Goal: Task Accomplishment & Management: Use online tool/utility

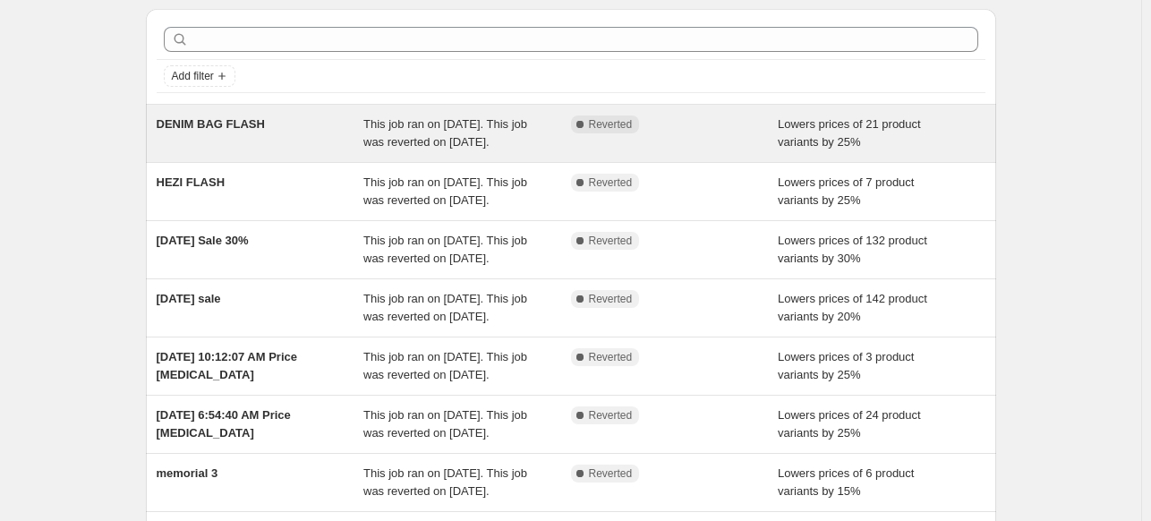
scroll to position [90, 0]
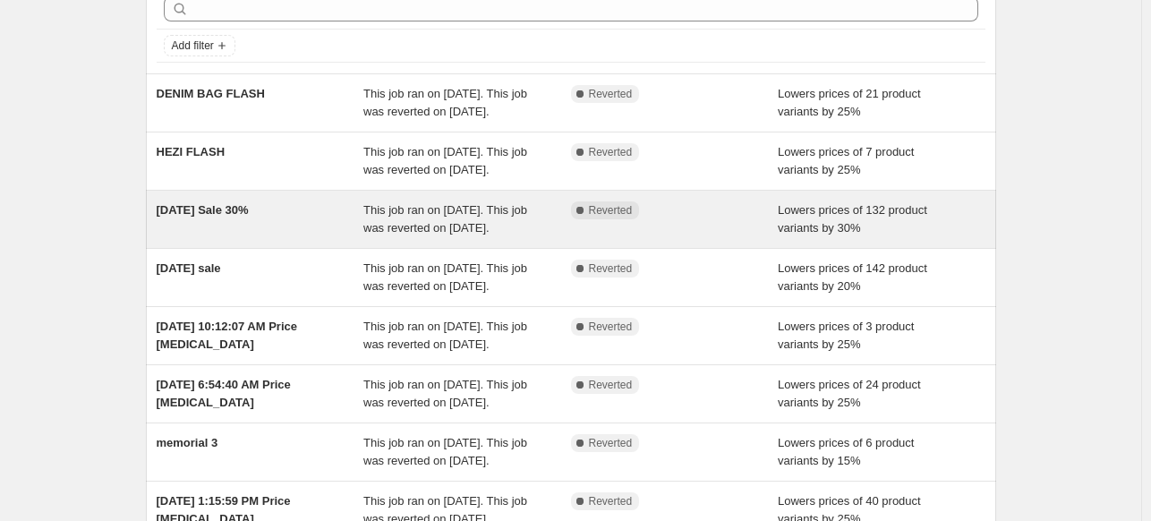
click at [249, 217] on span "[DATE] Sale 30%" at bounding box center [203, 209] width 92 height 13
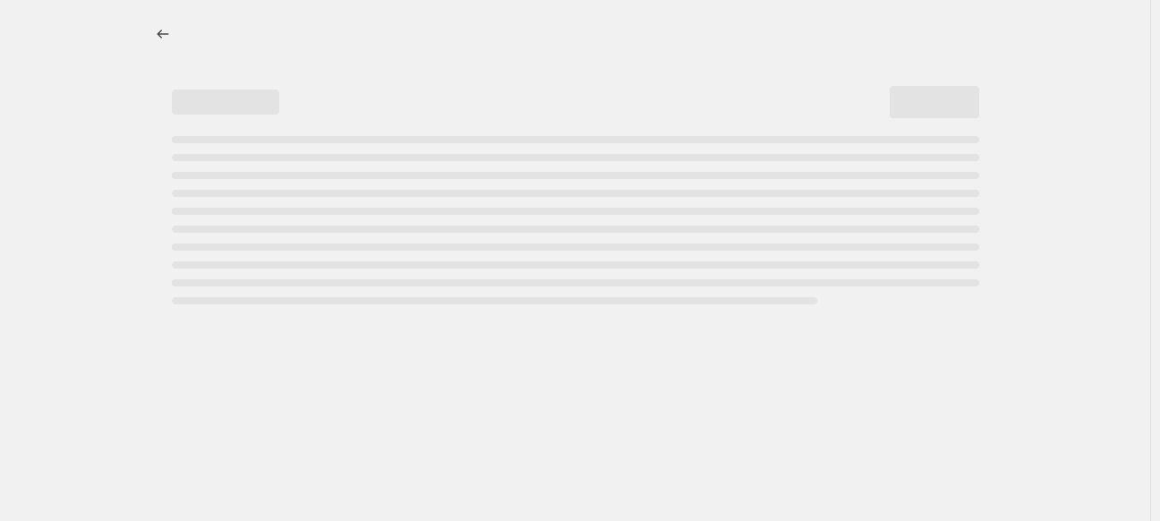
select select "percentage"
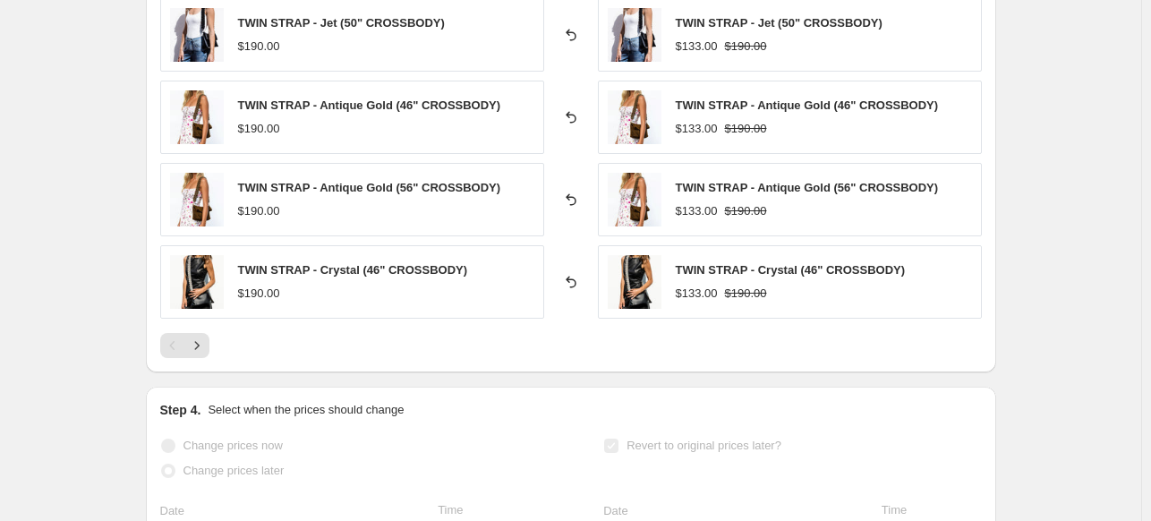
scroll to position [1432, 0]
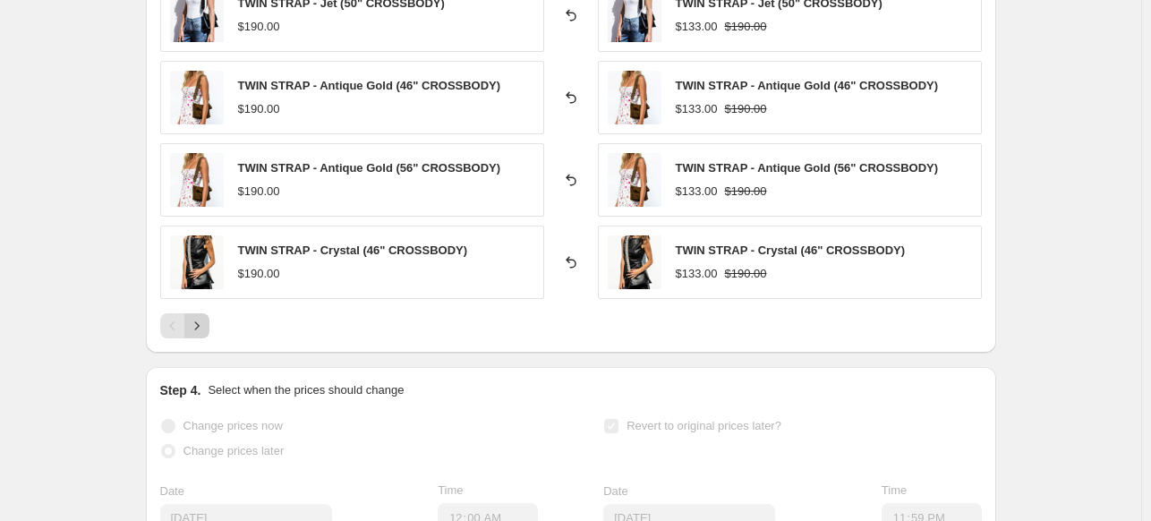
click at [203, 325] on icon "Next" at bounding box center [197, 326] width 18 height 18
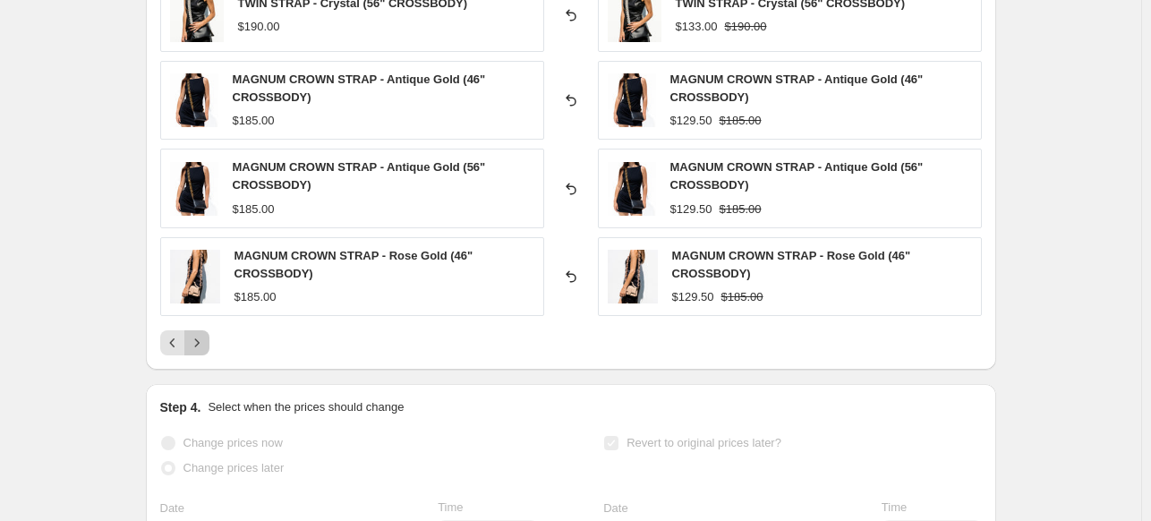
click at [206, 346] on icon "Next" at bounding box center [197, 343] width 18 height 18
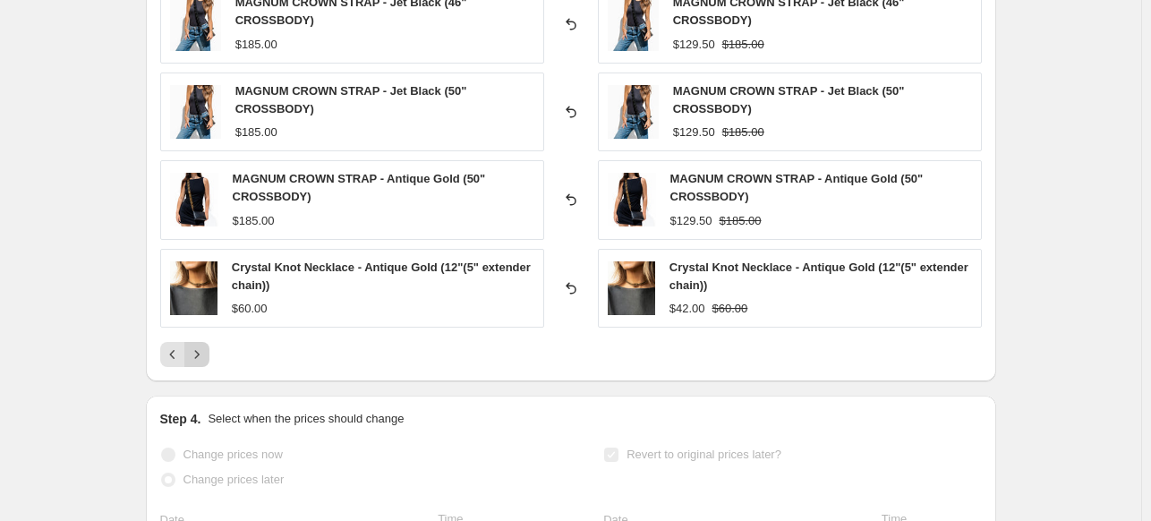
click at [197, 347] on icon "Next" at bounding box center [197, 355] width 18 height 18
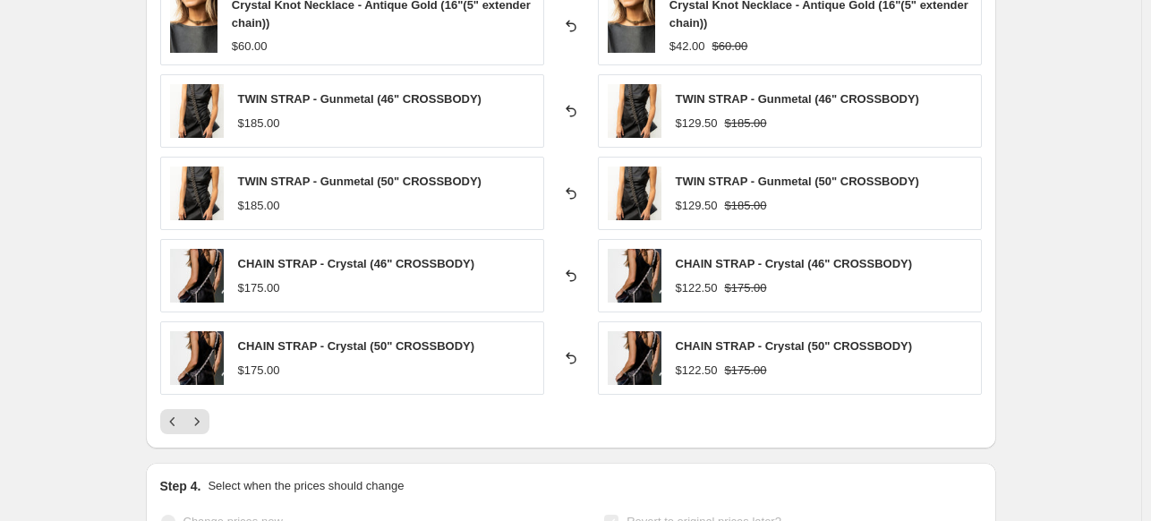
scroll to position [1343, 0]
click at [209, 411] on button "Next" at bounding box center [196, 420] width 25 height 25
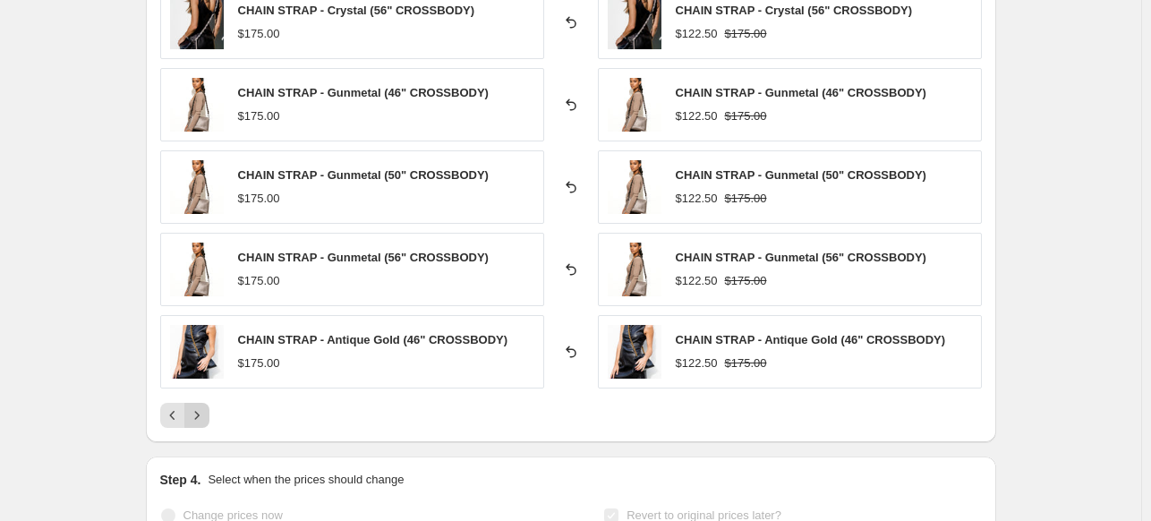
click at [201, 412] on icon "Next" at bounding box center [197, 415] width 18 height 18
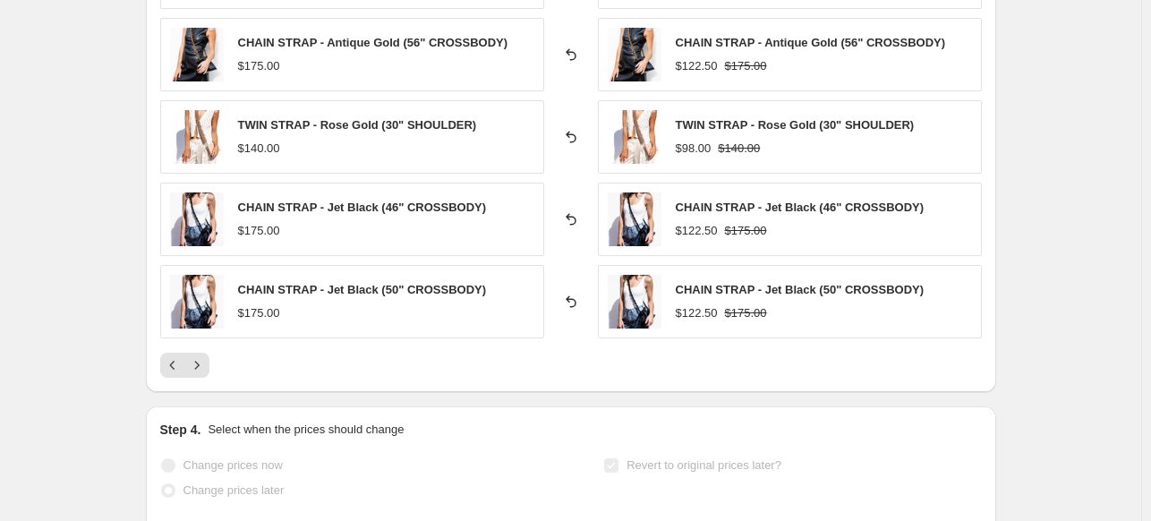
scroll to position [1432, 0]
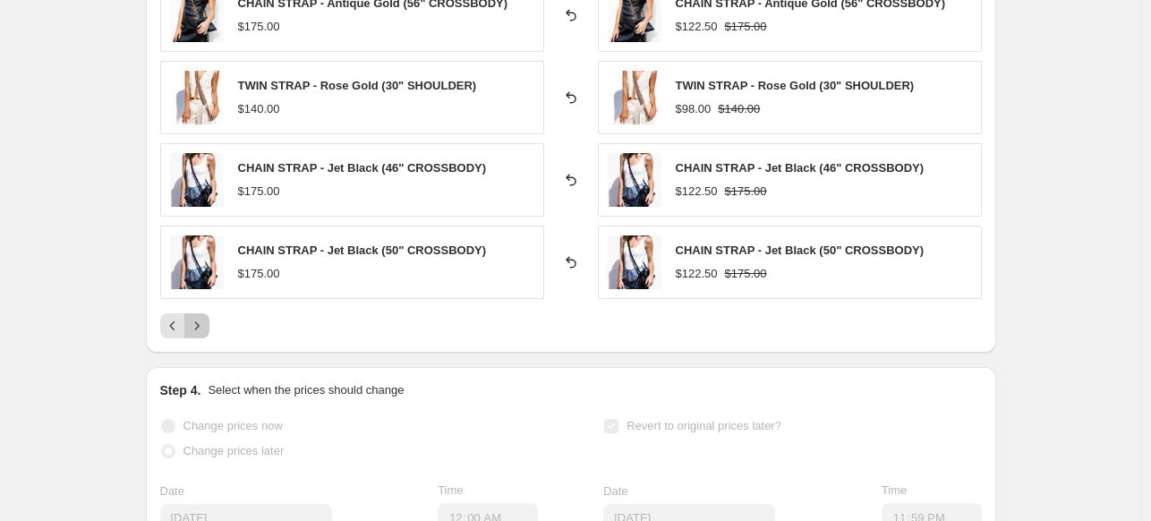
click at [199, 324] on icon "Next" at bounding box center [196, 325] width 4 height 8
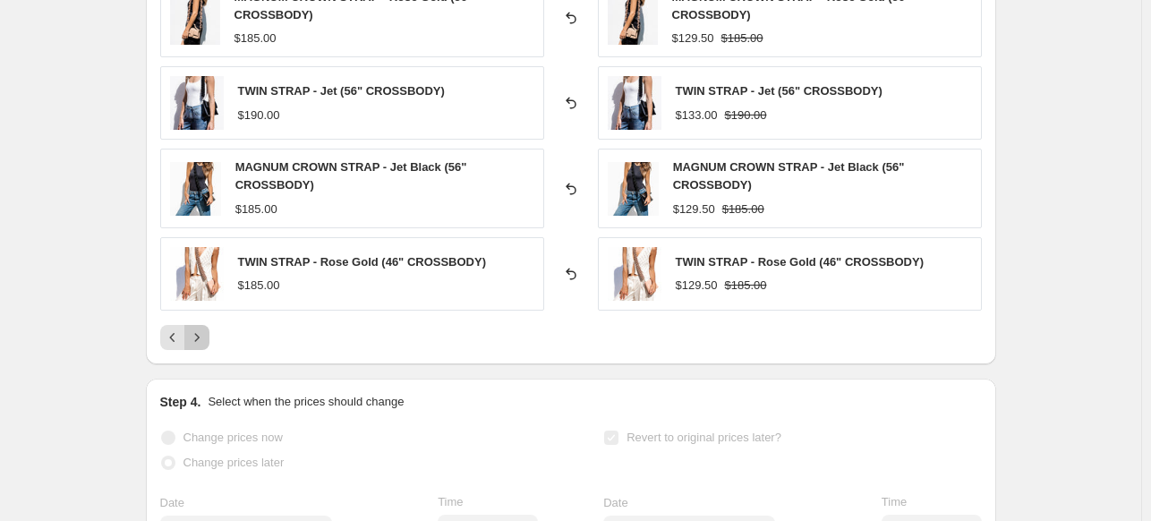
click at [201, 339] on icon "Next" at bounding box center [197, 338] width 18 height 18
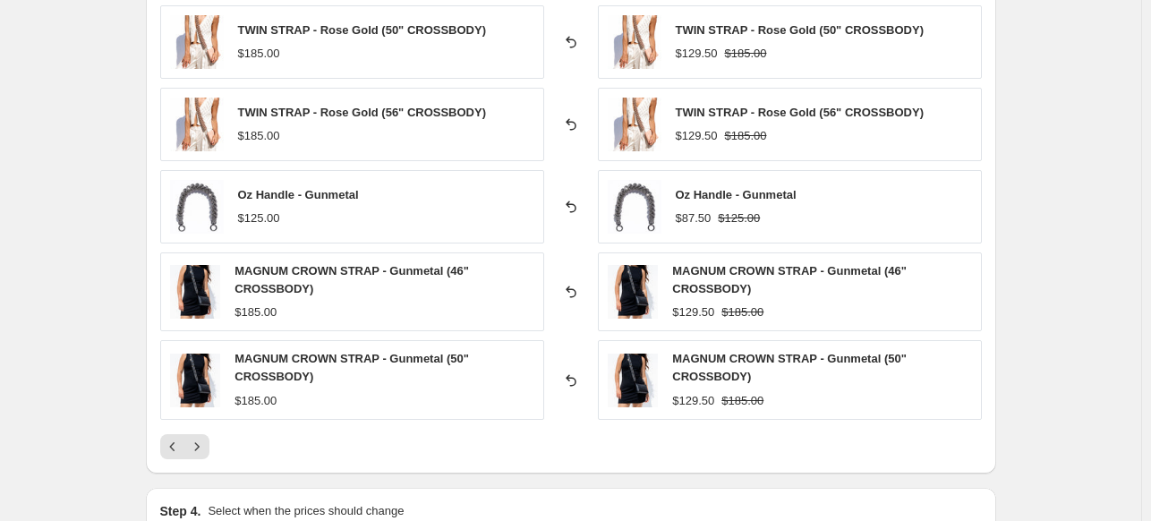
scroll to position [1343, 0]
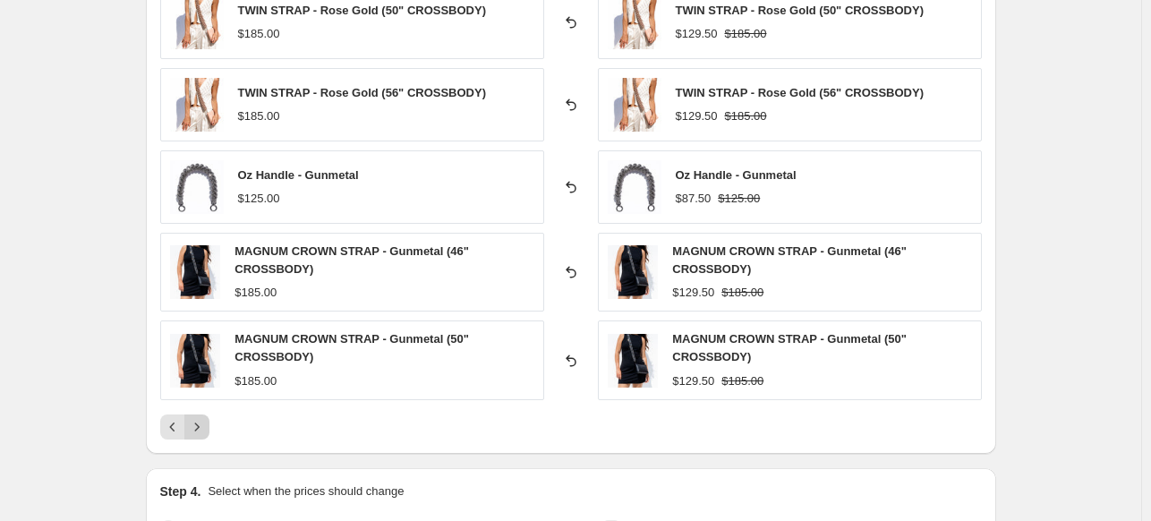
click at [202, 422] on icon "Next" at bounding box center [197, 427] width 18 height 18
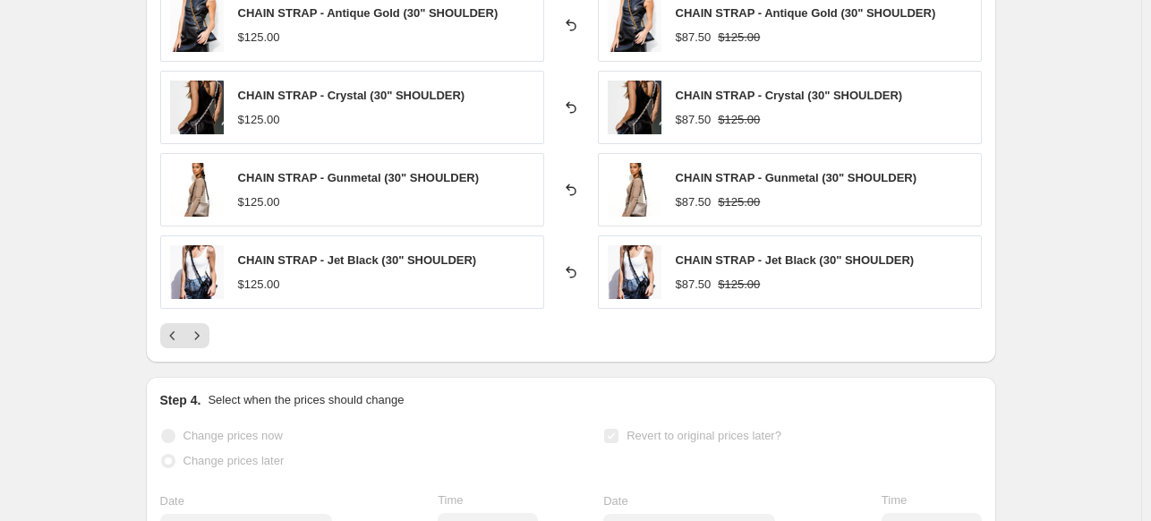
scroll to position [1432, 0]
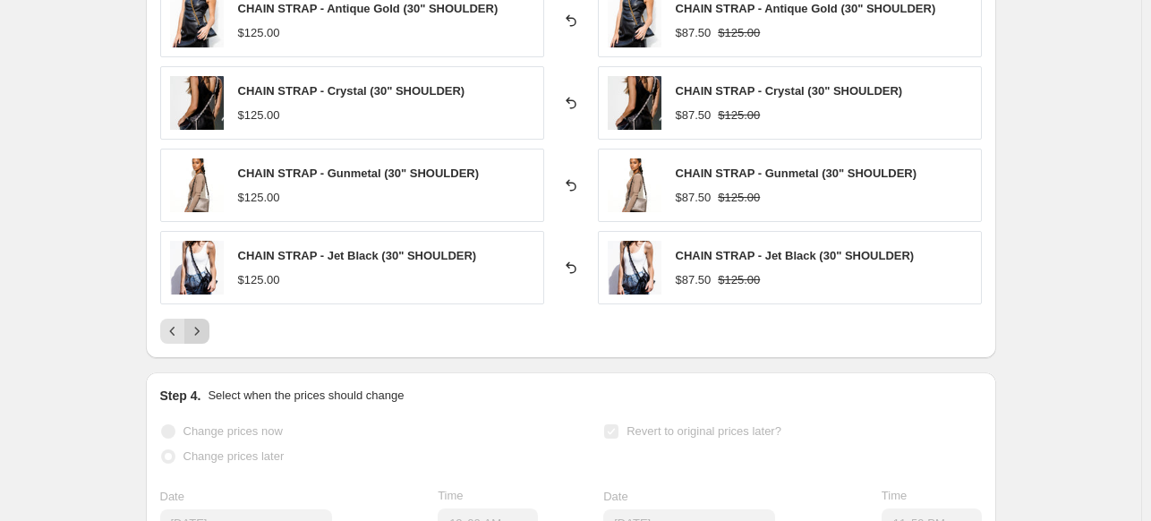
click at [201, 326] on icon "Next" at bounding box center [197, 331] width 18 height 18
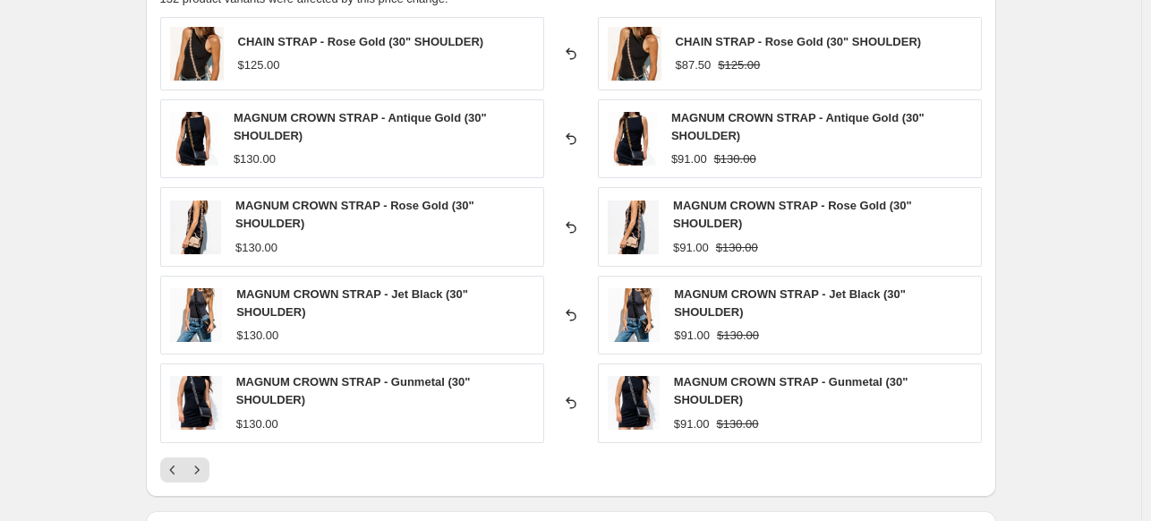
scroll to position [1343, 0]
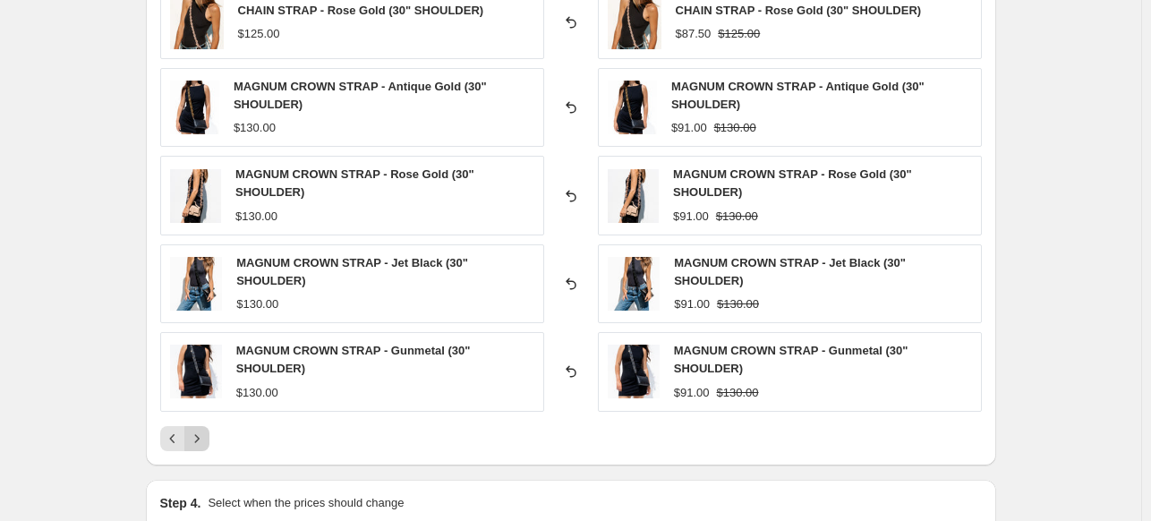
click at [206, 432] on icon "Next" at bounding box center [197, 439] width 18 height 18
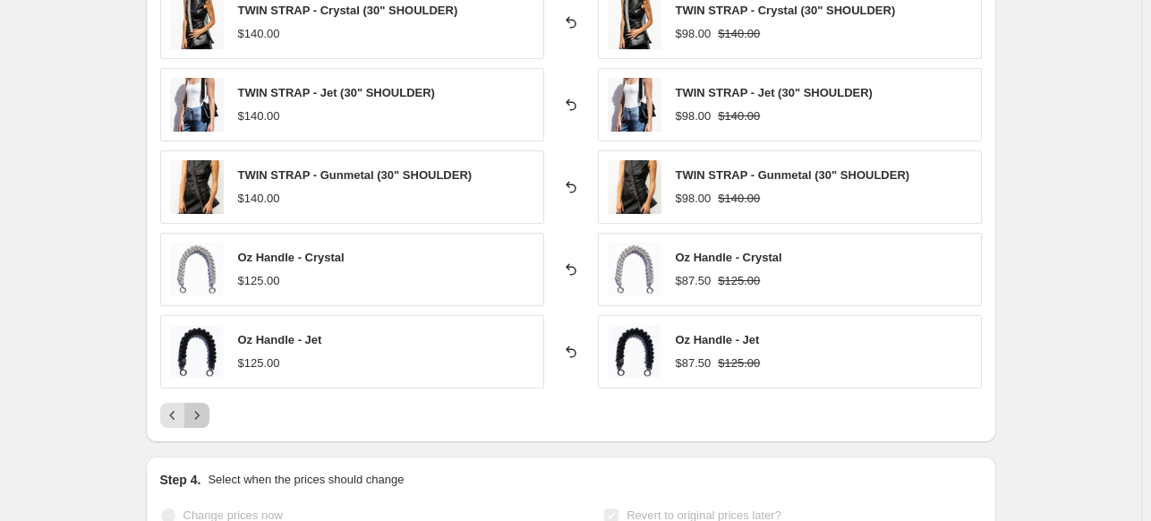
click at [201, 406] on icon "Next" at bounding box center [197, 415] width 18 height 18
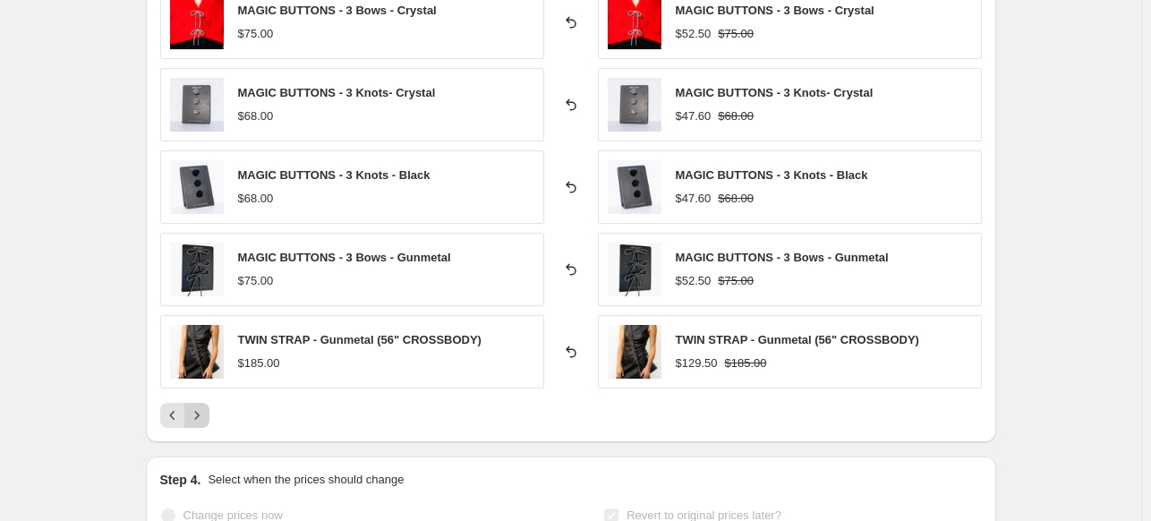
click at [197, 408] on icon "Next" at bounding box center [197, 415] width 18 height 18
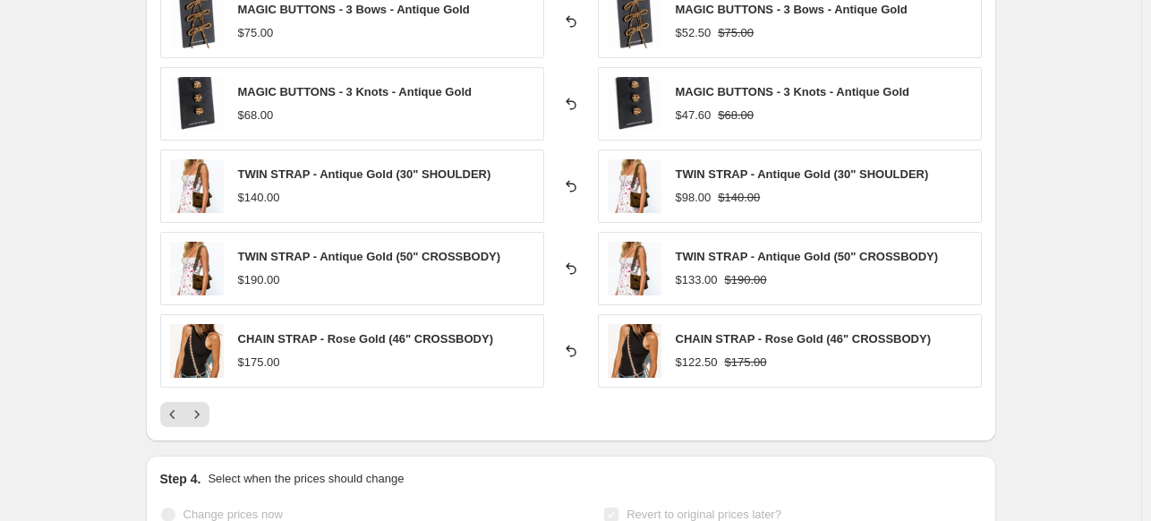
scroll to position [1432, 0]
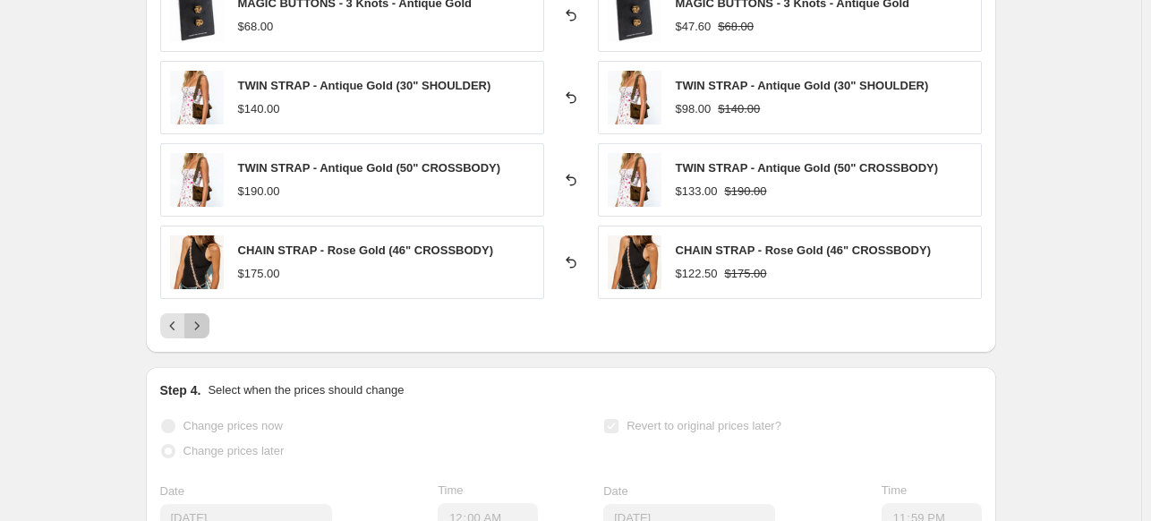
click at [203, 327] on icon "Next" at bounding box center [197, 326] width 18 height 18
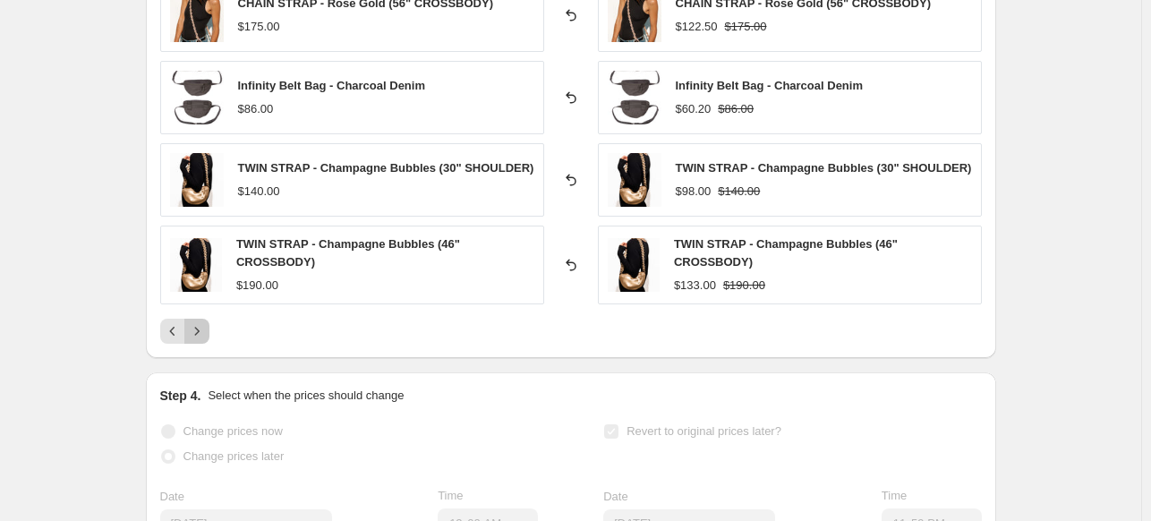
click at [204, 328] on icon "Next" at bounding box center [197, 331] width 18 height 18
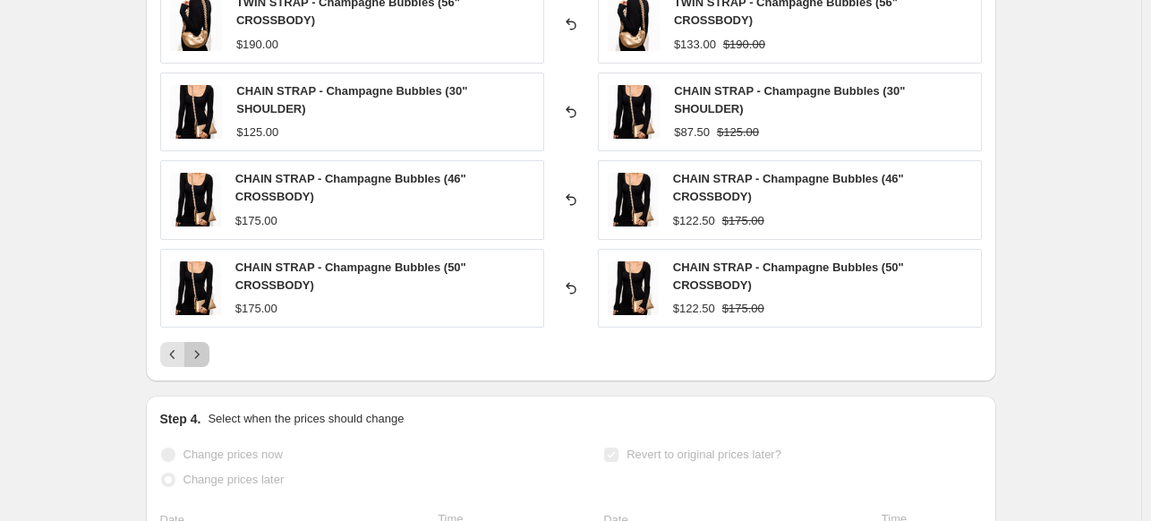
click at [206, 346] on icon "Next" at bounding box center [197, 355] width 18 height 18
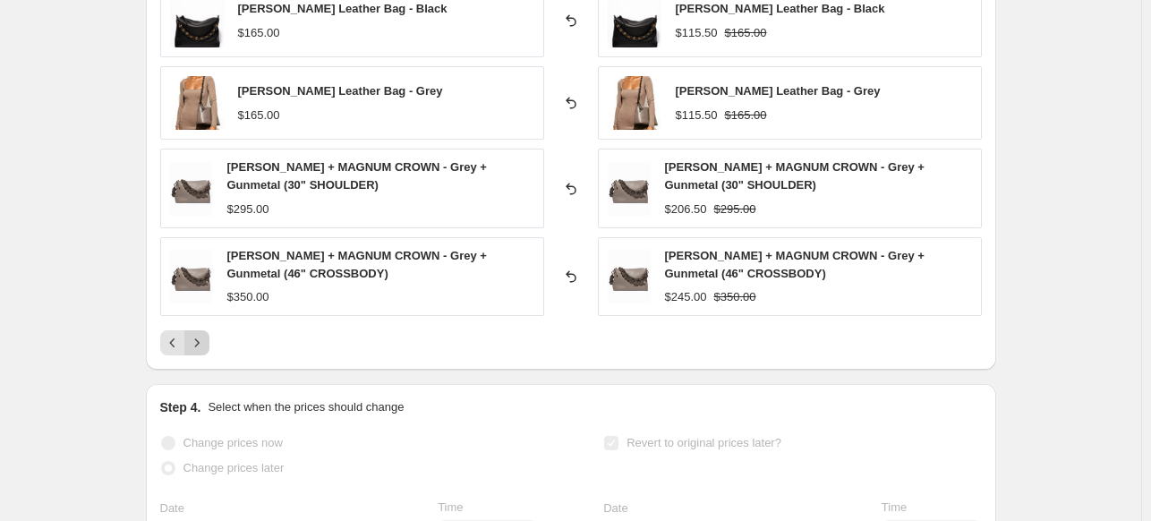
click at [209, 330] on button "Next" at bounding box center [196, 342] width 25 height 25
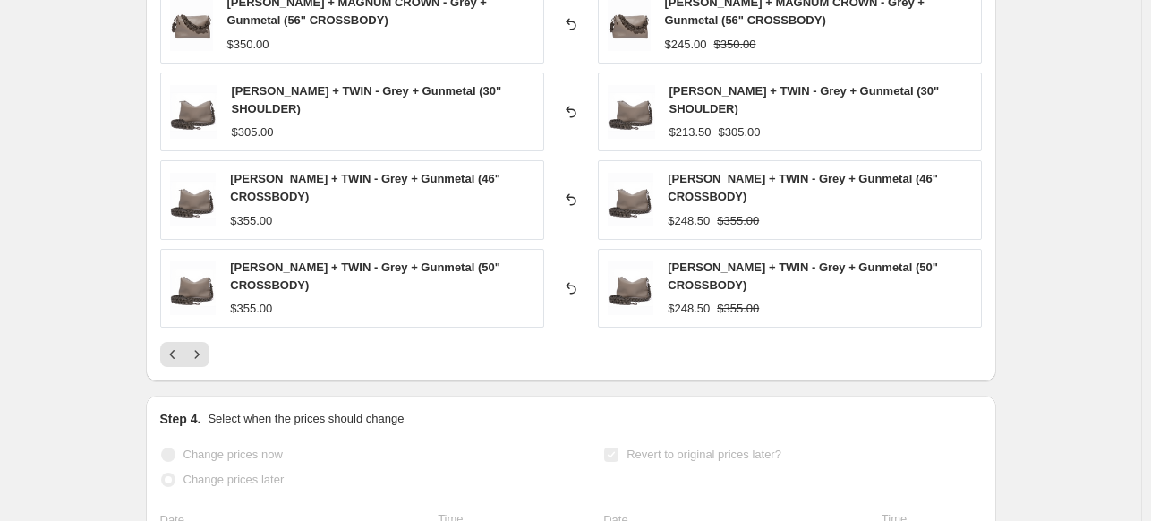
click at [213, 346] on div at bounding box center [571, 354] width 822 height 25
click at [206, 346] on icon "Next" at bounding box center [197, 355] width 18 height 18
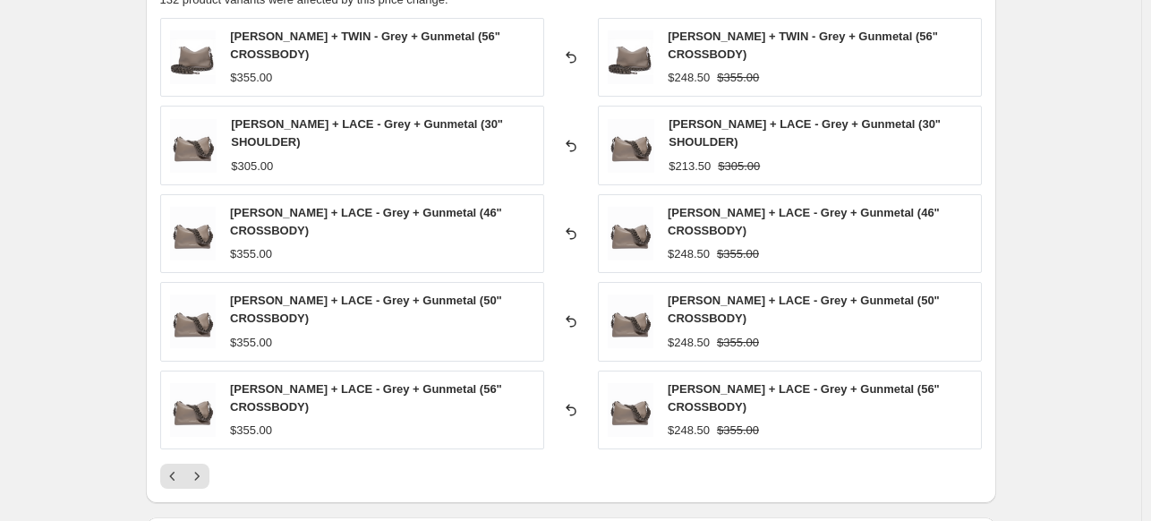
scroll to position [1343, 0]
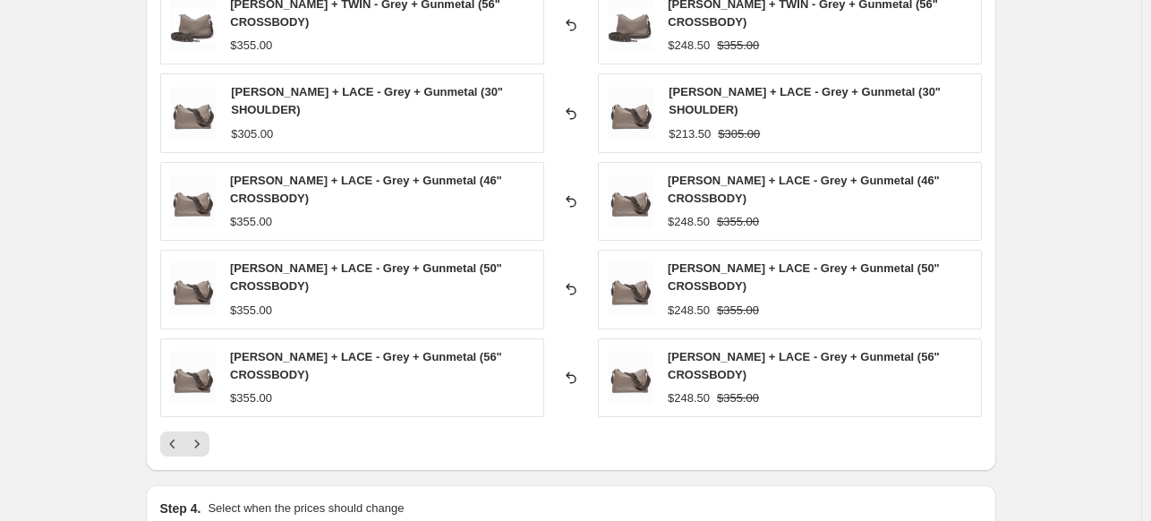
click at [215, 423] on div "[PERSON_NAME] + TWIN - Grey + Gunmetal (56" CROSSBODY) $355.00 Reverted back DA…" at bounding box center [571, 221] width 822 height 471
click at [199, 440] on icon "Next" at bounding box center [197, 444] width 18 height 18
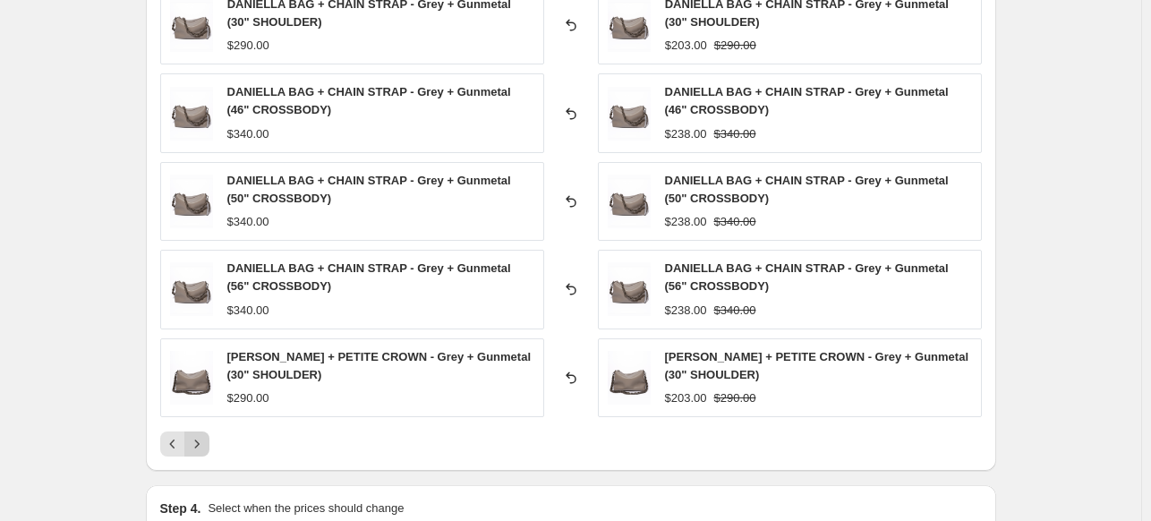
click at [206, 446] on icon "Next" at bounding box center [197, 444] width 18 height 18
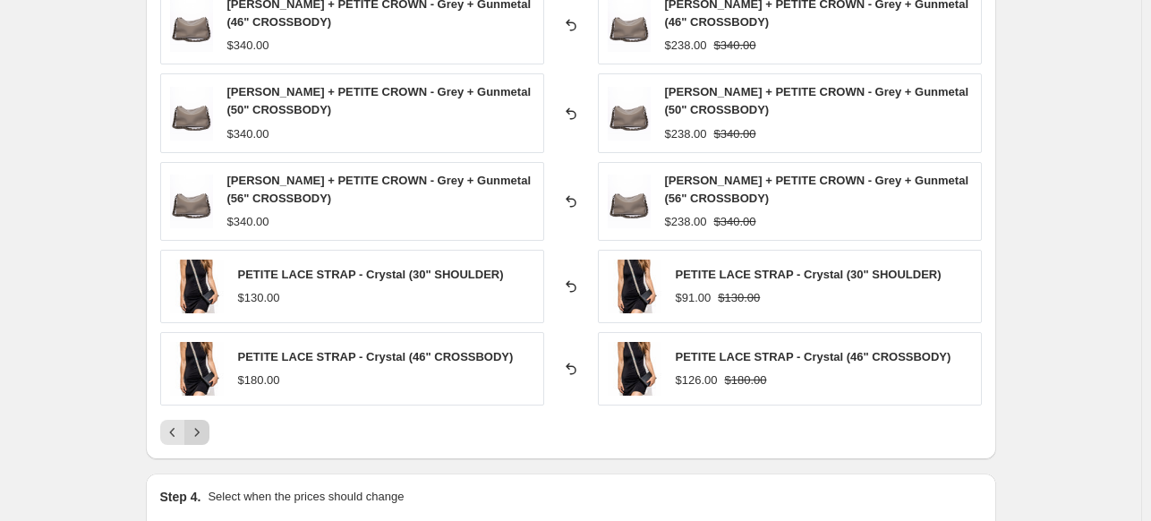
click at [197, 436] on icon "Next" at bounding box center [197, 432] width 18 height 18
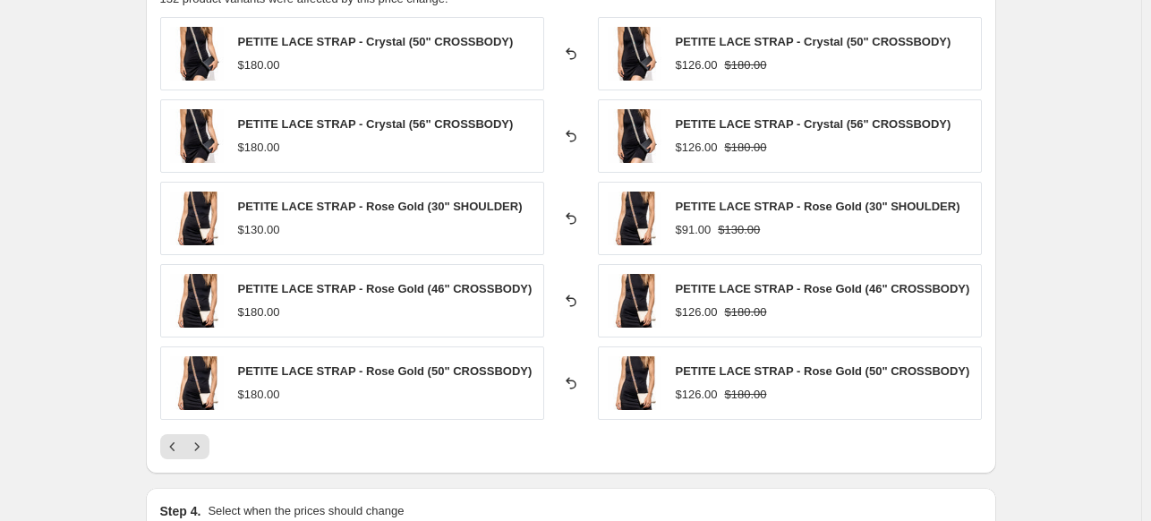
scroll to position [1432, 0]
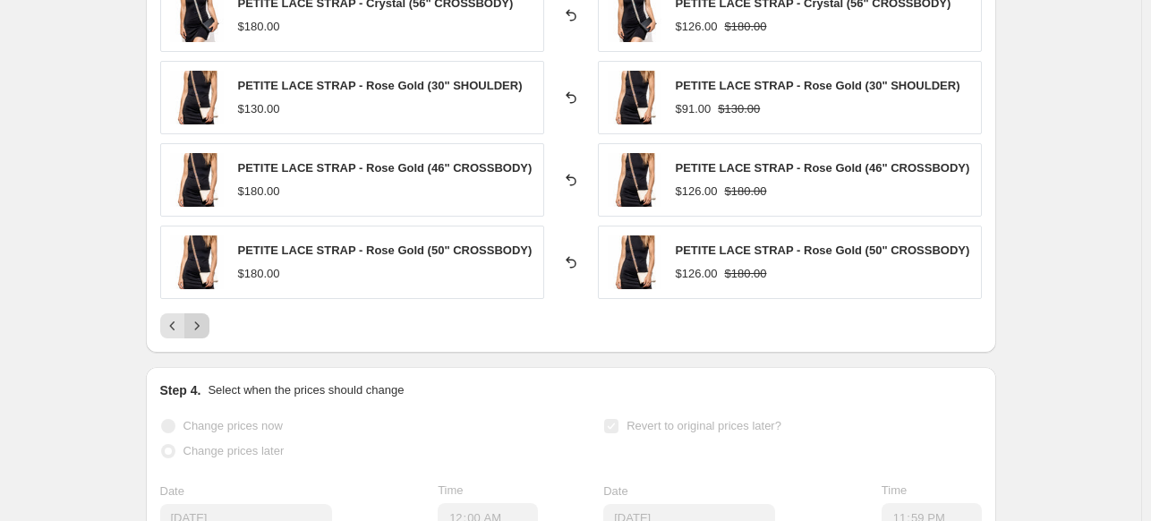
click at [197, 329] on icon "Next" at bounding box center [197, 326] width 18 height 18
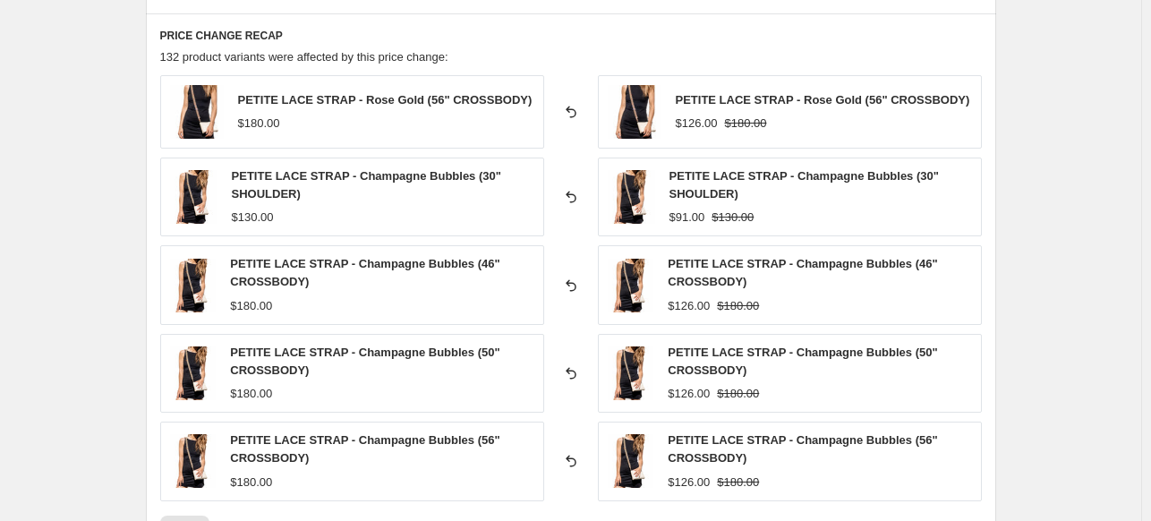
scroll to position [1343, 0]
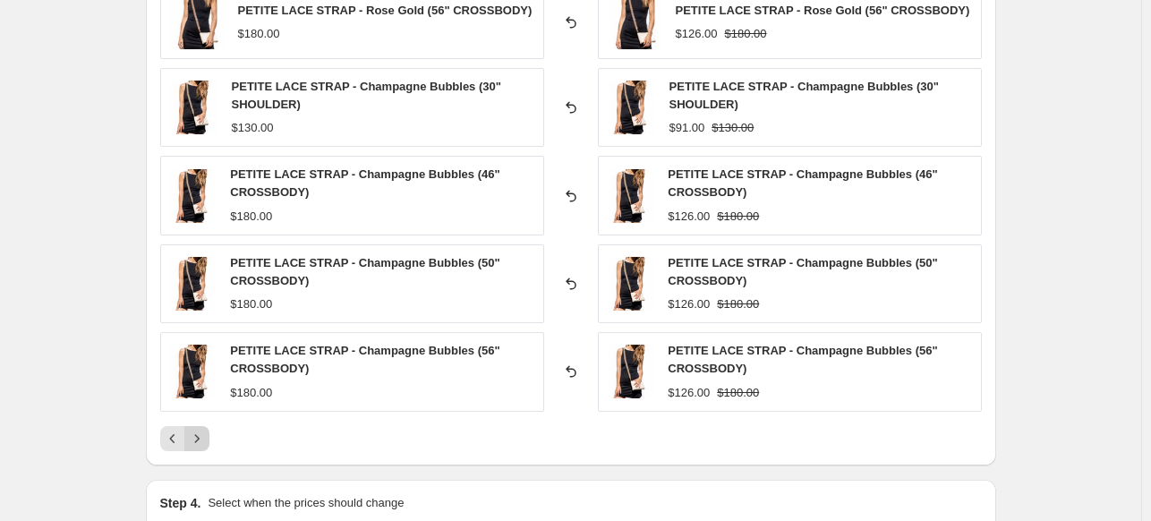
click at [199, 436] on icon "Next" at bounding box center [196, 438] width 4 height 8
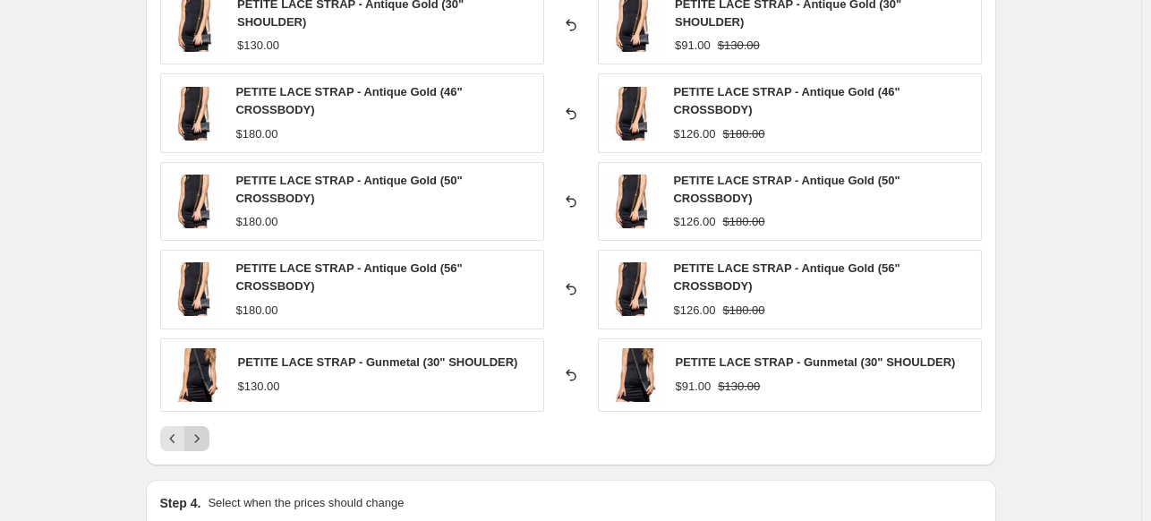
click at [209, 429] on button "Next" at bounding box center [196, 438] width 25 height 25
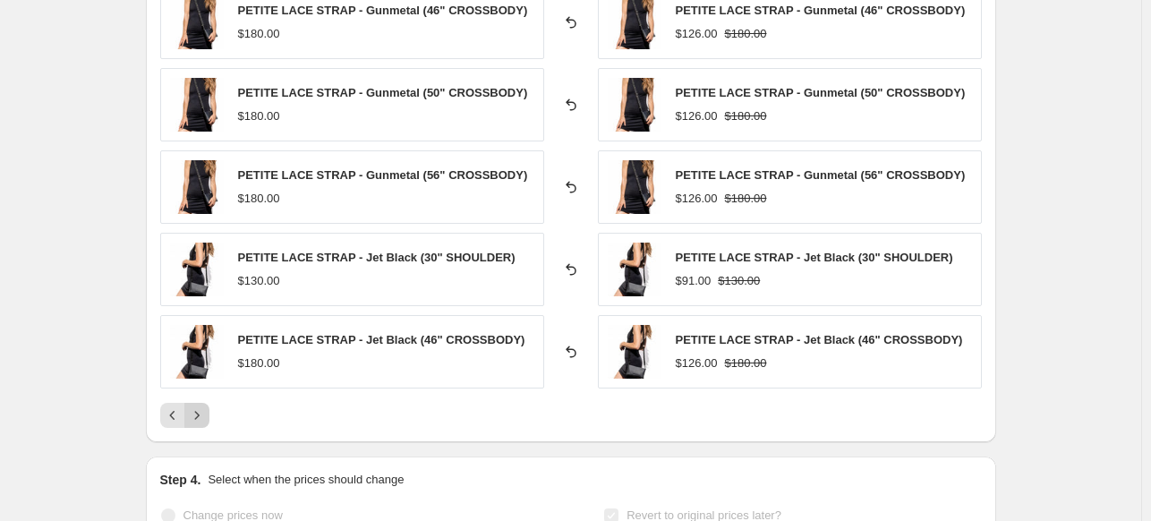
click at [206, 411] on icon "Next" at bounding box center [197, 415] width 18 height 18
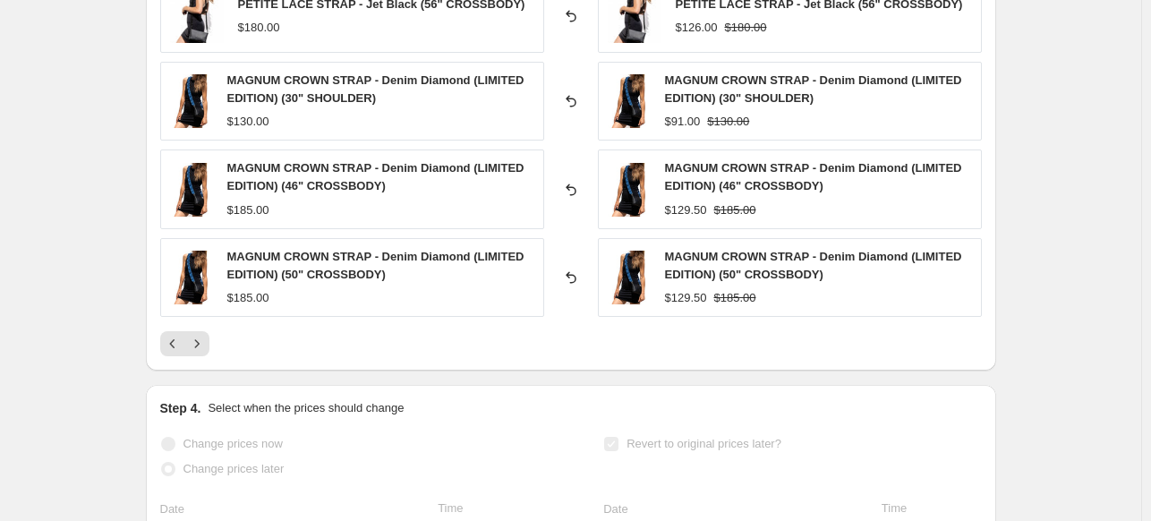
scroll to position [1432, 0]
click at [192, 347] on icon "Next" at bounding box center [197, 343] width 18 height 18
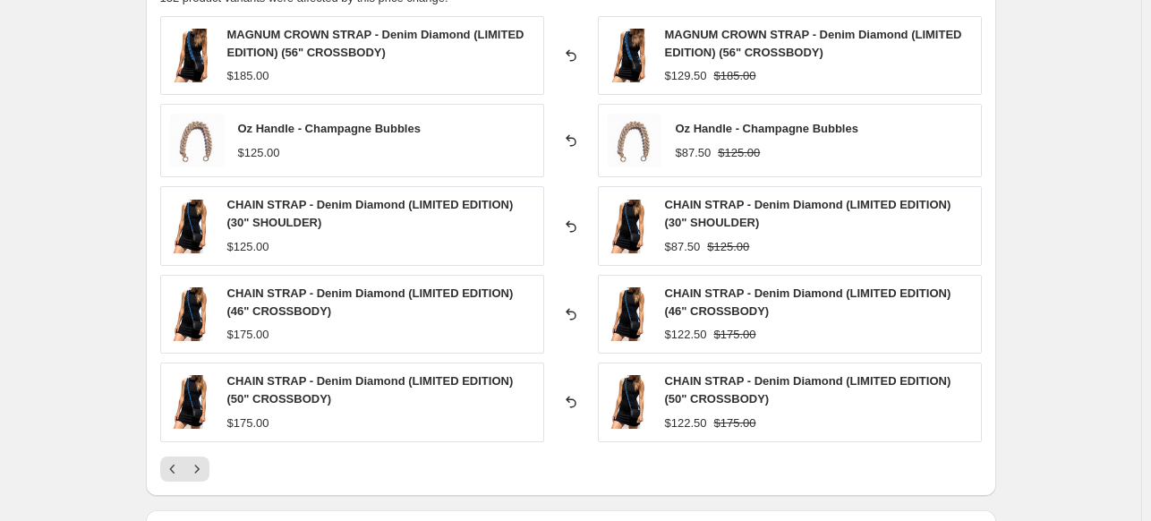
scroll to position [1343, 0]
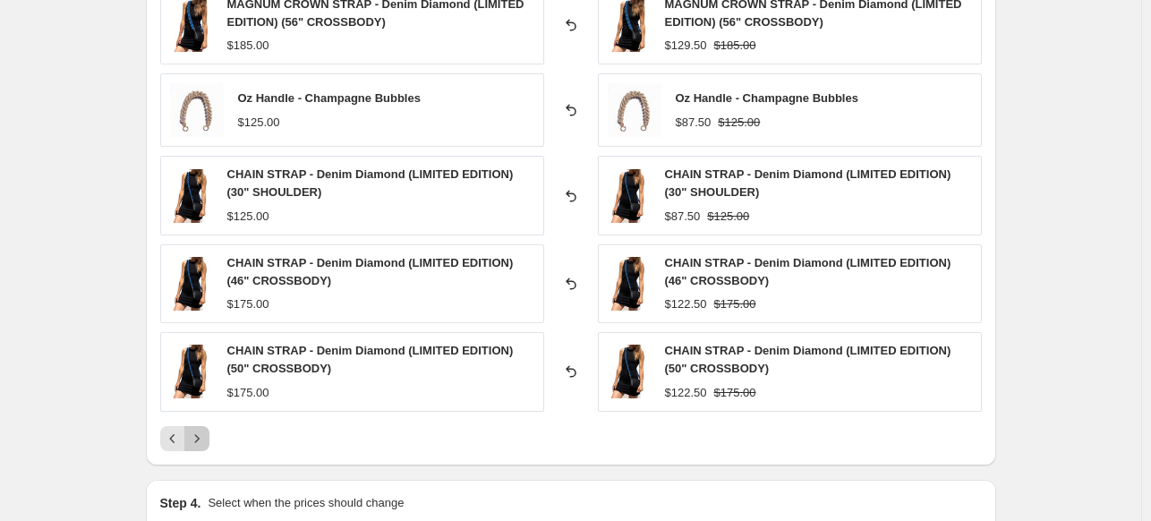
click at [201, 435] on icon "Next" at bounding box center [197, 439] width 18 height 18
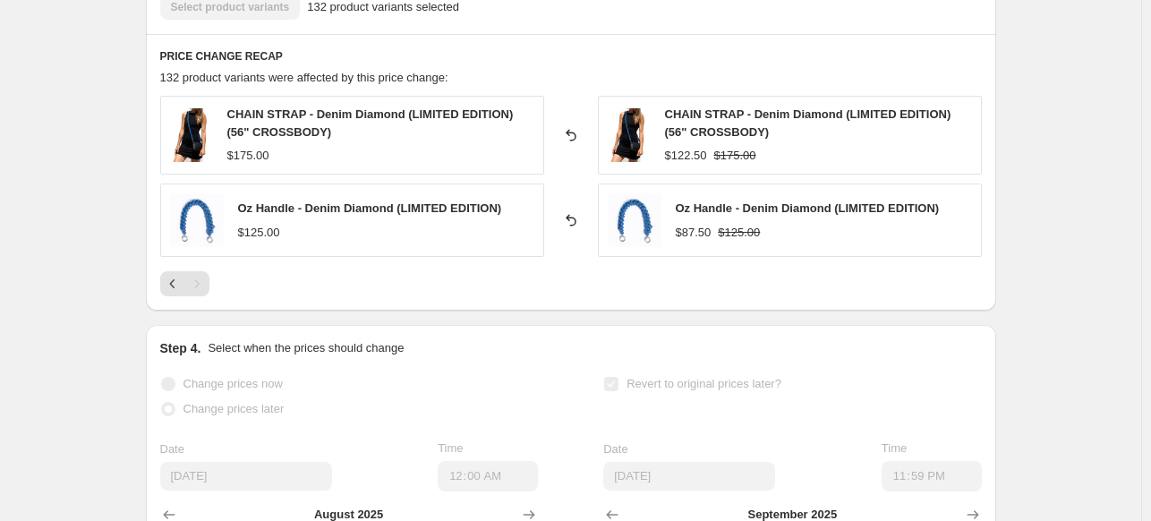
scroll to position [1164, 0]
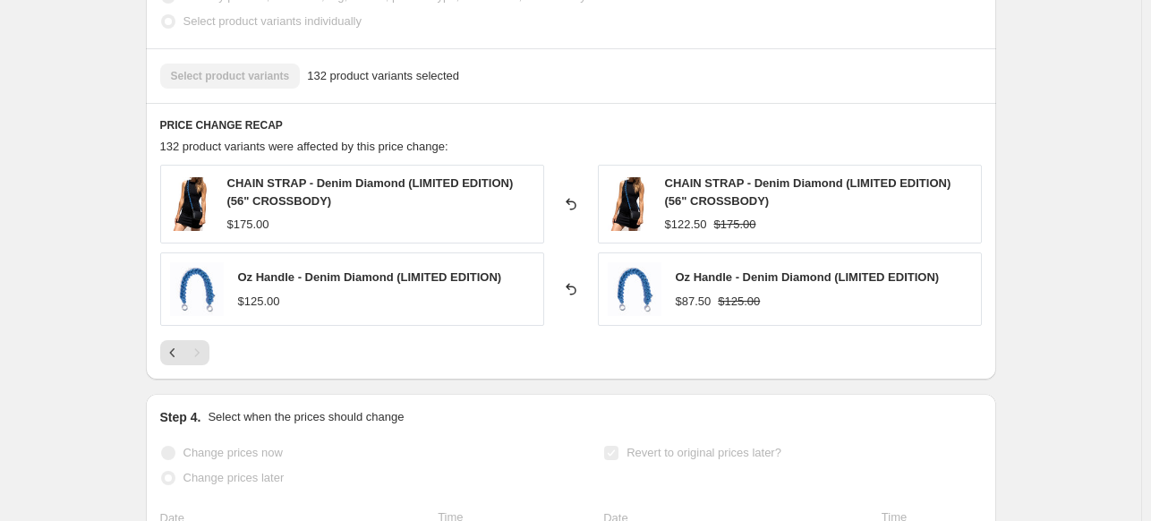
click at [206, 346] on div "Pagination" at bounding box center [196, 352] width 25 height 25
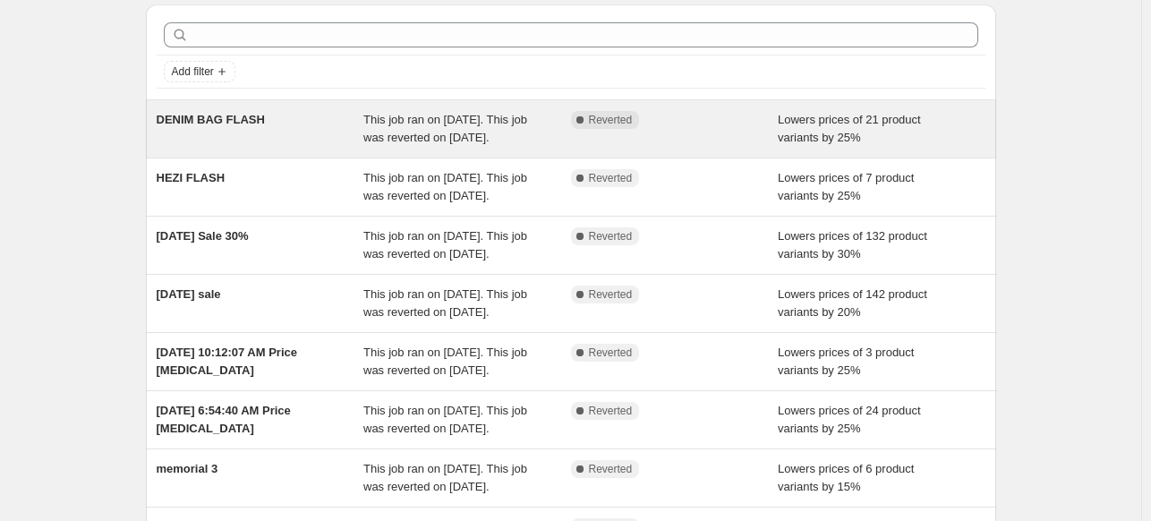
scroll to position [90, 0]
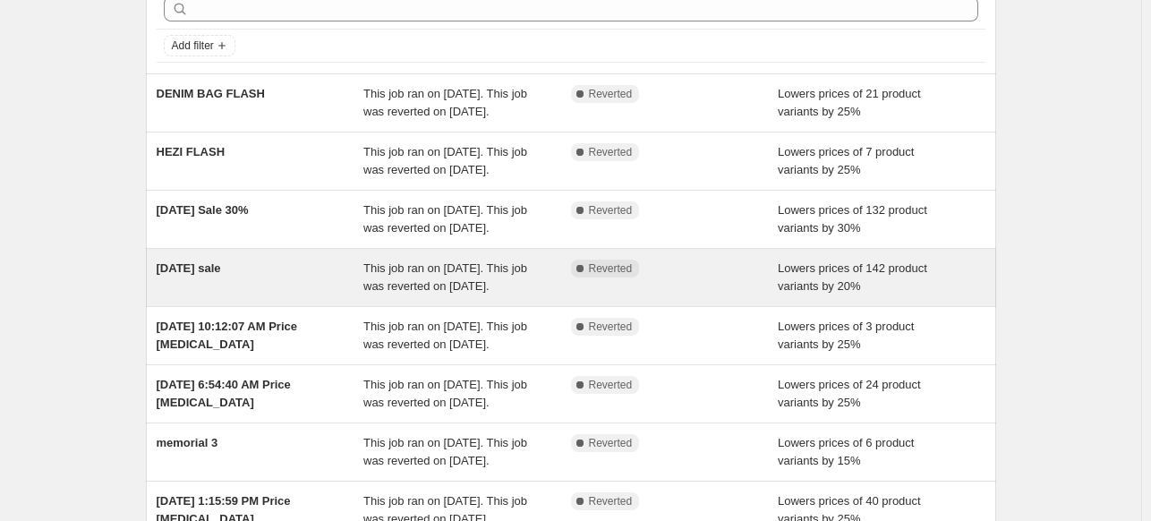
click at [226, 295] on div "[DATE] sale" at bounding box center [261, 278] width 208 height 36
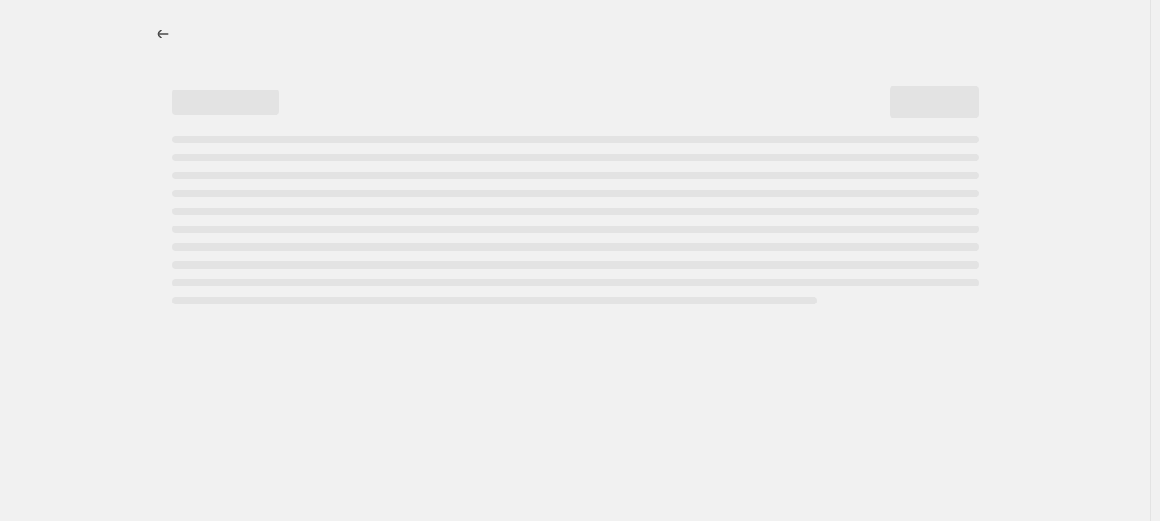
select select "percentage"
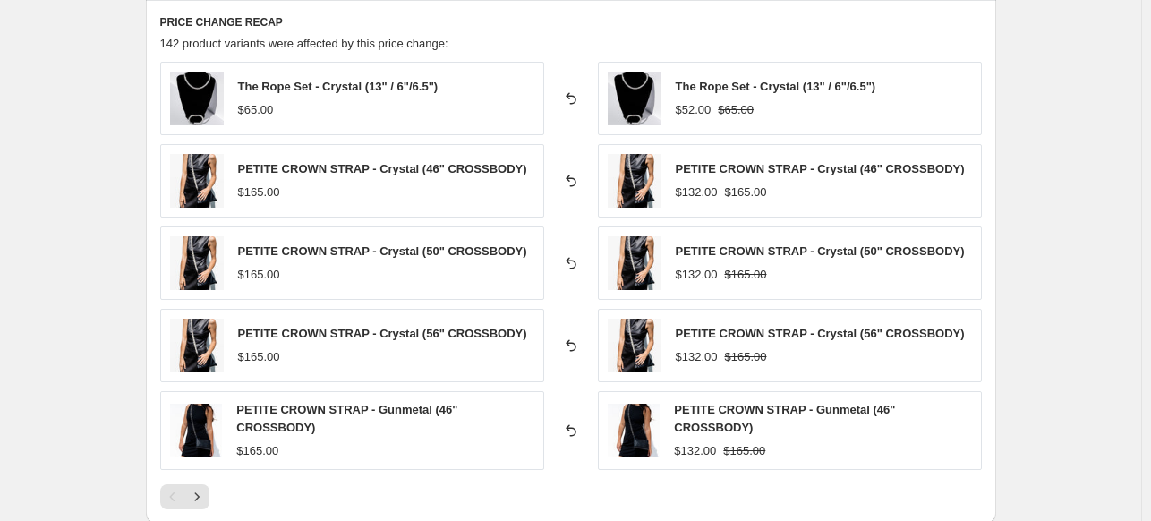
scroll to position [1343, 0]
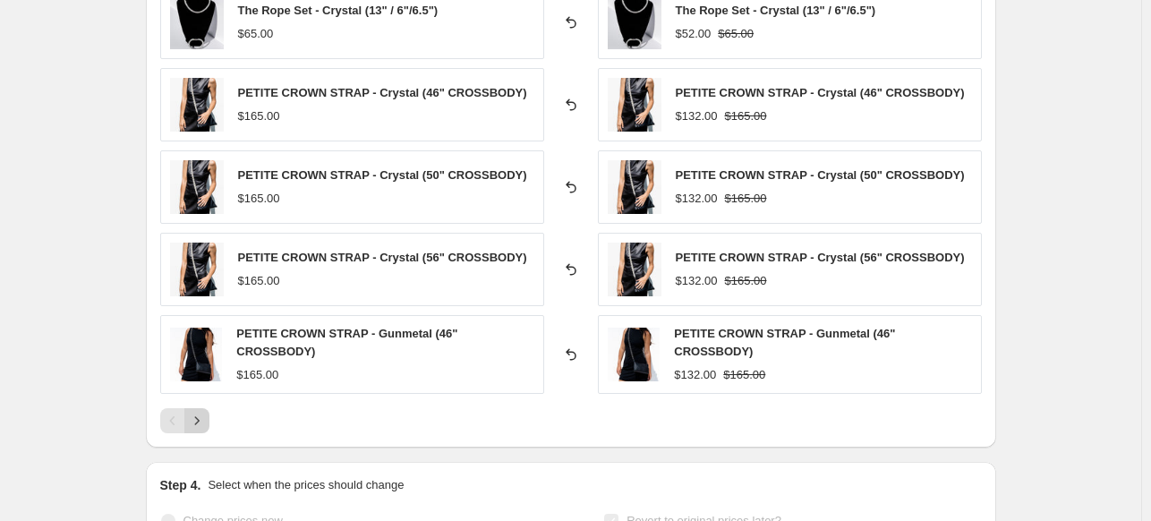
click at [200, 408] on button "Next" at bounding box center [196, 420] width 25 height 25
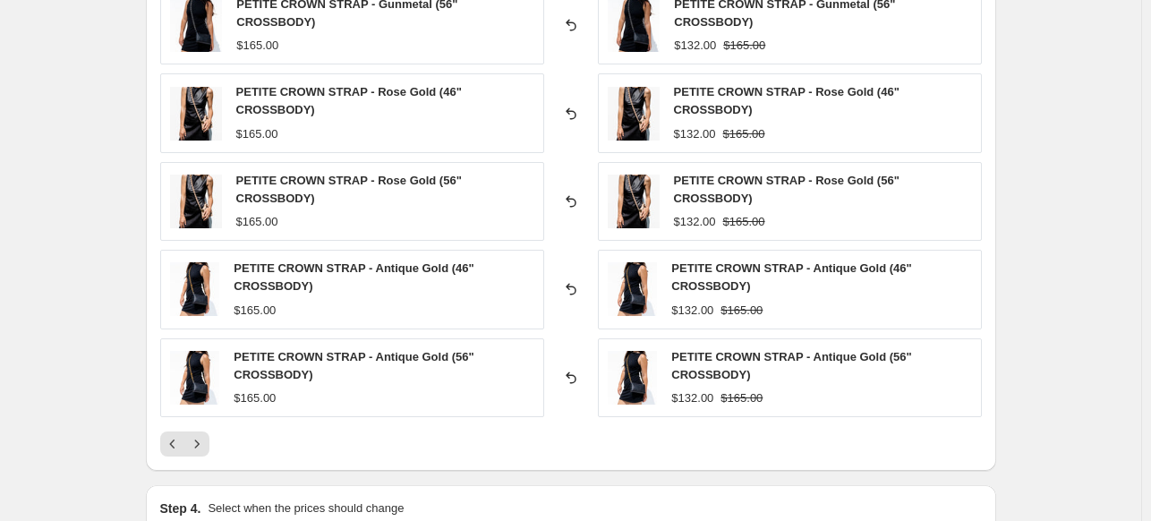
click at [201, 431] on div "Pagination" at bounding box center [196, 443] width 25 height 25
click at [199, 439] on icon "Next" at bounding box center [197, 444] width 18 height 18
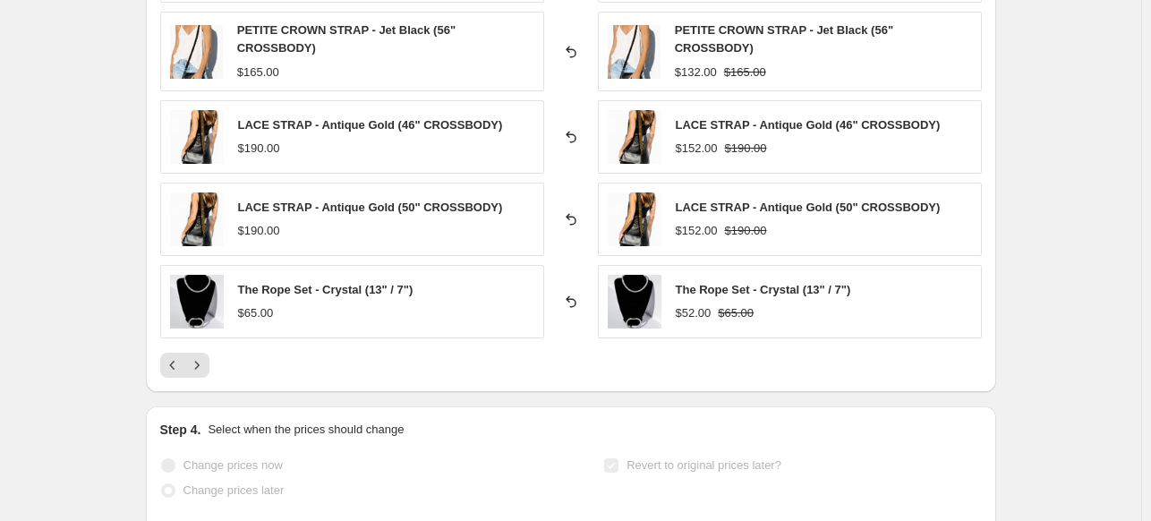
scroll to position [1432, 0]
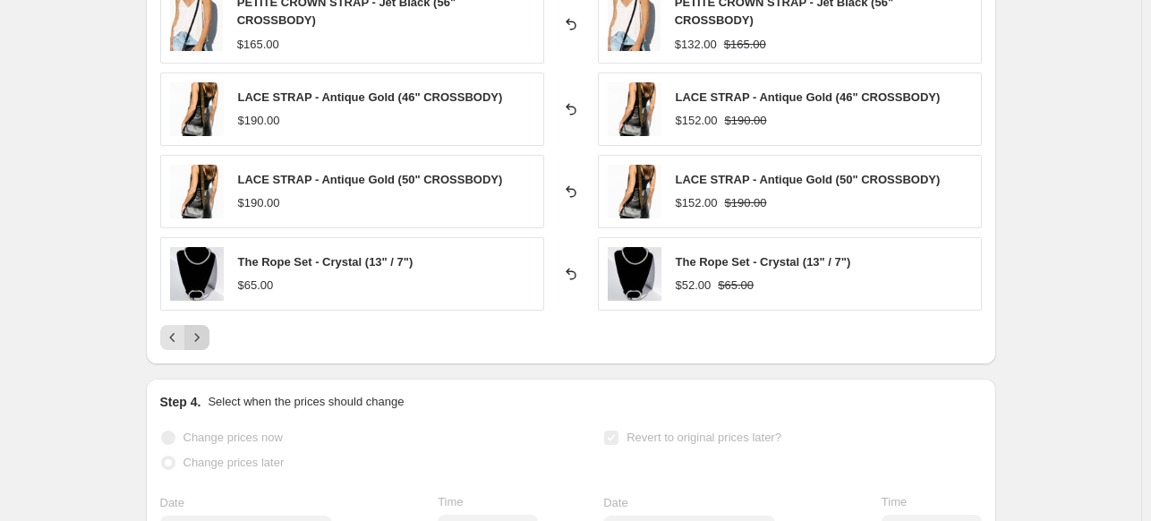
click at [196, 336] on icon "Next" at bounding box center [197, 338] width 18 height 18
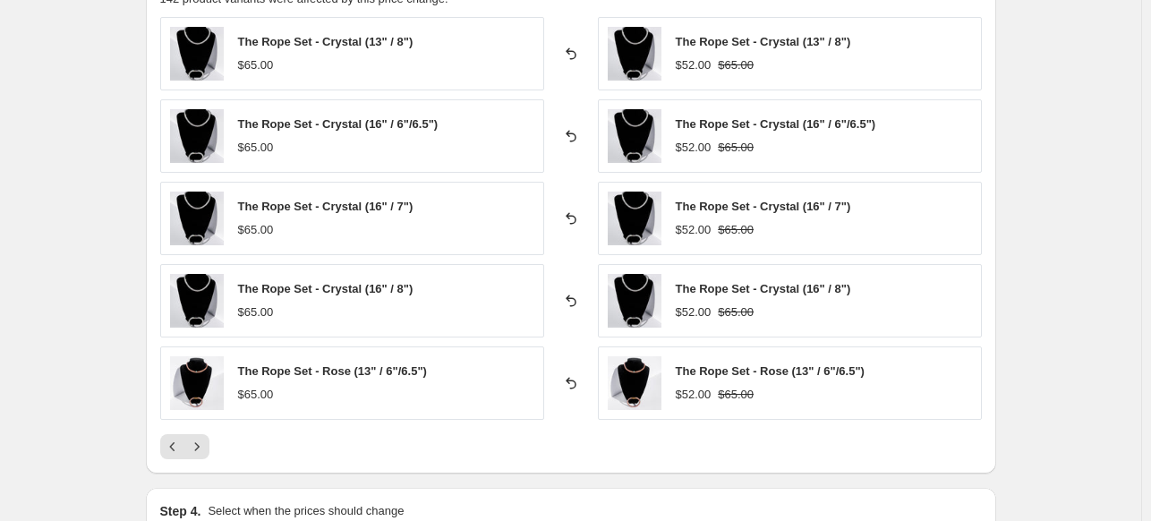
scroll to position [1343, 0]
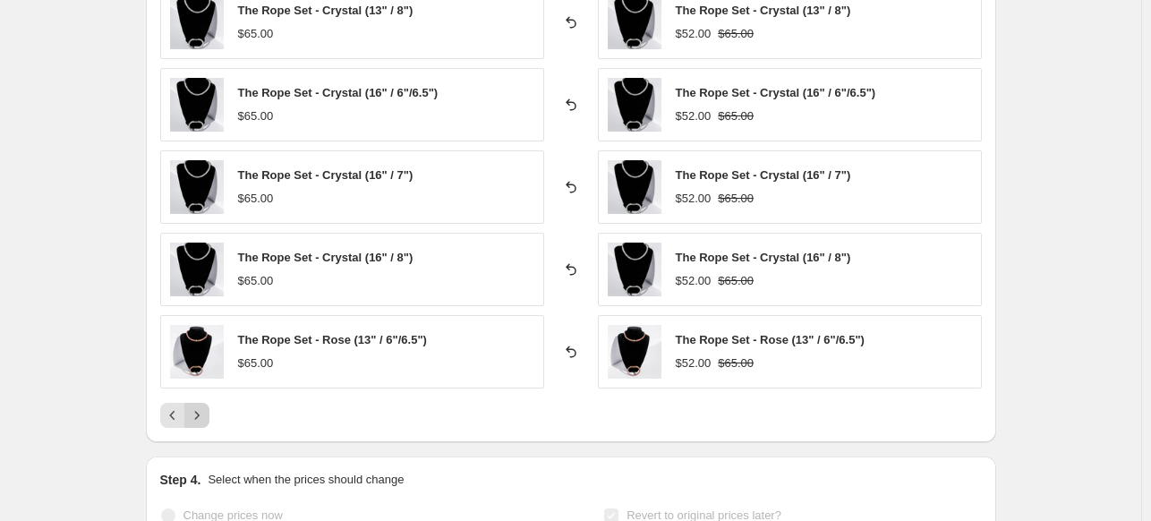
click at [203, 422] on button "Next" at bounding box center [196, 415] width 25 height 25
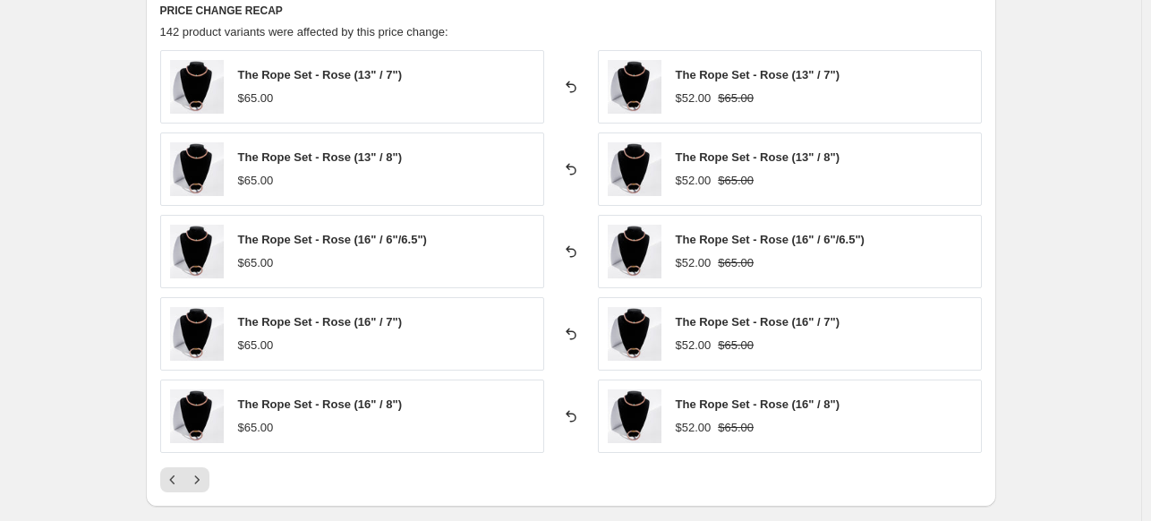
scroll to position [1253, 0]
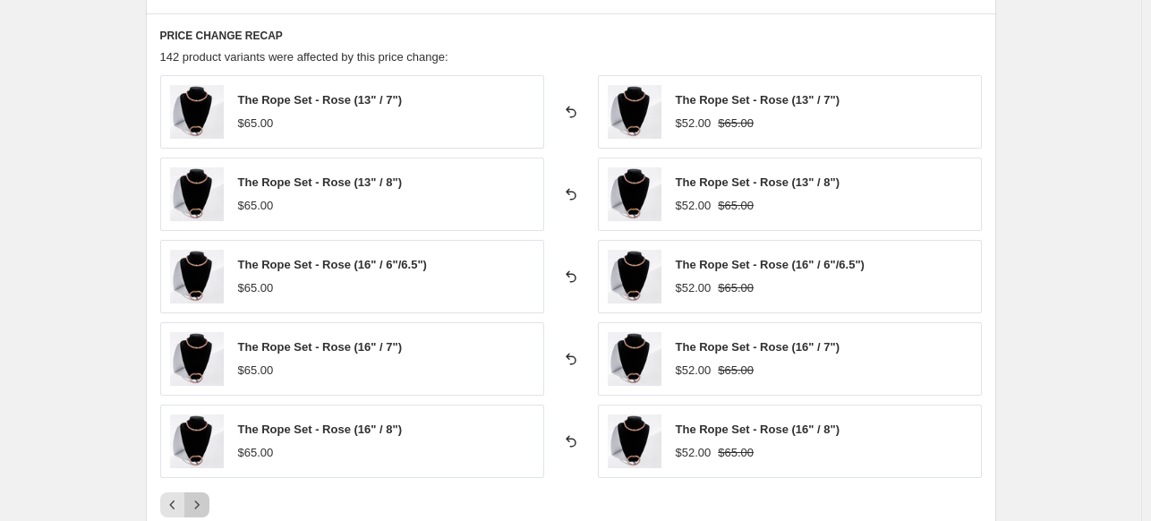
click at [196, 496] on icon "Next" at bounding box center [197, 505] width 18 height 18
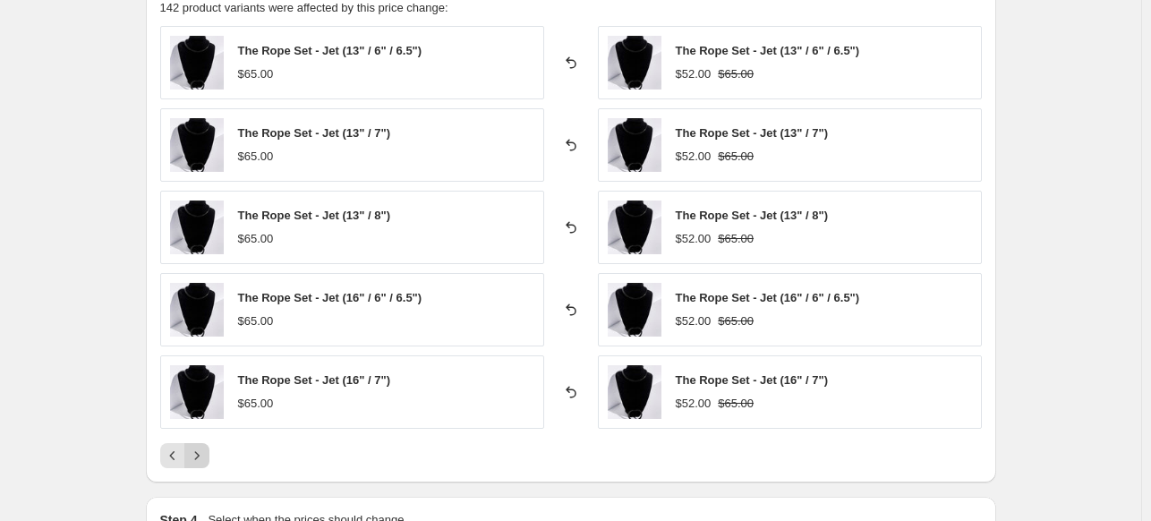
scroll to position [1343, 0]
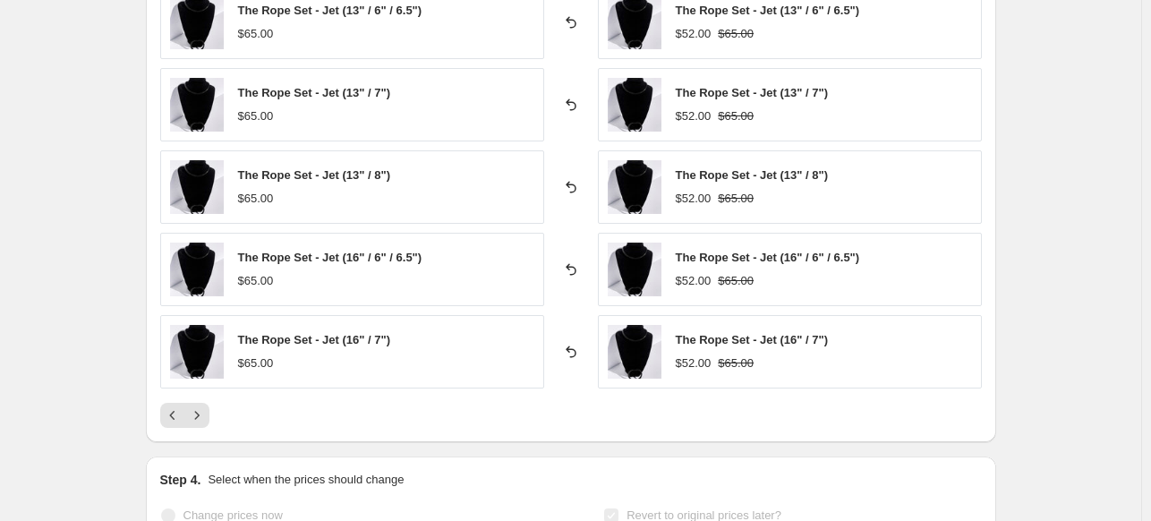
click at [202, 403] on div "Pagination" at bounding box center [196, 415] width 25 height 25
click at [206, 406] on icon "Next" at bounding box center [197, 415] width 18 height 18
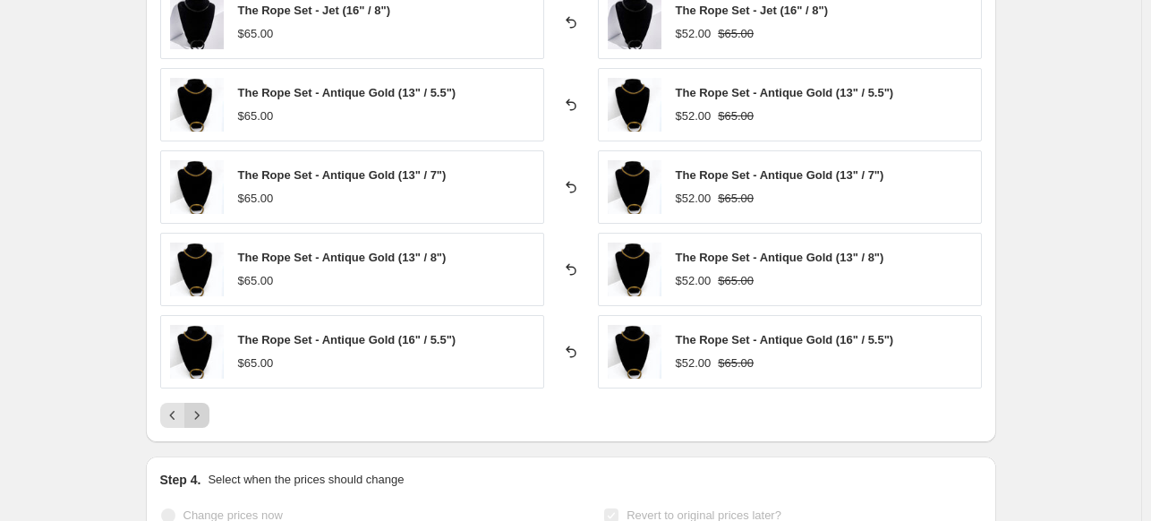
click at [199, 407] on icon "Next" at bounding box center [197, 415] width 18 height 18
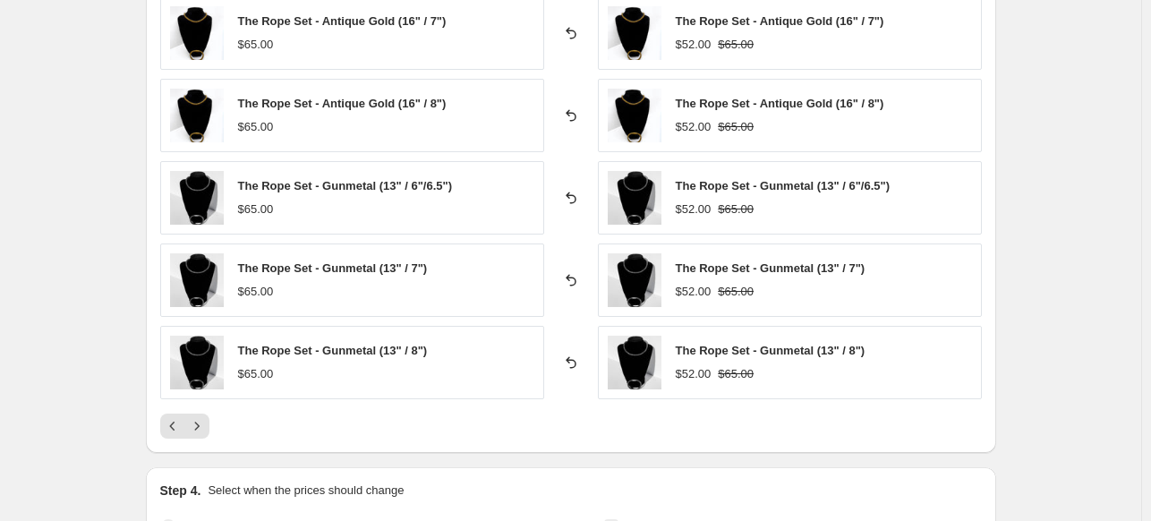
scroll to position [1432, 0]
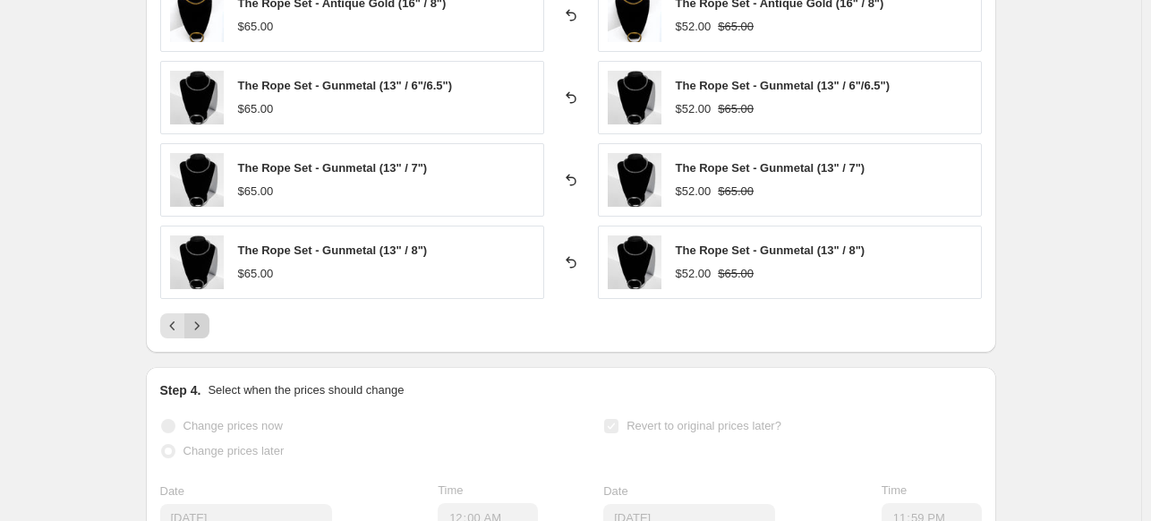
click at [209, 321] on button "Next" at bounding box center [196, 325] width 25 height 25
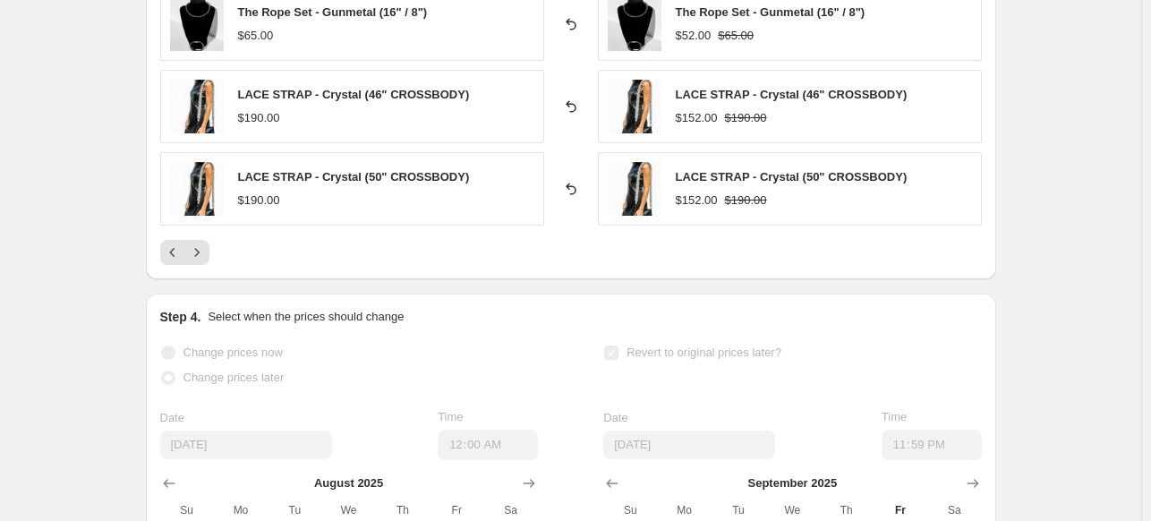
scroll to position [1522, 0]
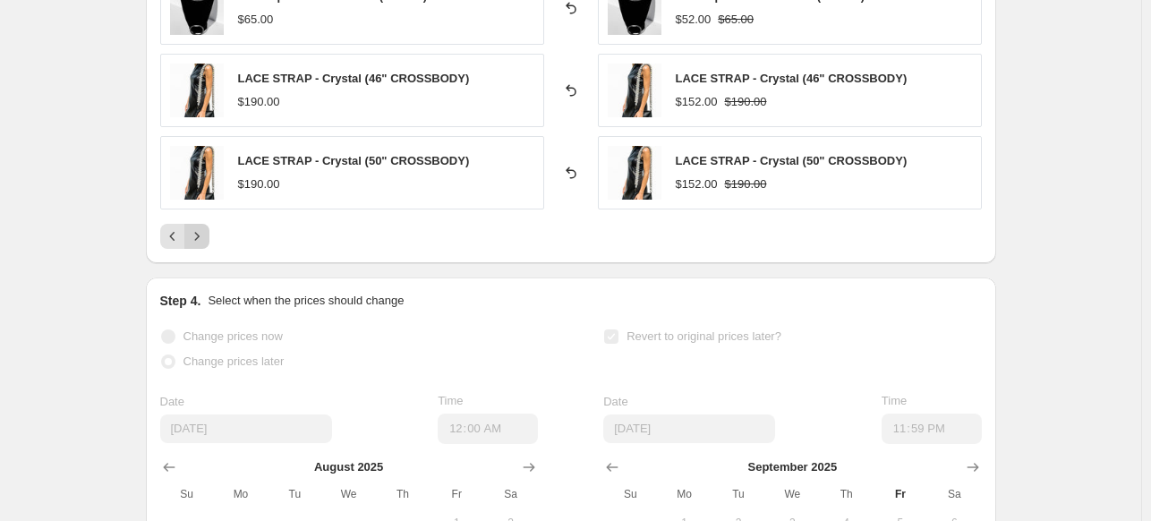
click at [201, 235] on icon "Next" at bounding box center [197, 236] width 18 height 18
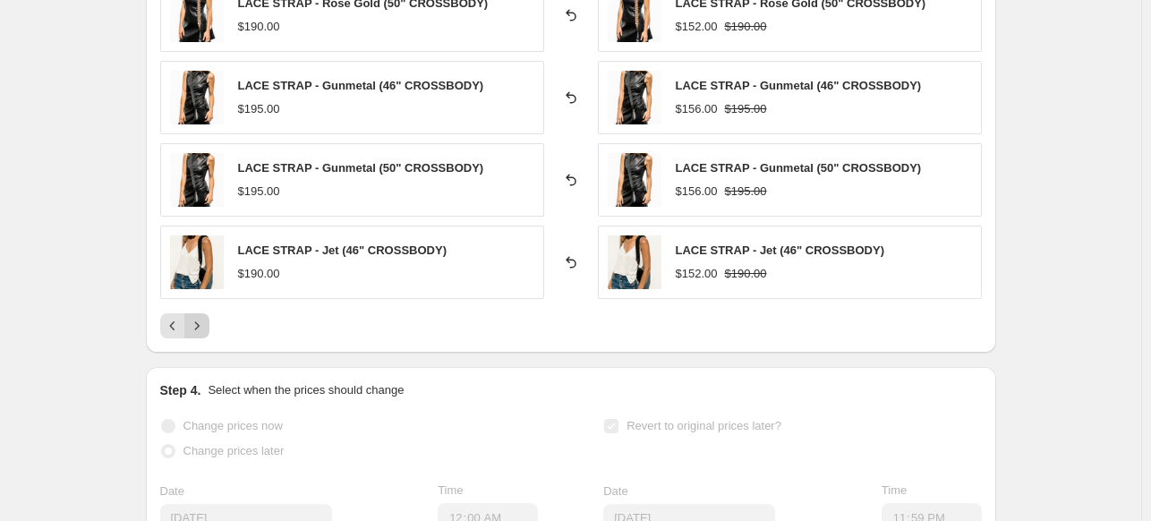
click at [202, 320] on icon "Next" at bounding box center [197, 326] width 18 height 18
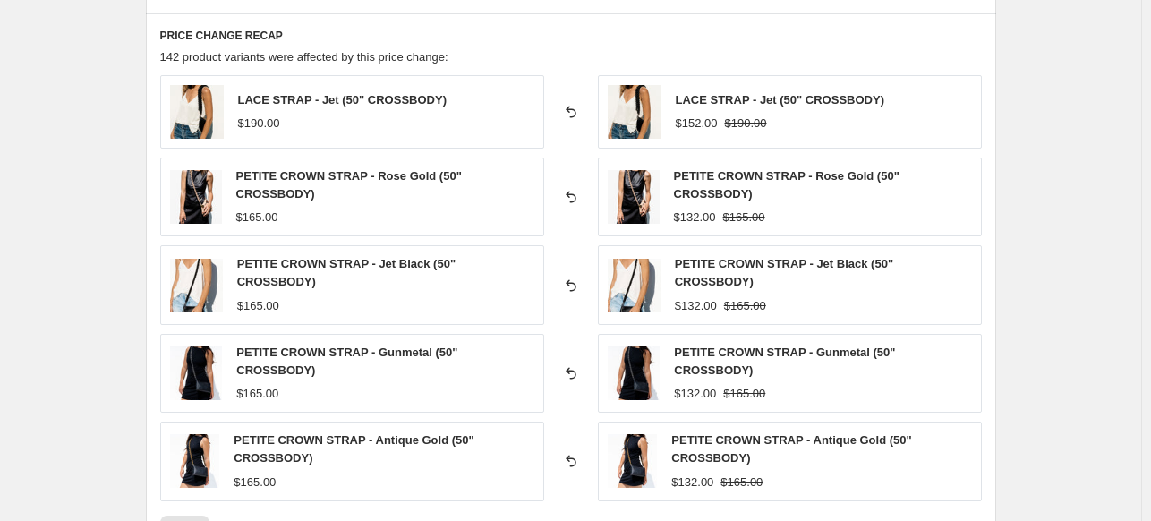
scroll to position [1343, 0]
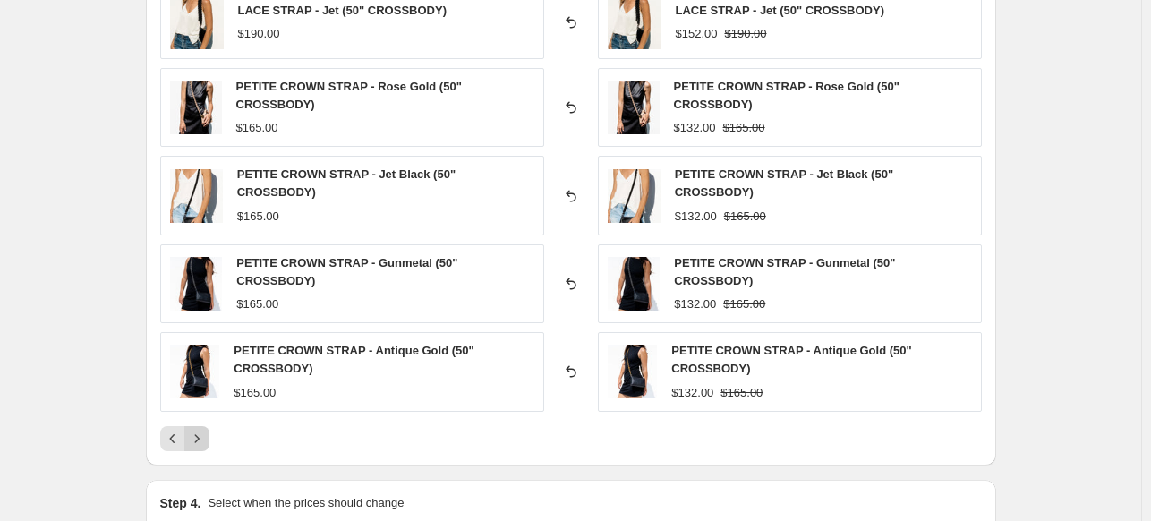
click at [206, 437] on icon "Next" at bounding box center [197, 439] width 18 height 18
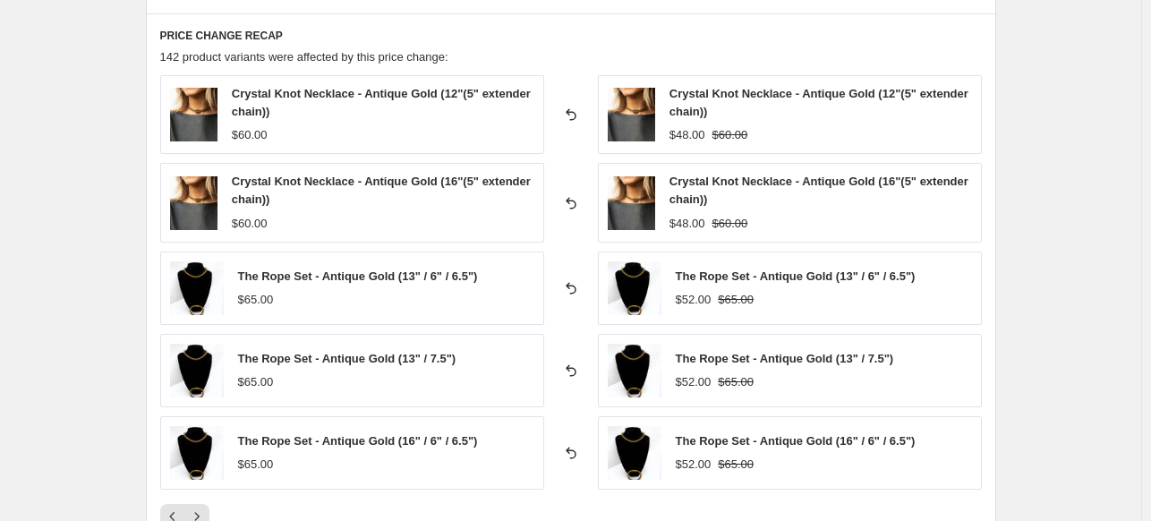
scroll to position [1432, 0]
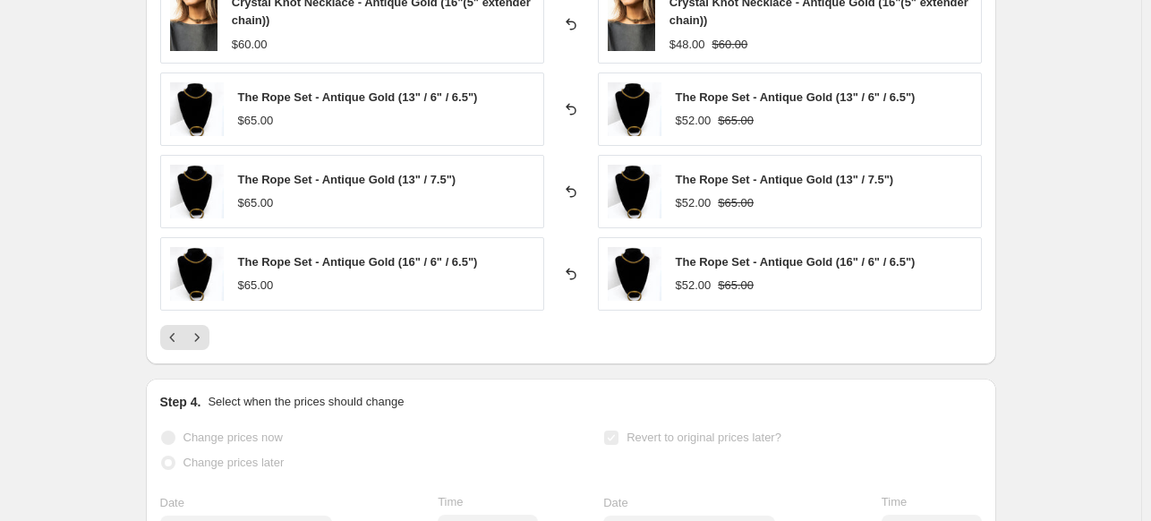
click at [204, 325] on div "Pagination" at bounding box center [196, 337] width 25 height 25
click at [206, 332] on icon "Next" at bounding box center [197, 338] width 18 height 18
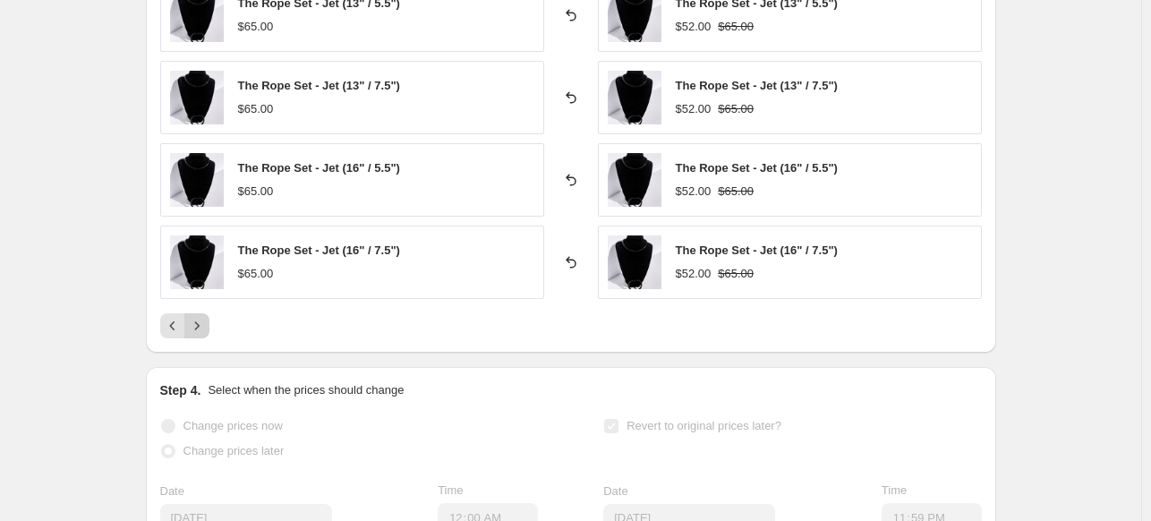
click at [201, 324] on icon "Next" at bounding box center [197, 326] width 18 height 18
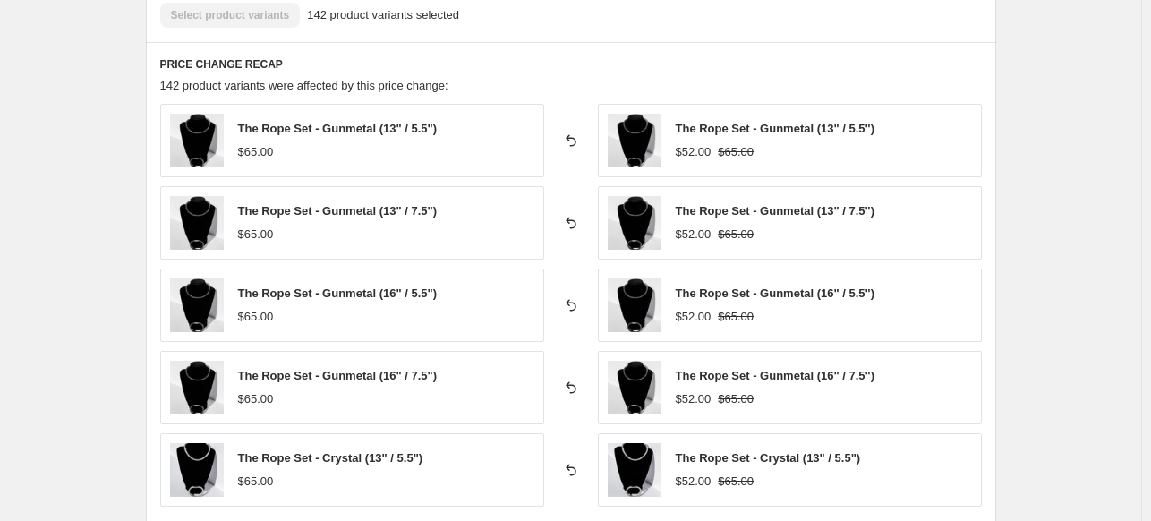
scroll to position [1343, 0]
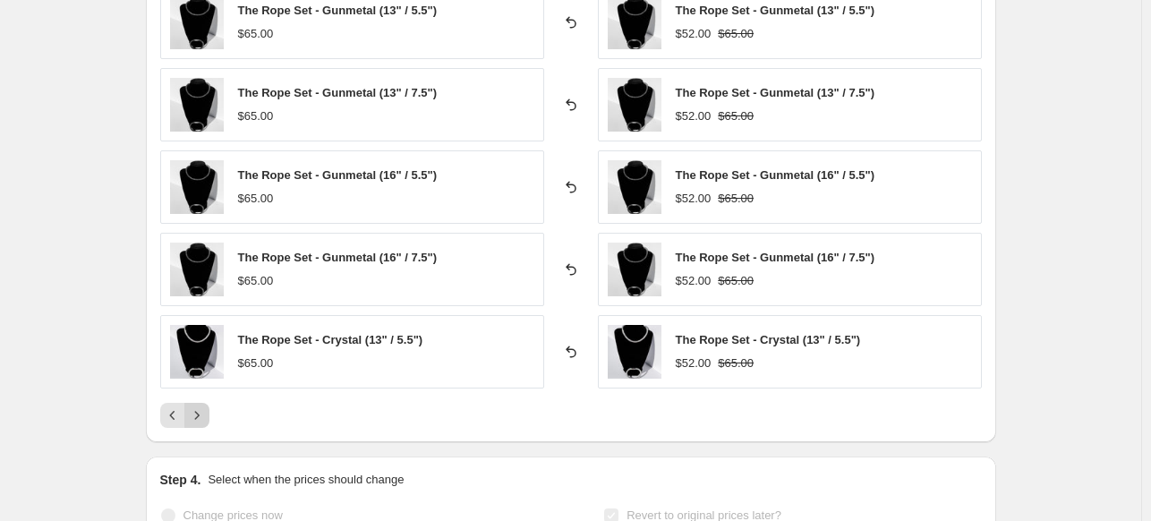
click at [206, 408] on icon "Next" at bounding box center [197, 415] width 18 height 18
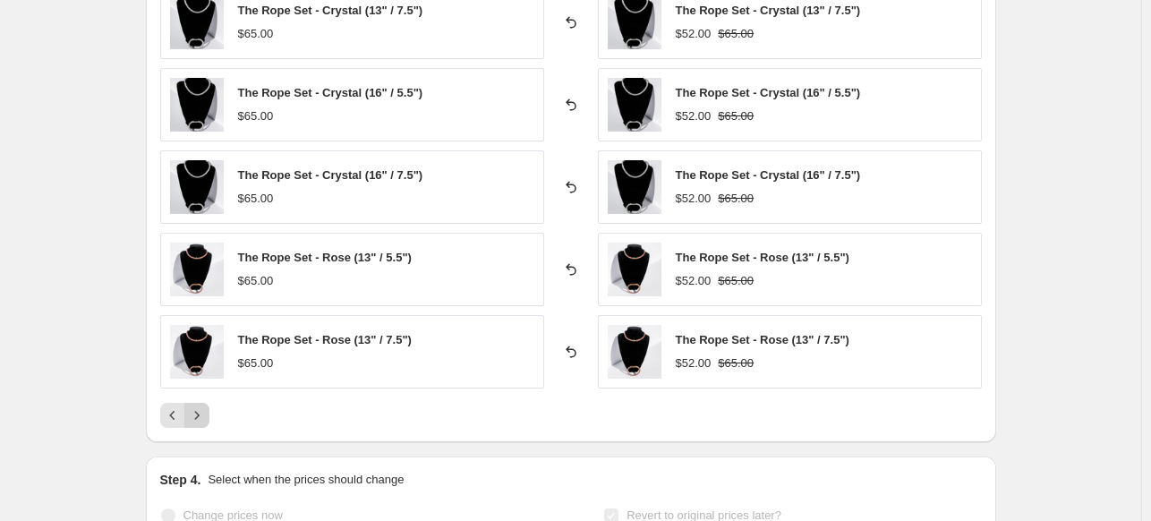
click at [206, 407] on icon "Next" at bounding box center [197, 415] width 18 height 18
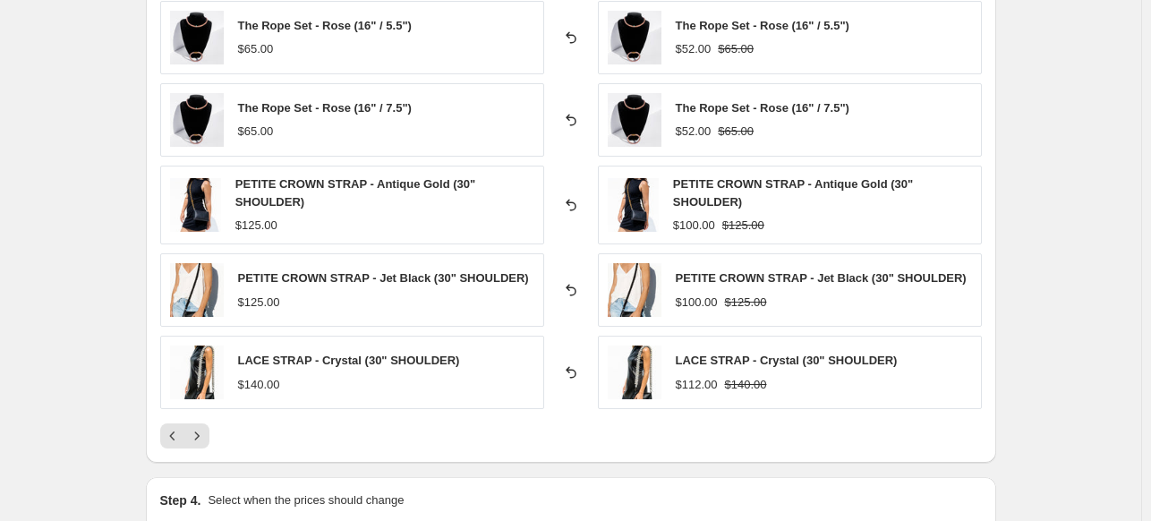
scroll to position [1432, 0]
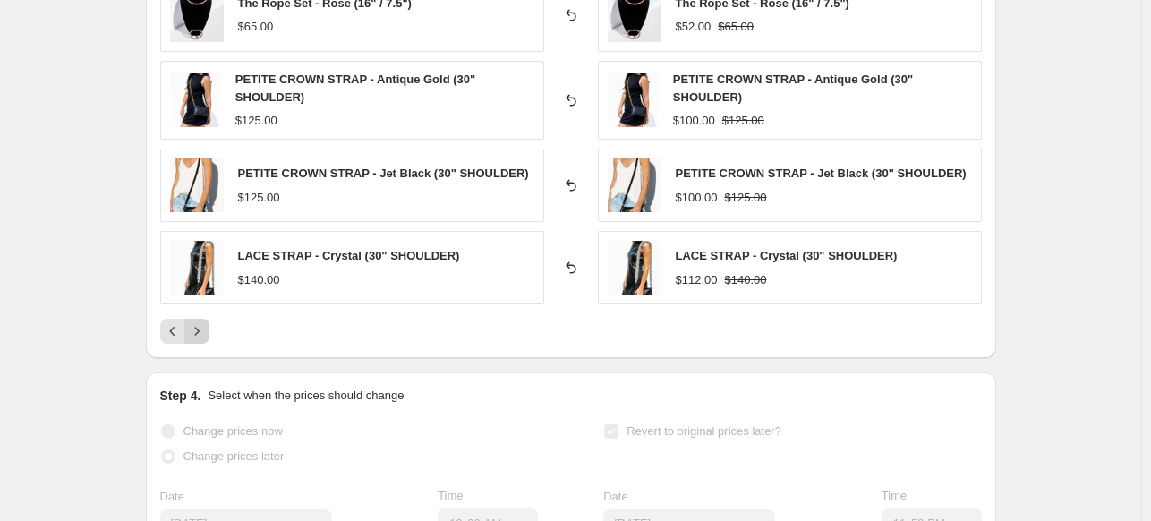
click at [193, 327] on icon "Next" at bounding box center [197, 331] width 18 height 18
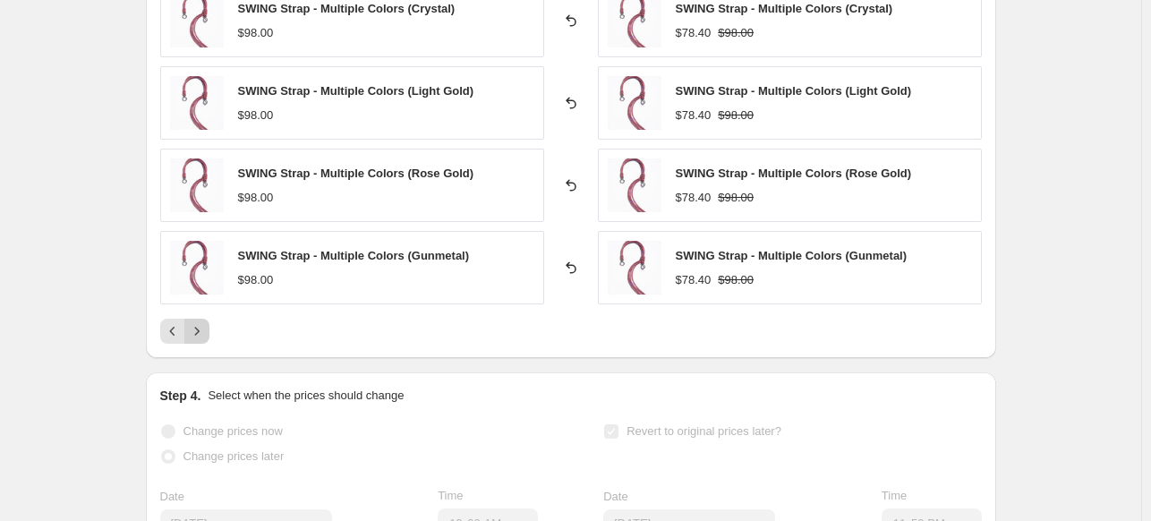
click at [206, 322] on icon "Next" at bounding box center [197, 331] width 18 height 18
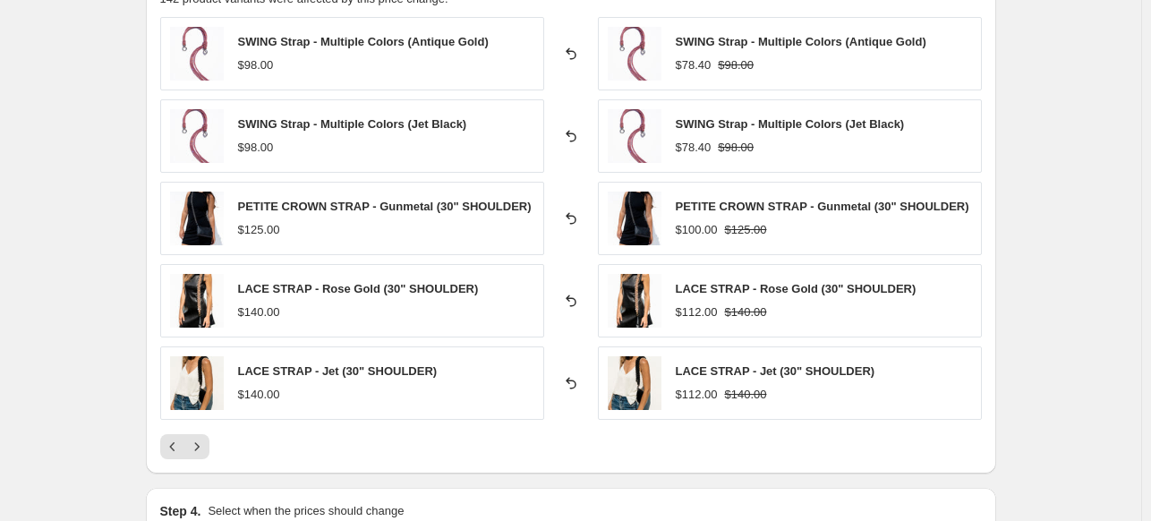
scroll to position [1343, 0]
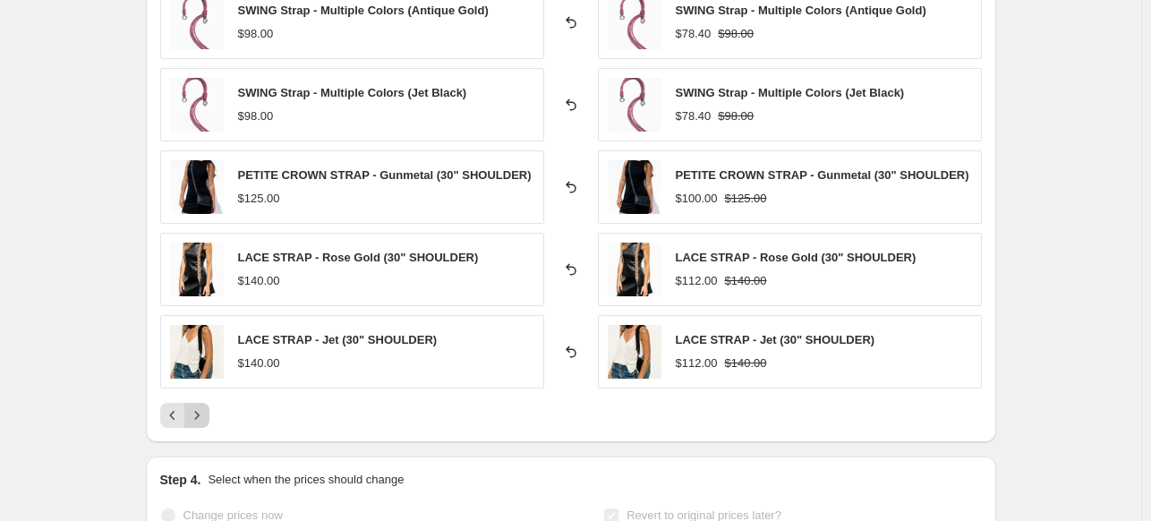
click at [201, 406] on icon "Next" at bounding box center [197, 415] width 18 height 18
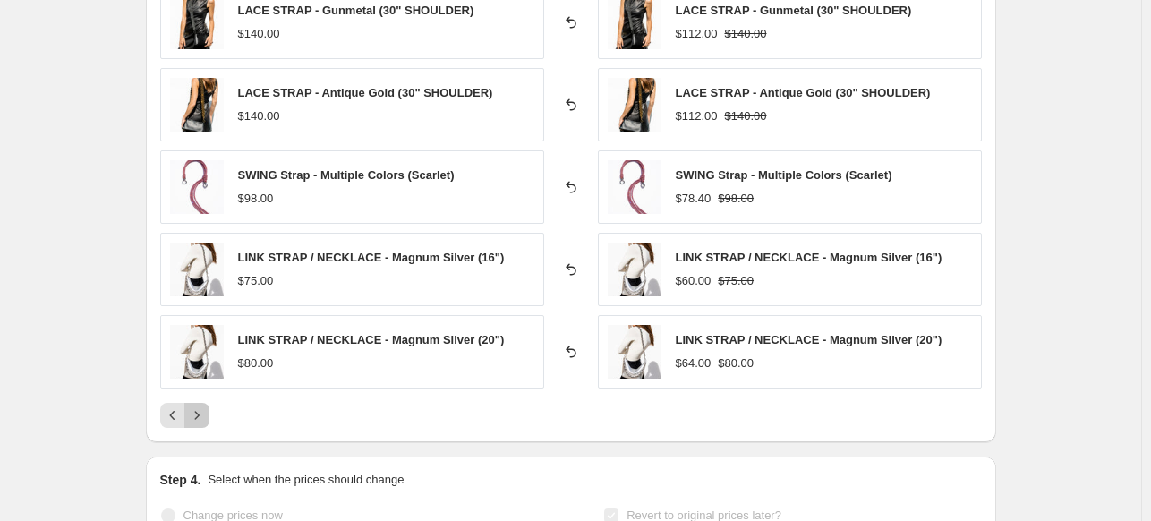
click at [204, 409] on icon "Next" at bounding box center [197, 415] width 18 height 18
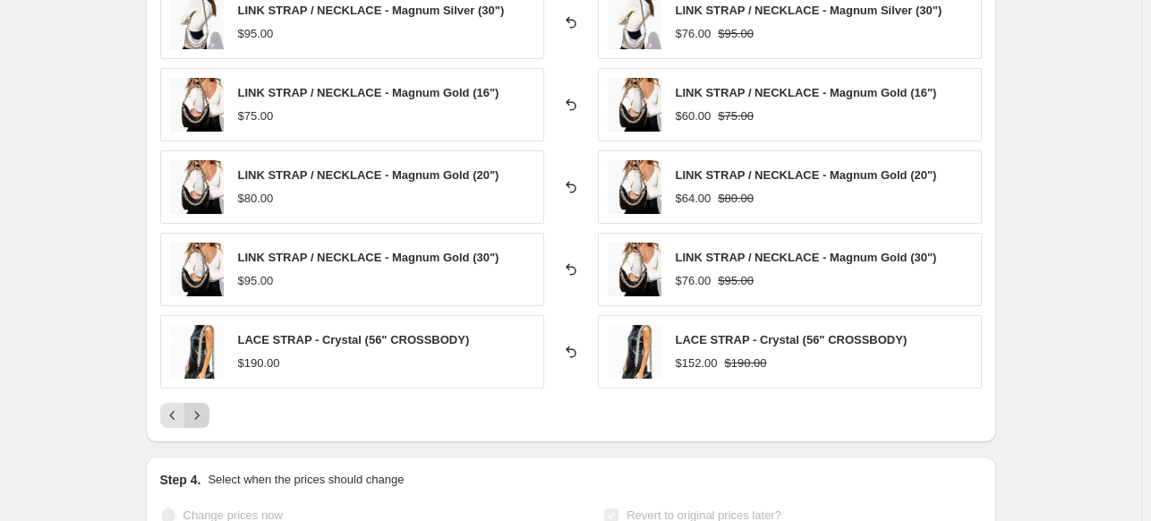
click at [199, 413] on icon "Next" at bounding box center [197, 415] width 18 height 18
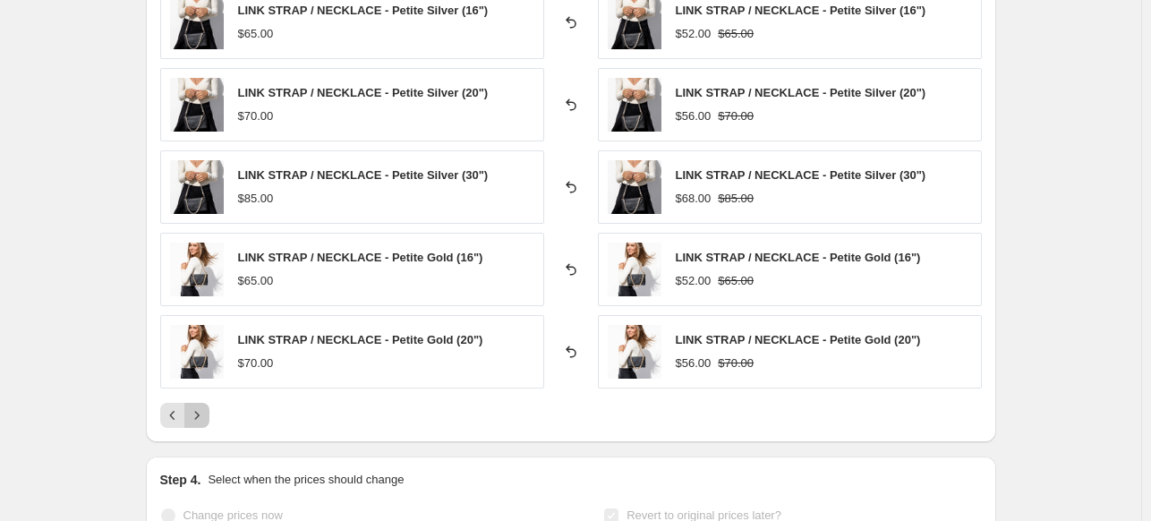
click at [203, 406] on icon "Next" at bounding box center [197, 415] width 18 height 18
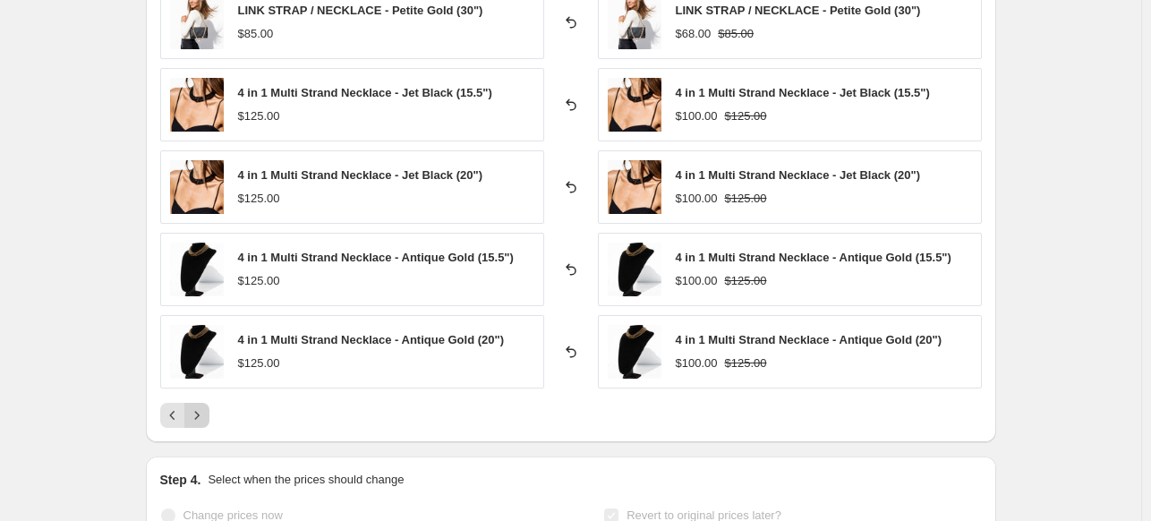
click at [201, 412] on icon "Next" at bounding box center [197, 415] width 18 height 18
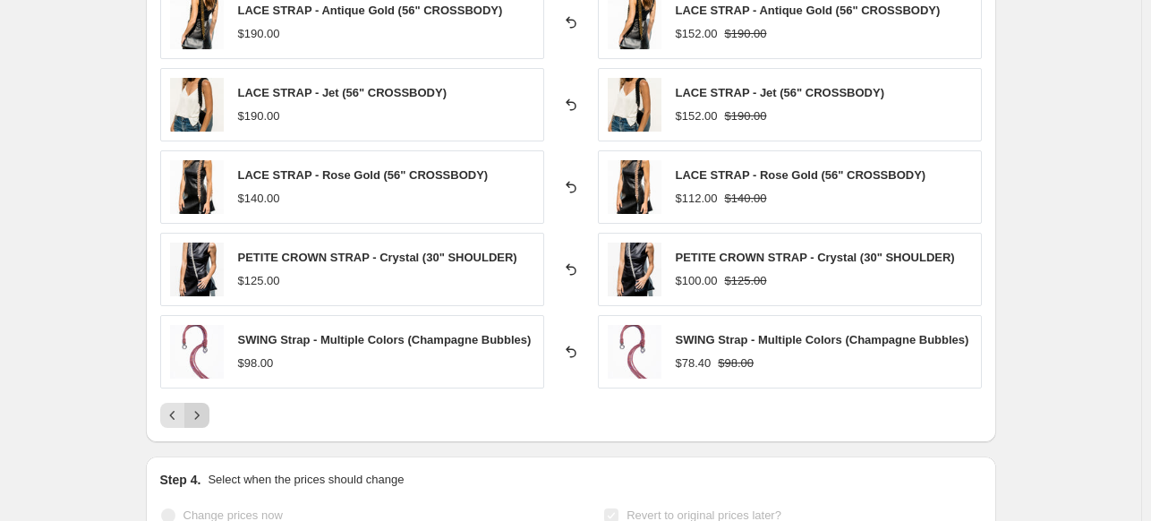
click at [201, 411] on icon "Next" at bounding box center [197, 415] width 18 height 18
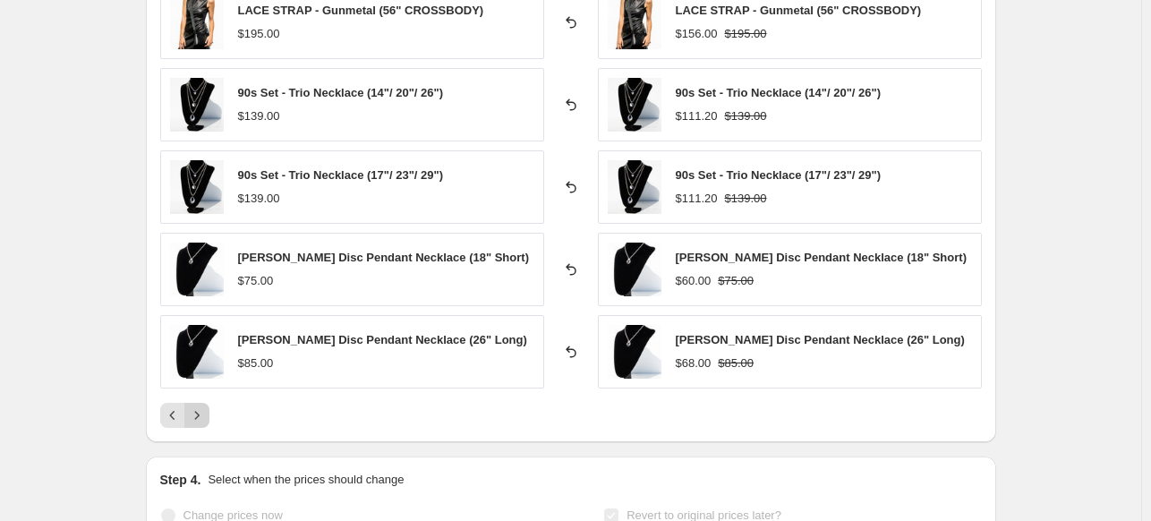
click at [197, 407] on icon "Next" at bounding box center [197, 415] width 18 height 18
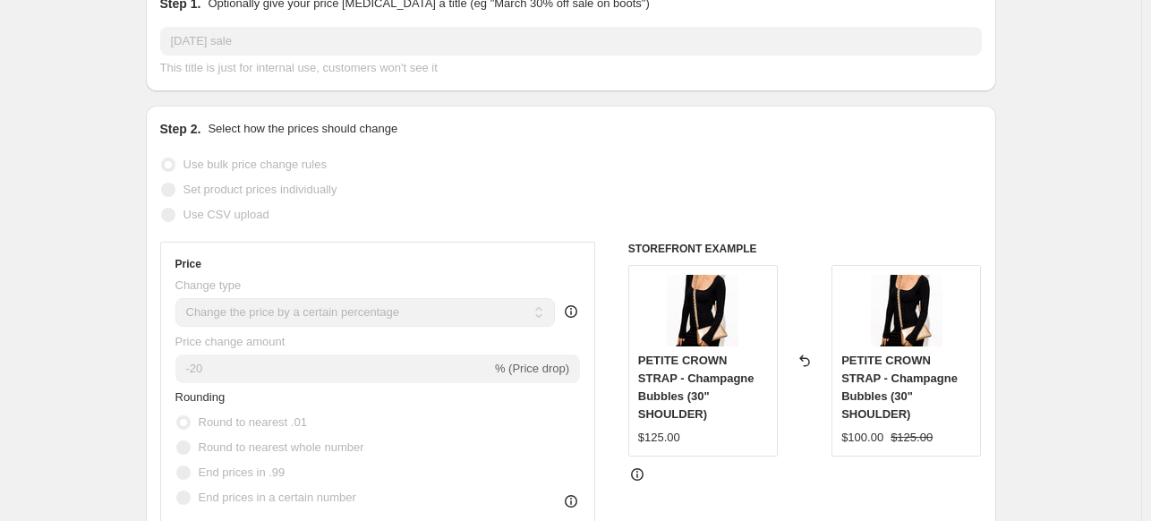
scroll to position [179, 0]
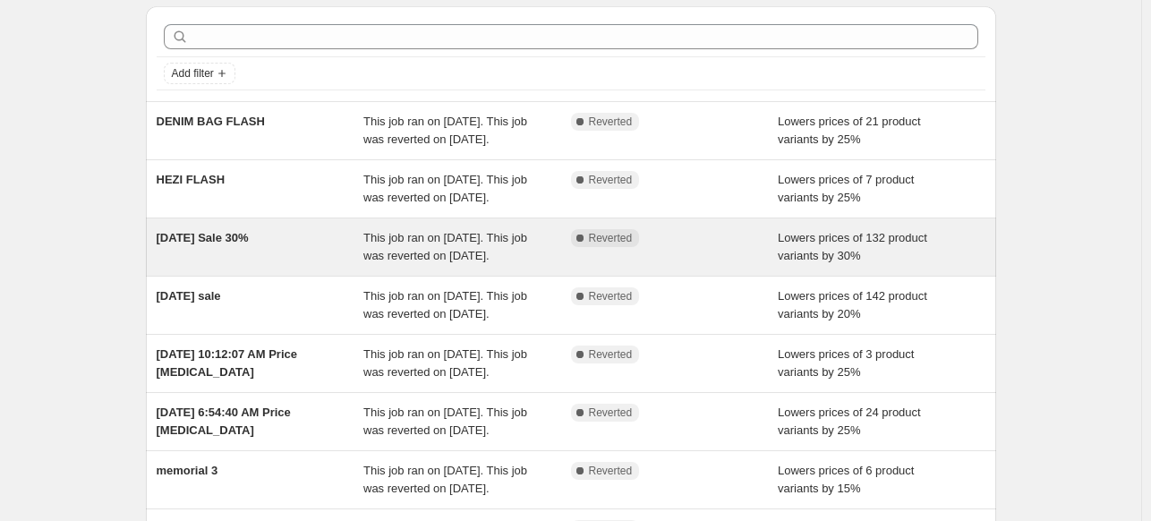
scroll to position [90, 0]
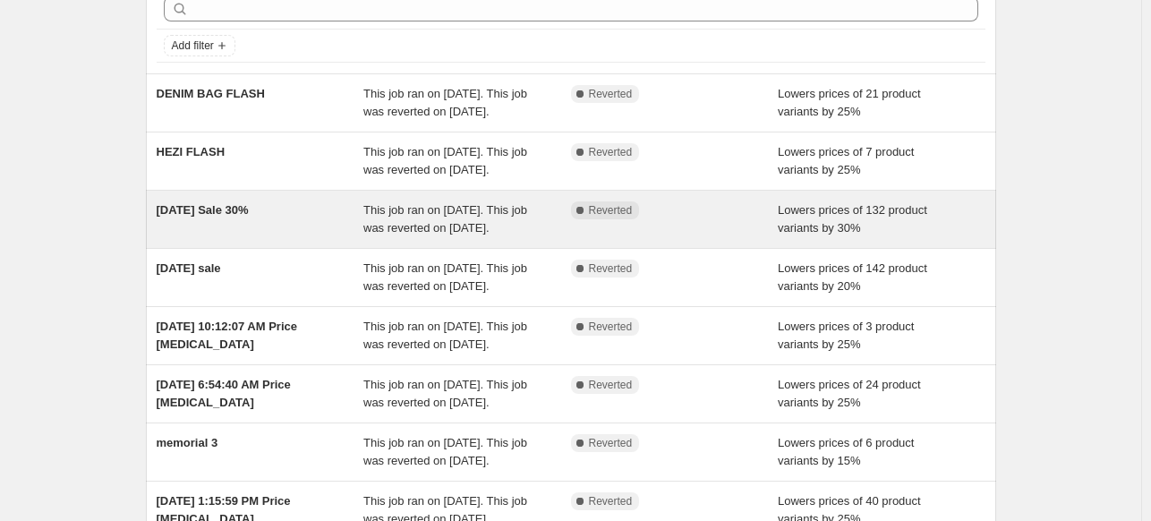
click at [242, 235] on div "[DATE] Sale 30% This job ran on [DATE]. This job was reverted on [DATE]. Comple…" at bounding box center [571, 219] width 850 height 57
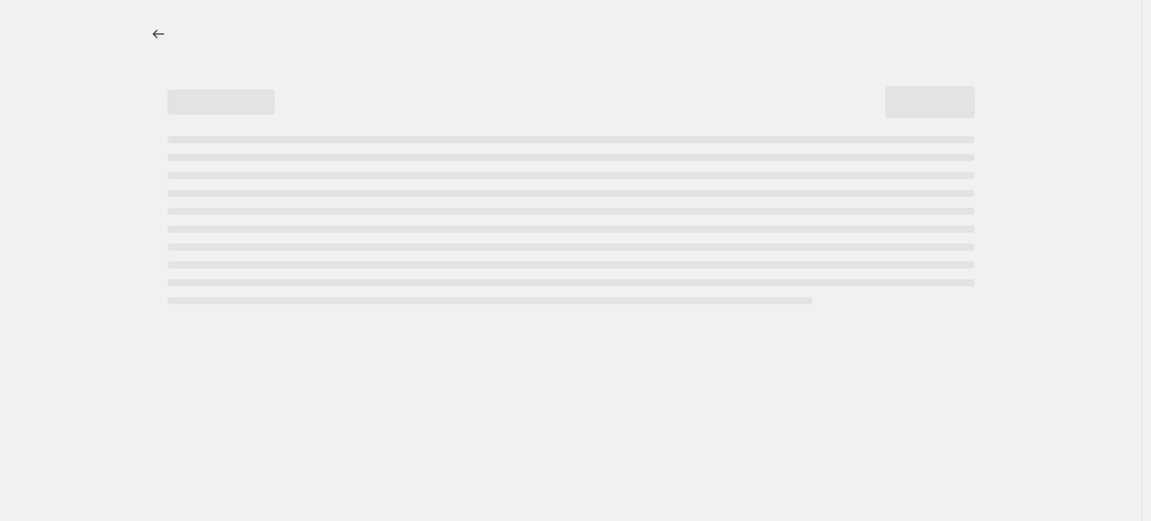
select select "percentage"
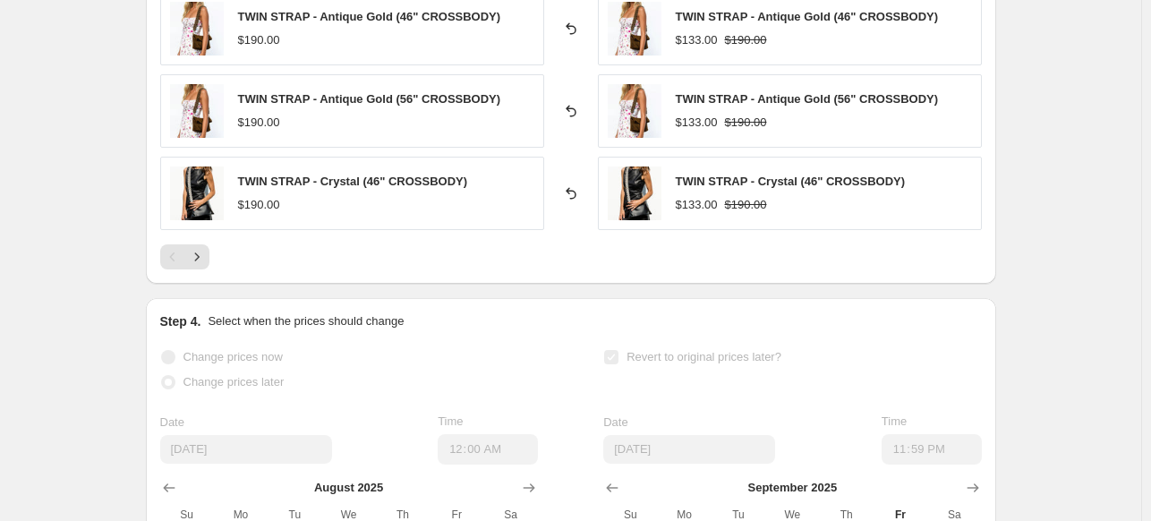
scroll to position [1522, 0]
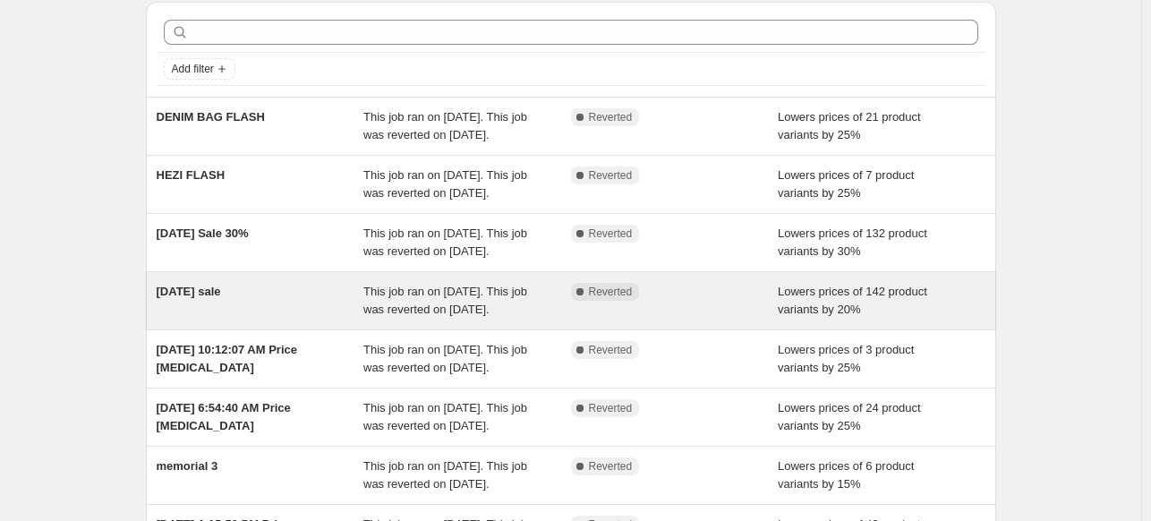
scroll to position [269, 0]
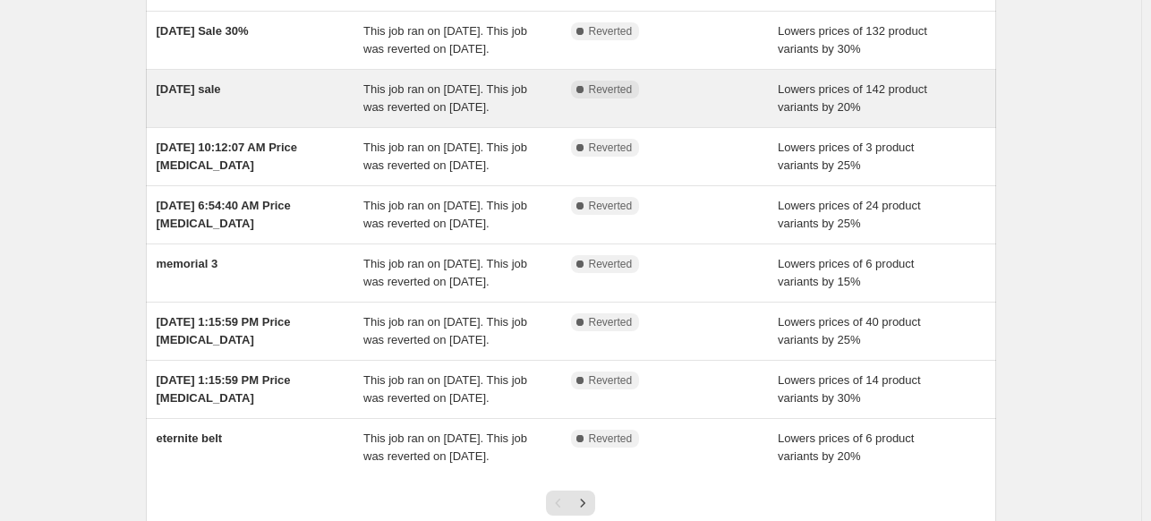
click at [221, 96] on span "[DATE] sale" at bounding box center [189, 88] width 64 height 13
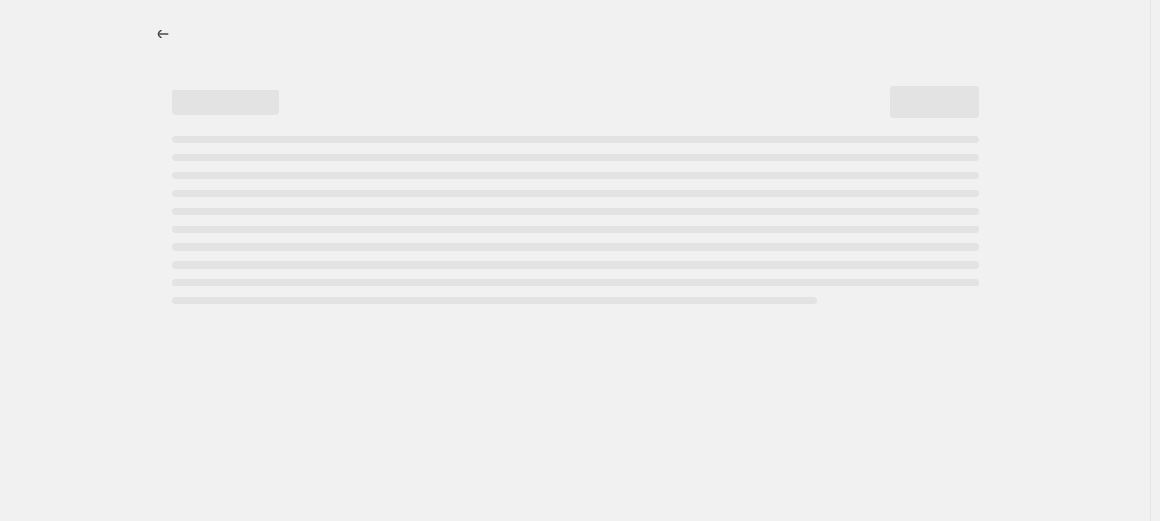
select select "percentage"
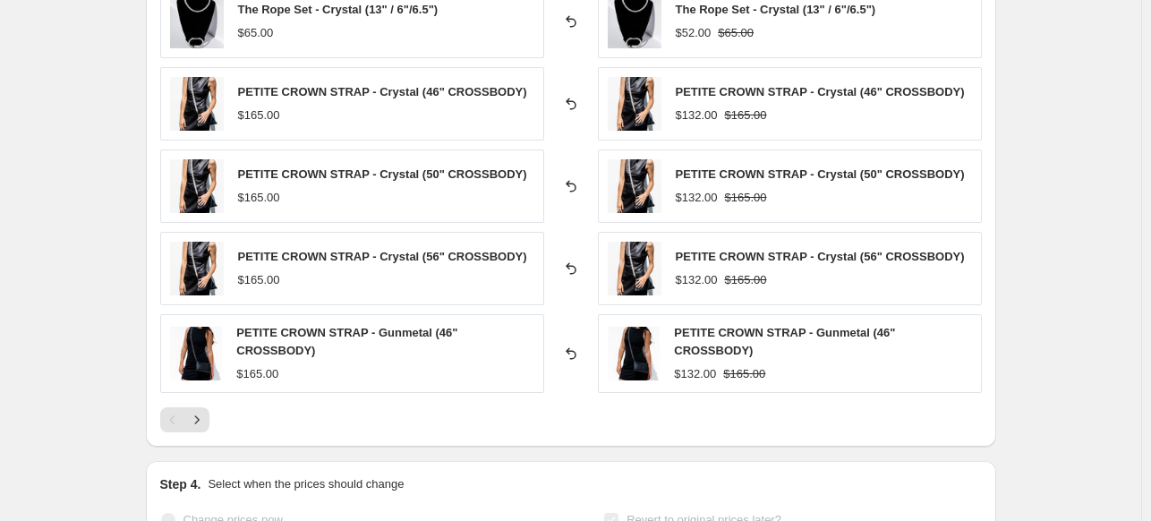
scroll to position [1432, 0]
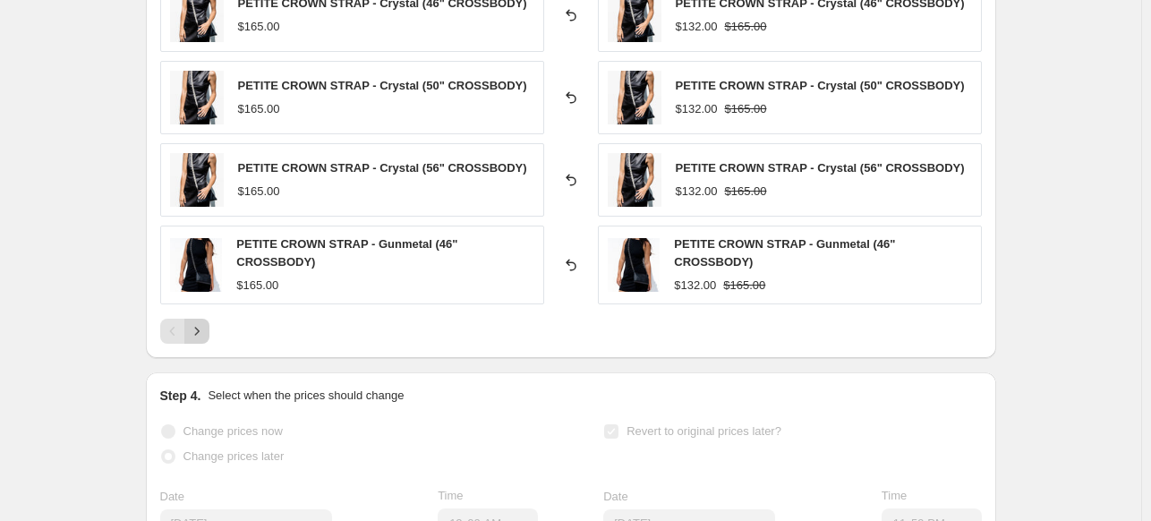
click at [204, 329] on icon "Next" at bounding box center [197, 331] width 18 height 18
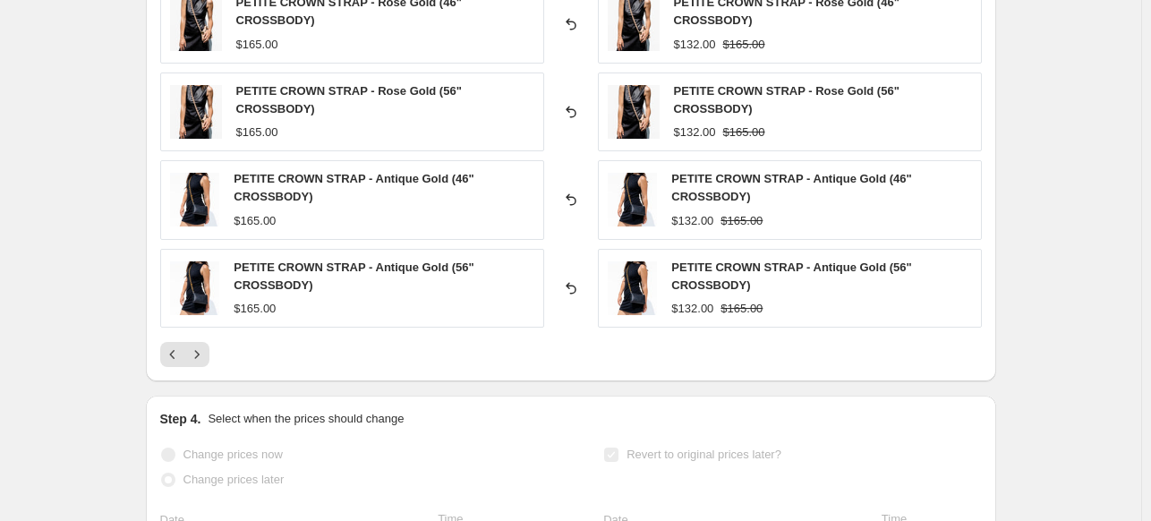
click at [206, 346] on icon "Next" at bounding box center [197, 355] width 18 height 18
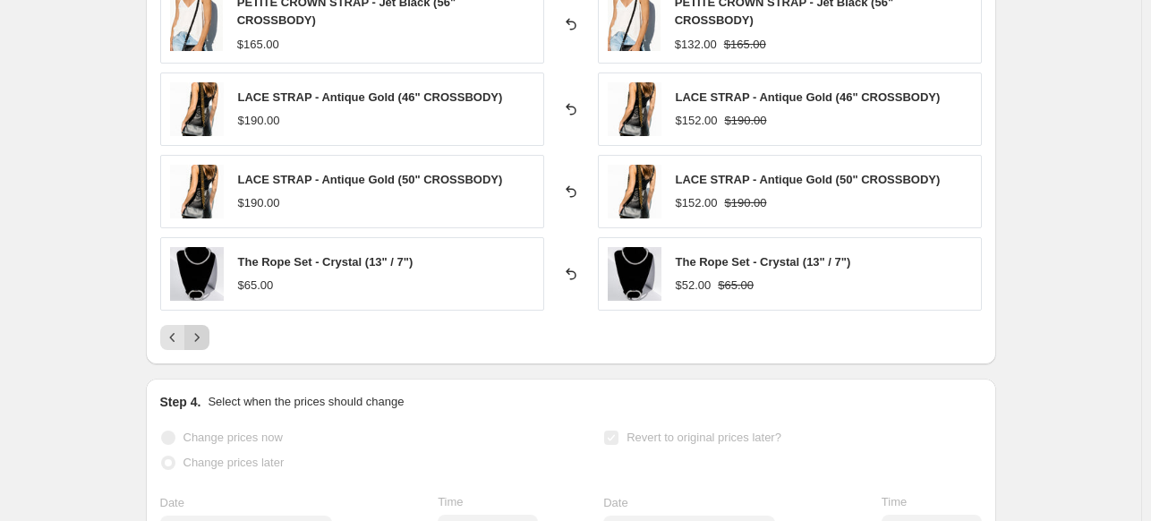
click at [198, 333] on icon "Next" at bounding box center [197, 338] width 18 height 18
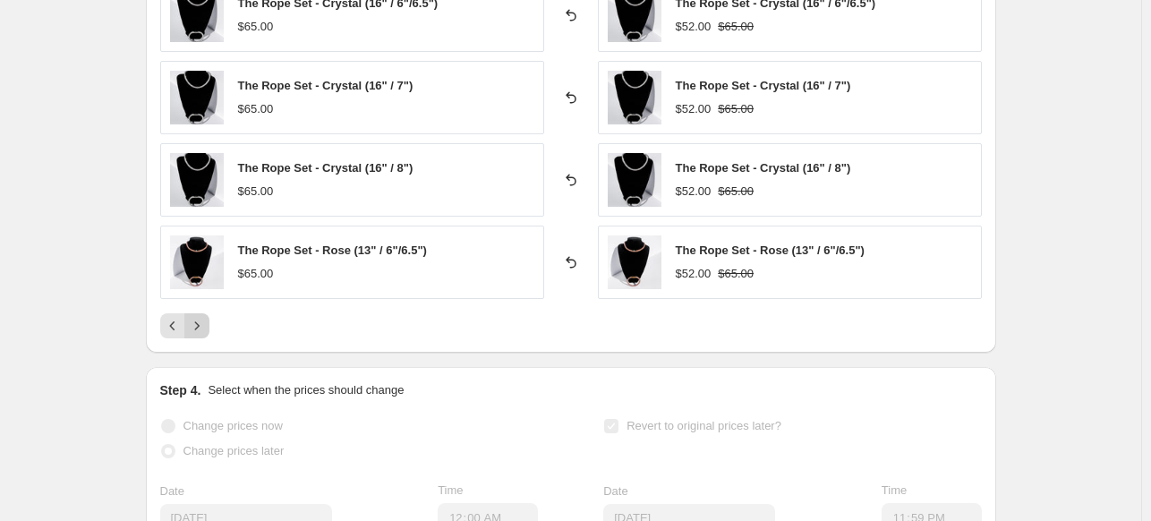
click at [205, 321] on icon "Next" at bounding box center [197, 326] width 18 height 18
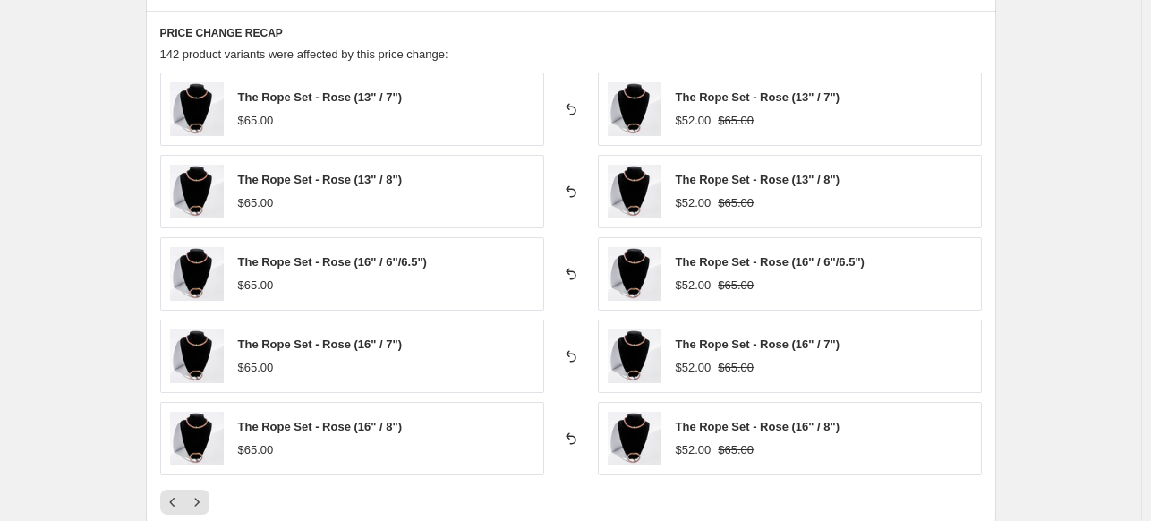
scroll to position [1253, 0]
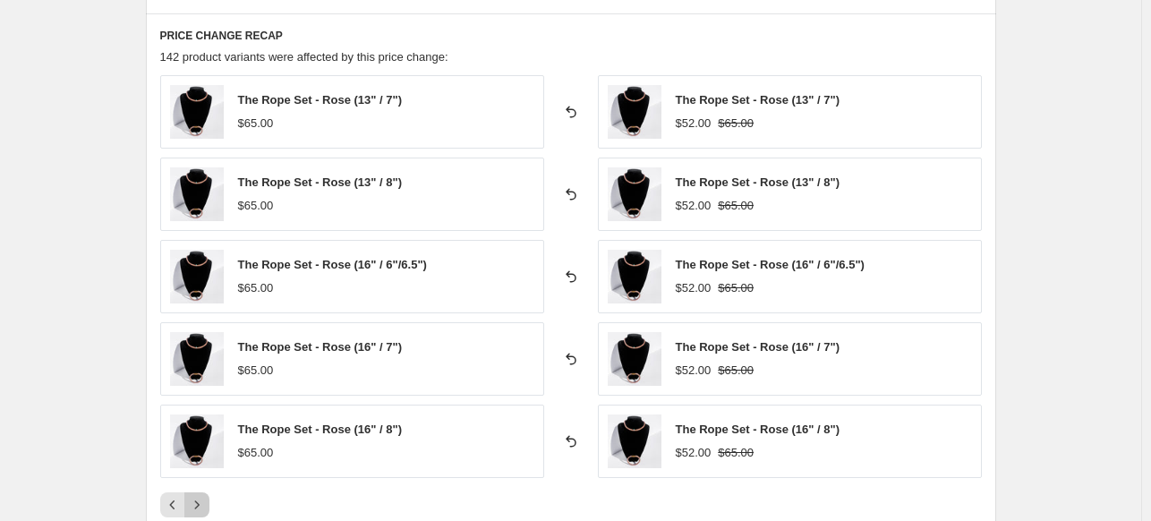
click at [209, 497] on button "Next" at bounding box center [196, 504] width 25 height 25
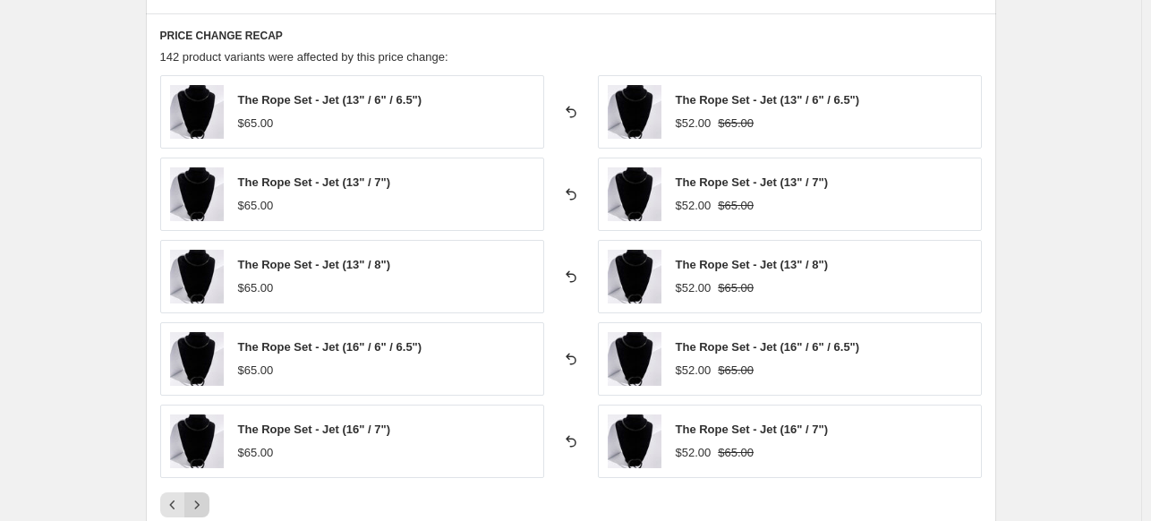
click at [209, 496] on button "Next" at bounding box center [196, 504] width 25 height 25
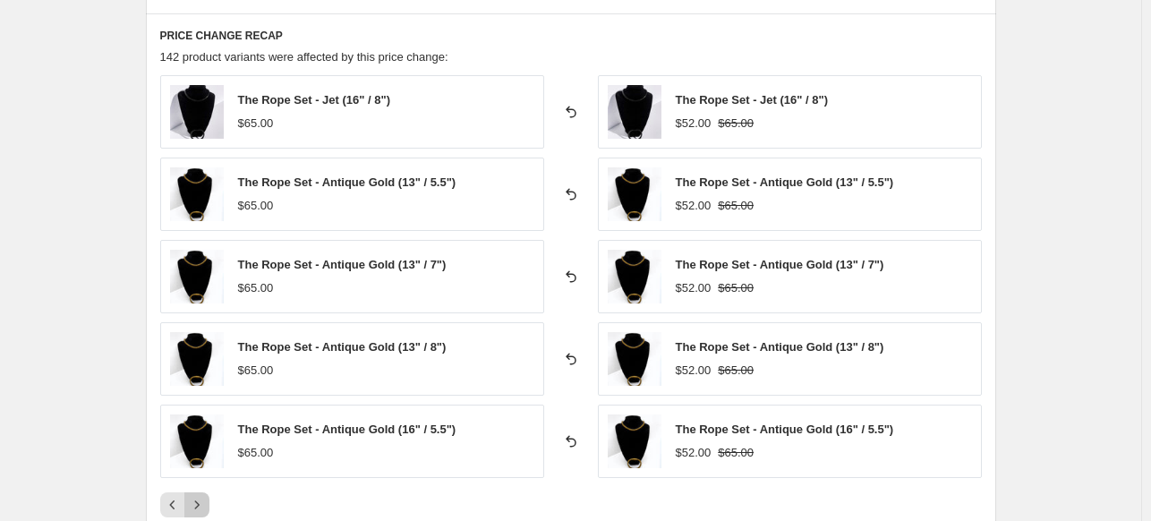
click at [209, 495] on button "Next" at bounding box center [196, 504] width 25 height 25
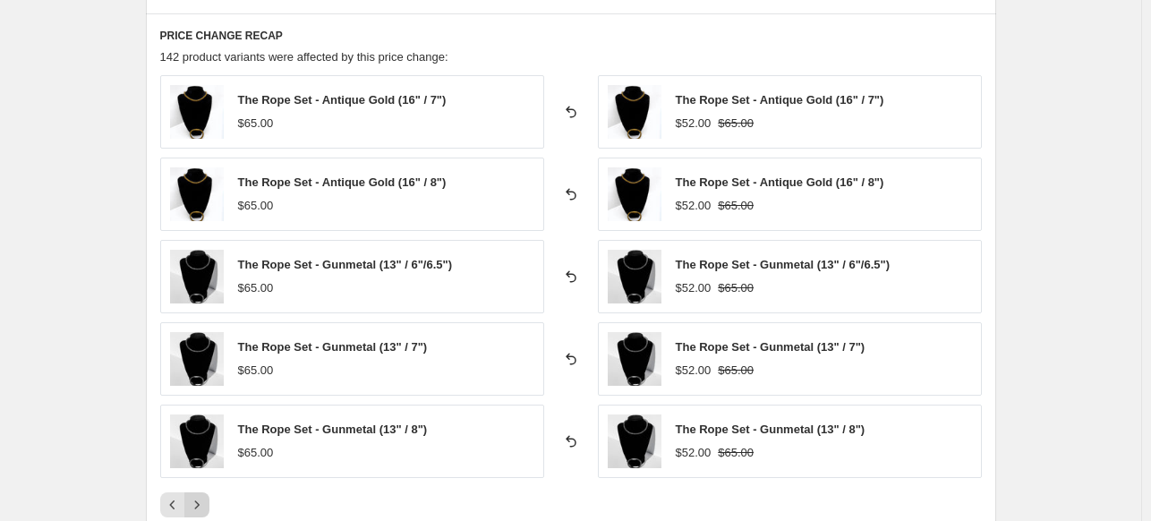
click at [206, 496] on icon "Next" at bounding box center [197, 505] width 18 height 18
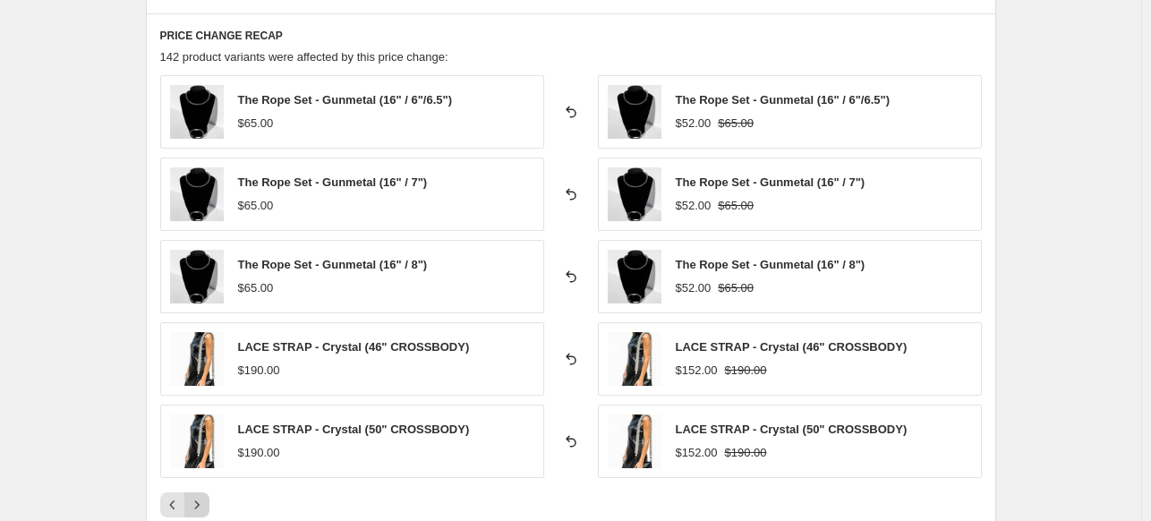
click at [206, 496] on icon "Next" at bounding box center [197, 505] width 18 height 18
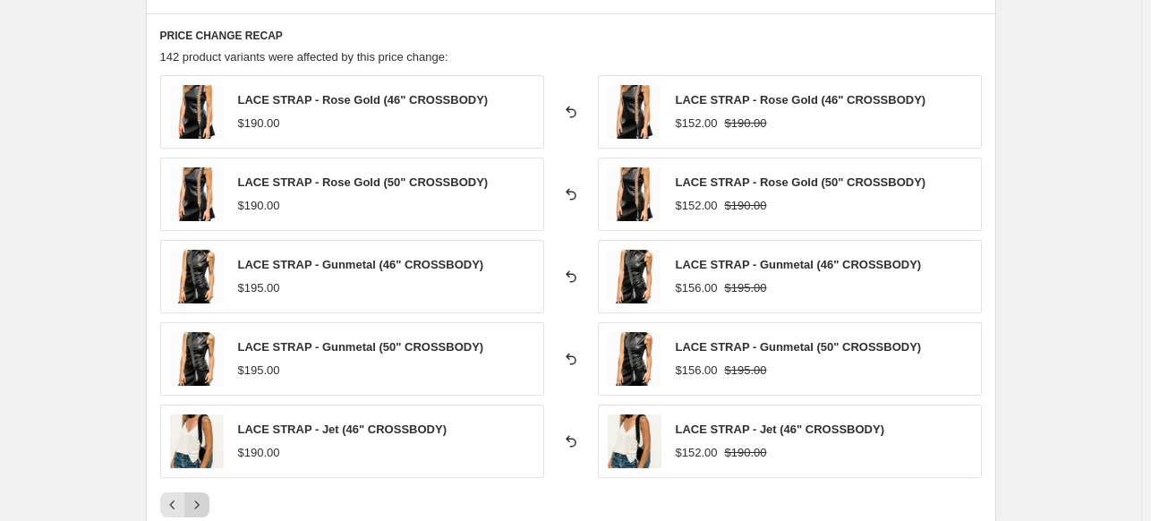
click at [209, 494] on button "Next" at bounding box center [196, 504] width 25 height 25
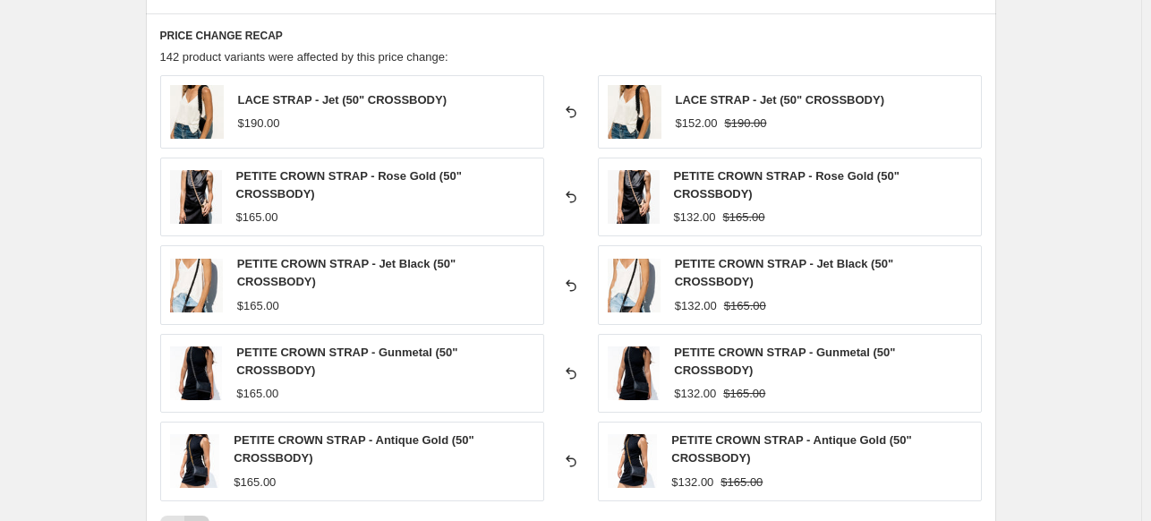
click at [209, 494] on div "PETITE CROWN STRAP - Antique Gold (50" CROSSBODY) $165.00" at bounding box center [352, 461] width 384 height 79
click at [209, 516] on button "Next" at bounding box center [196, 528] width 25 height 25
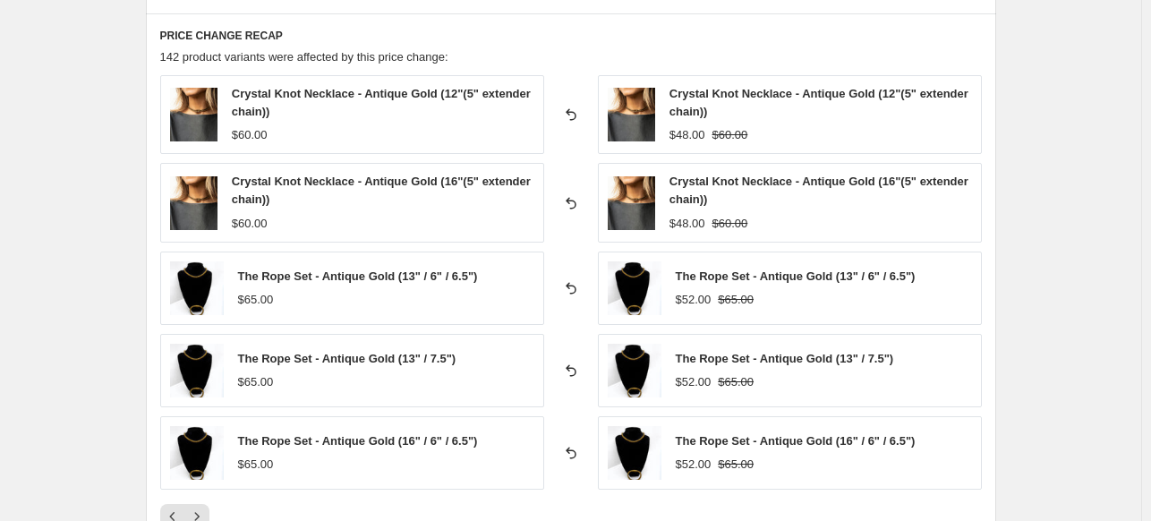
click at [209, 515] on button "Next" at bounding box center [196, 516] width 25 height 25
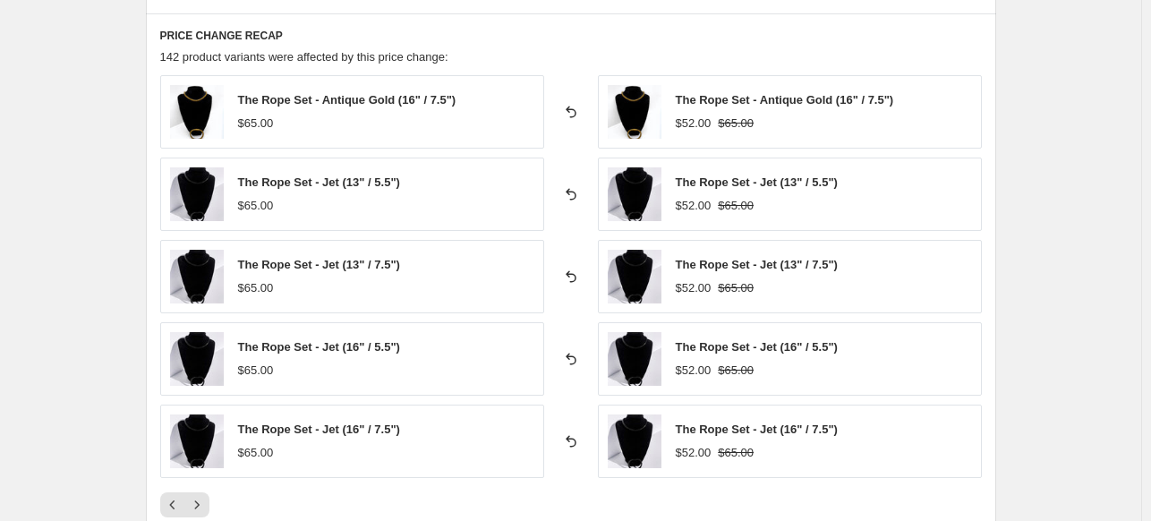
click at [211, 515] on div "PRICE CHANGE RECAP 142 product variants were affected by this price change: The…" at bounding box center [571, 272] width 850 height 518
click at [205, 508] on icon "Next" at bounding box center [197, 505] width 18 height 18
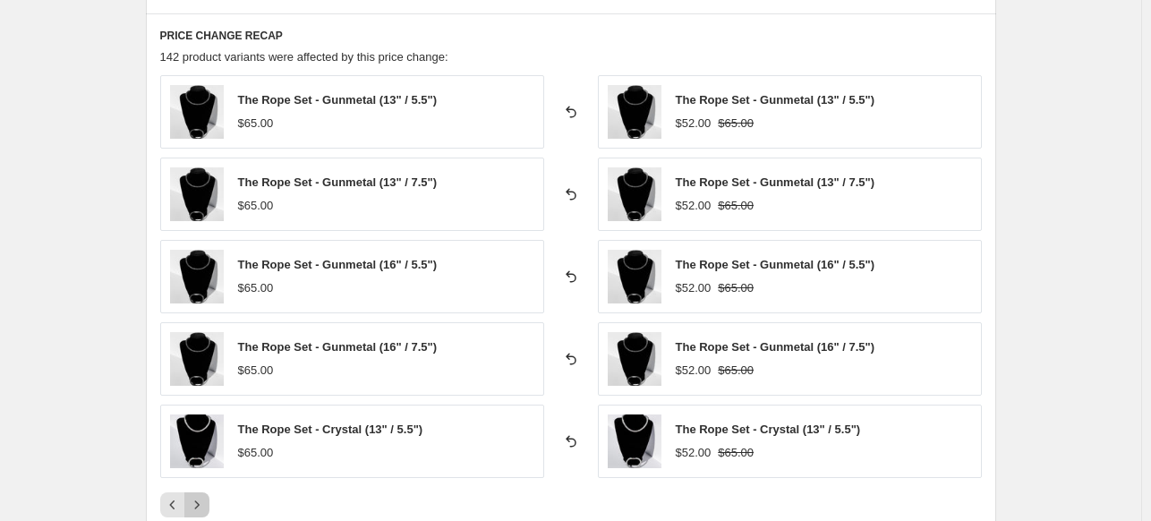
click at [201, 499] on icon "Next" at bounding box center [197, 505] width 18 height 18
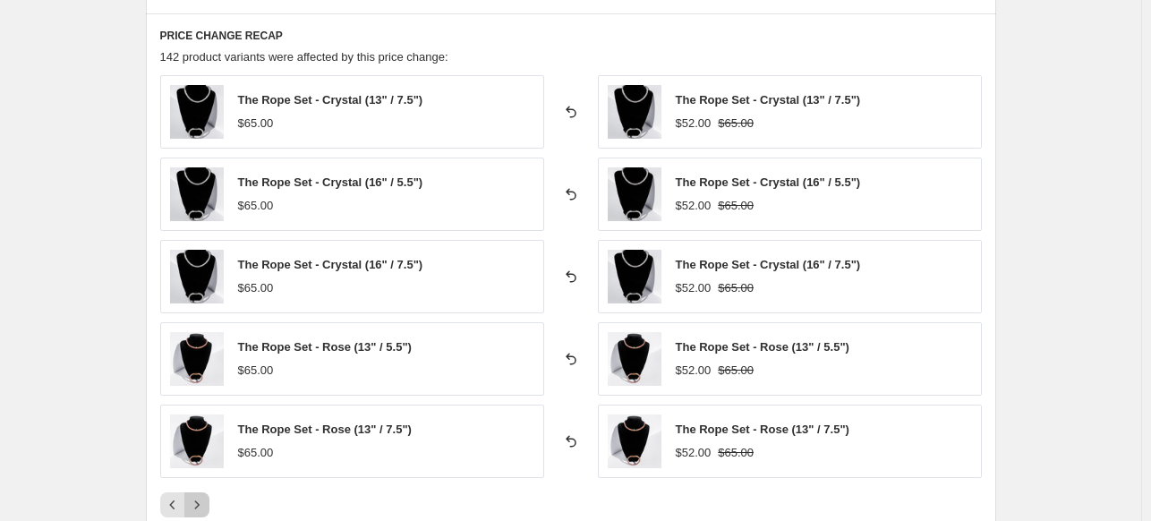
click at [201, 499] on icon "Next" at bounding box center [197, 505] width 18 height 18
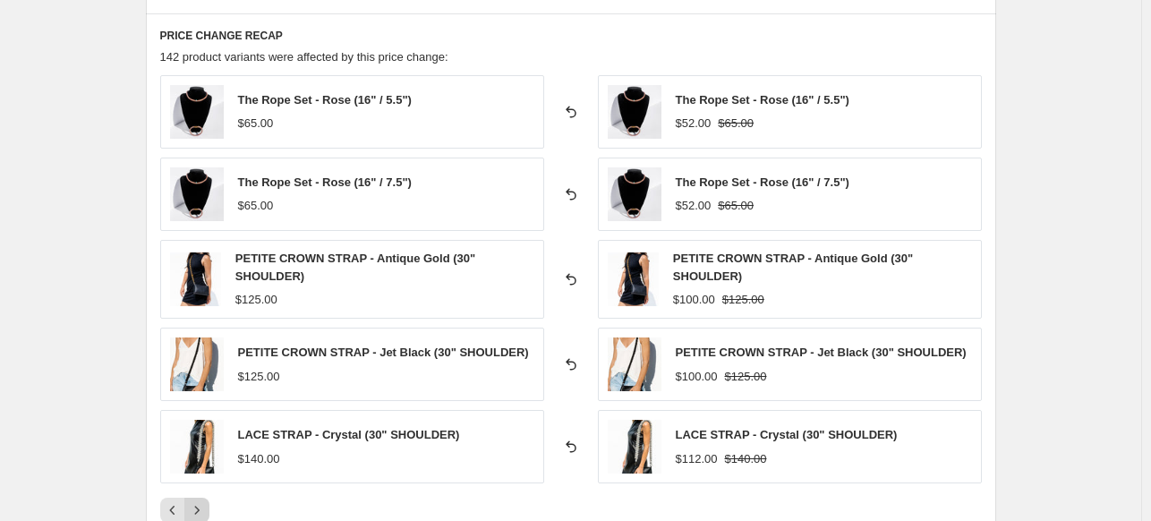
click at [201, 501] on icon "Next" at bounding box center [197, 510] width 18 height 18
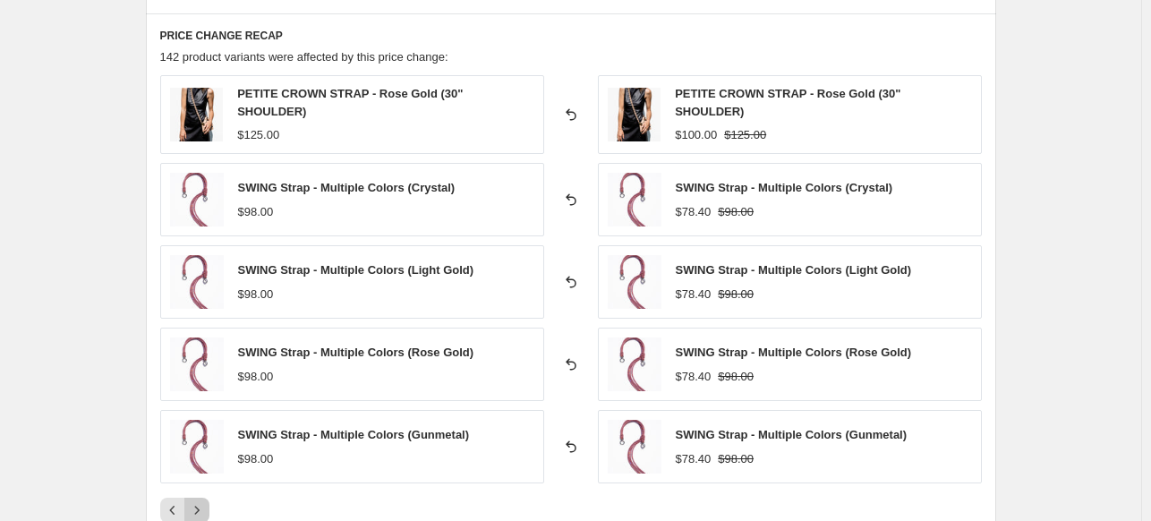
click at [202, 501] on icon "Next" at bounding box center [197, 510] width 18 height 18
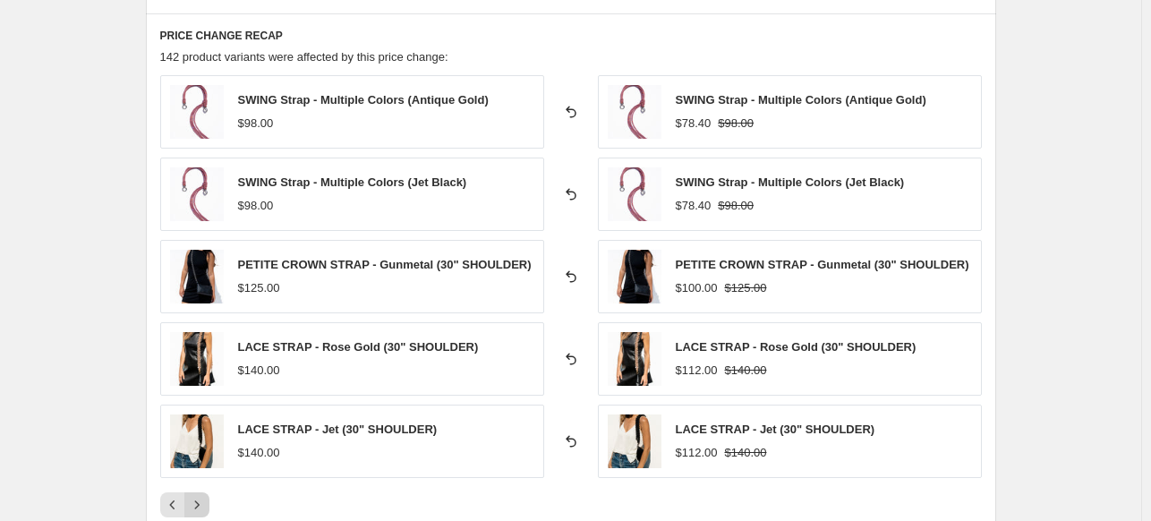
click at [202, 499] on icon "Next" at bounding box center [197, 505] width 18 height 18
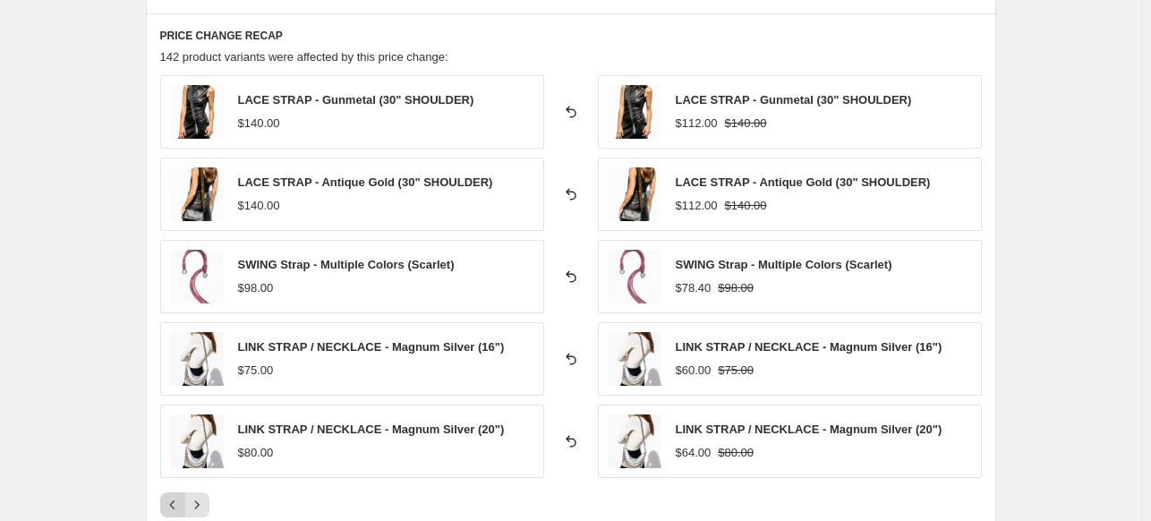
click at [168, 500] on icon "Previous" at bounding box center [173, 505] width 18 height 18
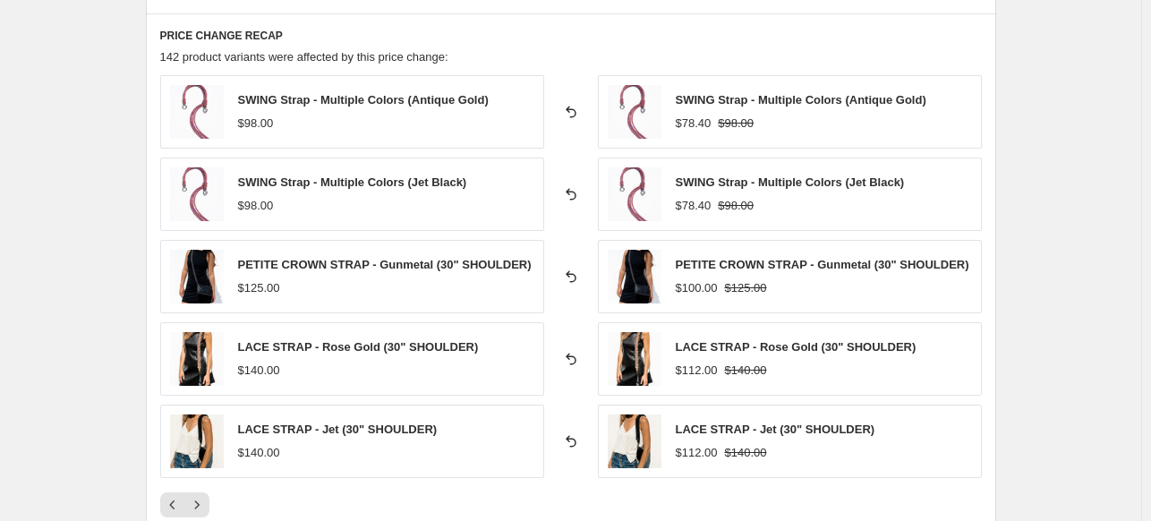
click at [217, 500] on div at bounding box center [571, 504] width 822 height 25
click at [196, 496] on icon "Next" at bounding box center [197, 505] width 18 height 18
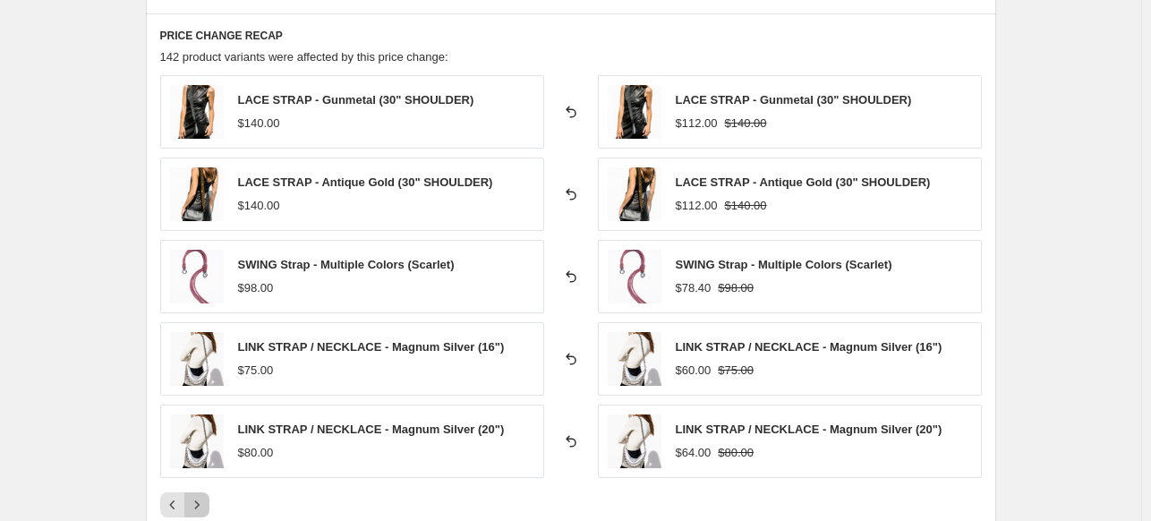
click at [196, 496] on icon "Next" at bounding box center [197, 505] width 18 height 18
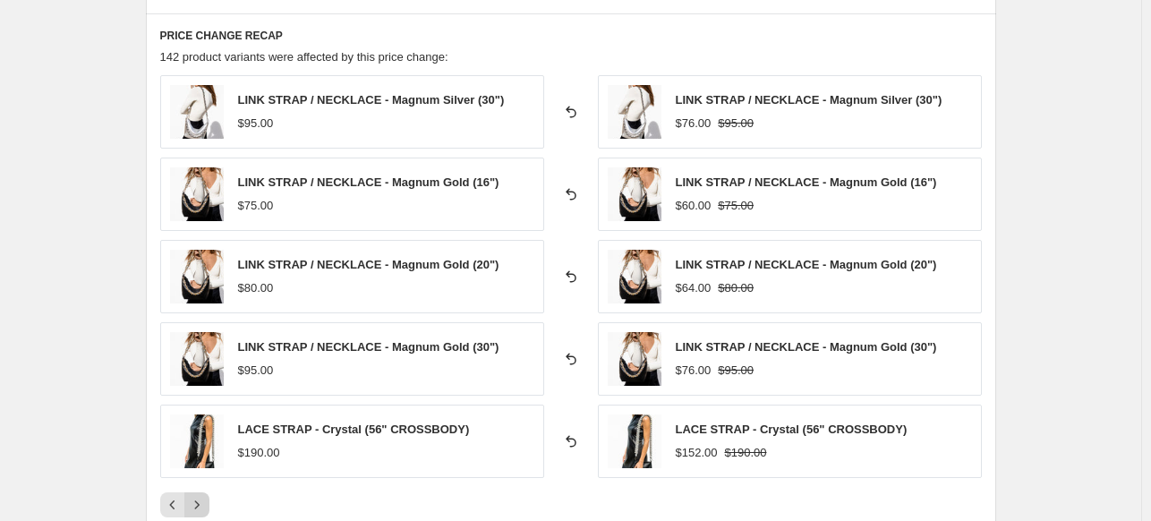
click at [196, 496] on icon "Next" at bounding box center [197, 505] width 18 height 18
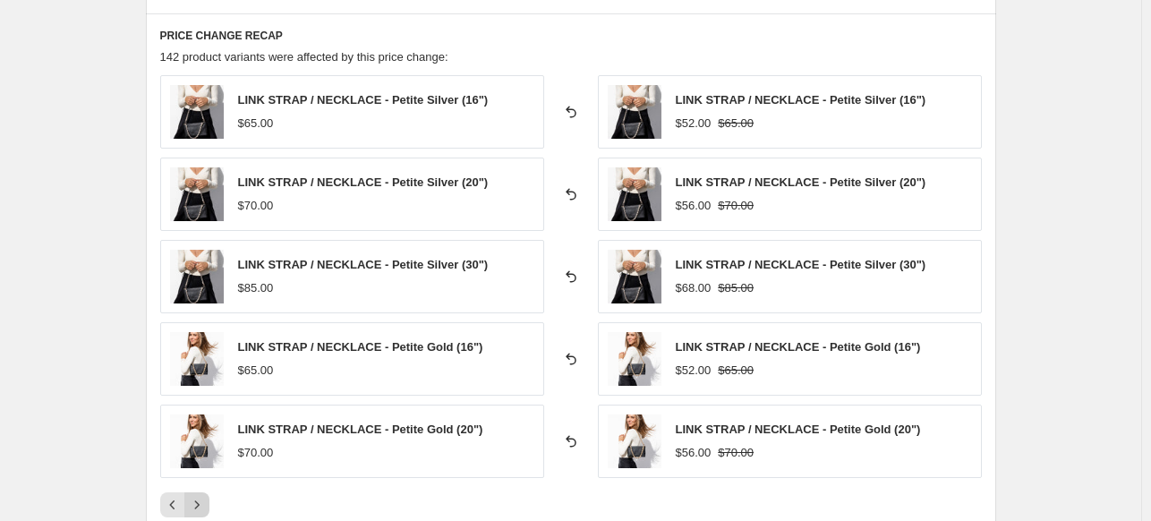
click at [196, 496] on icon "Next" at bounding box center [197, 505] width 18 height 18
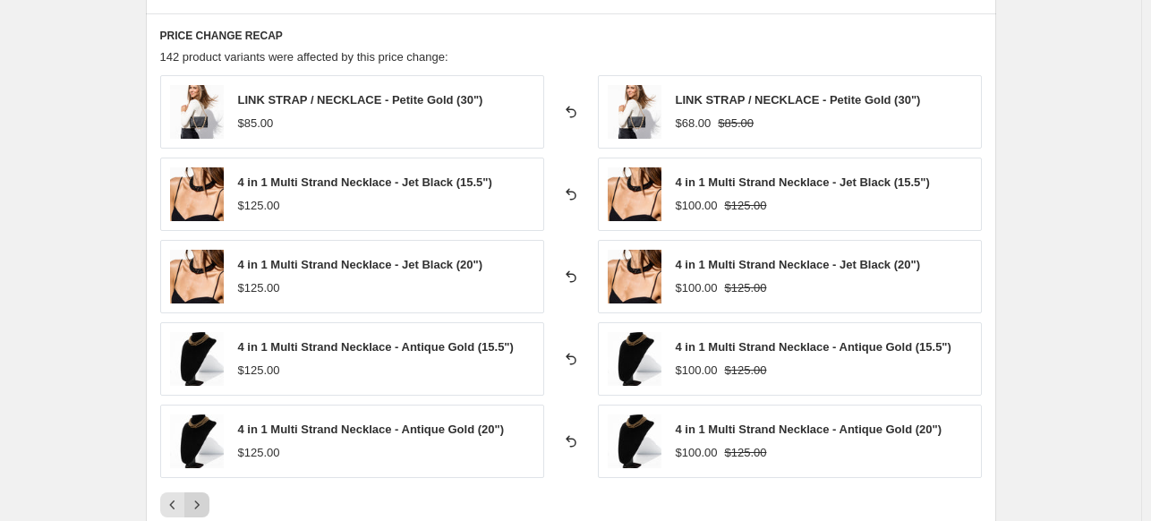
click at [196, 496] on icon "Next" at bounding box center [197, 505] width 18 height 18
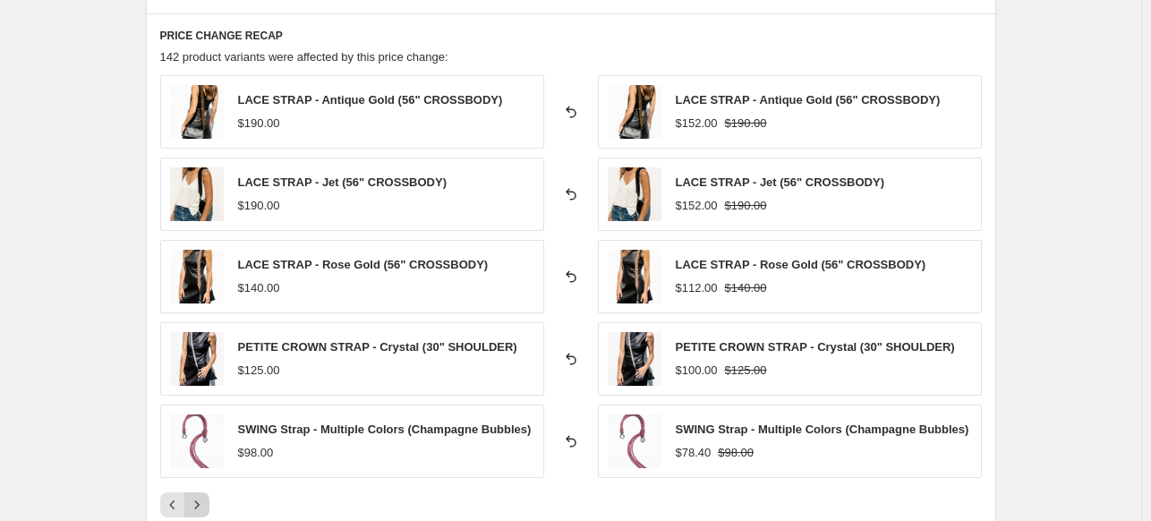
click at [196, 493] on div "LACE STRAP - Antique Gold (56" CROSSBODY) $190.00 Reverted back LACE STRAP - An…" at bounding box center [571, 296] width 822 height 442
click at [202, 500] on icon "Next" at bounding box center [197, 505] width 18 height 18
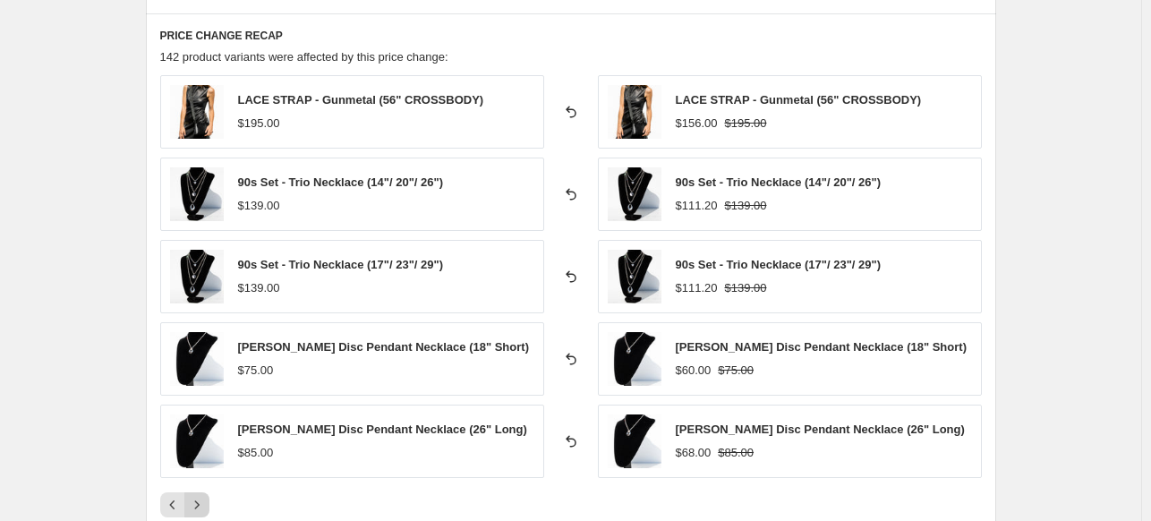
click at [202, 508] on icon "Next" at bounding box center [197, 505] width 18 height 18
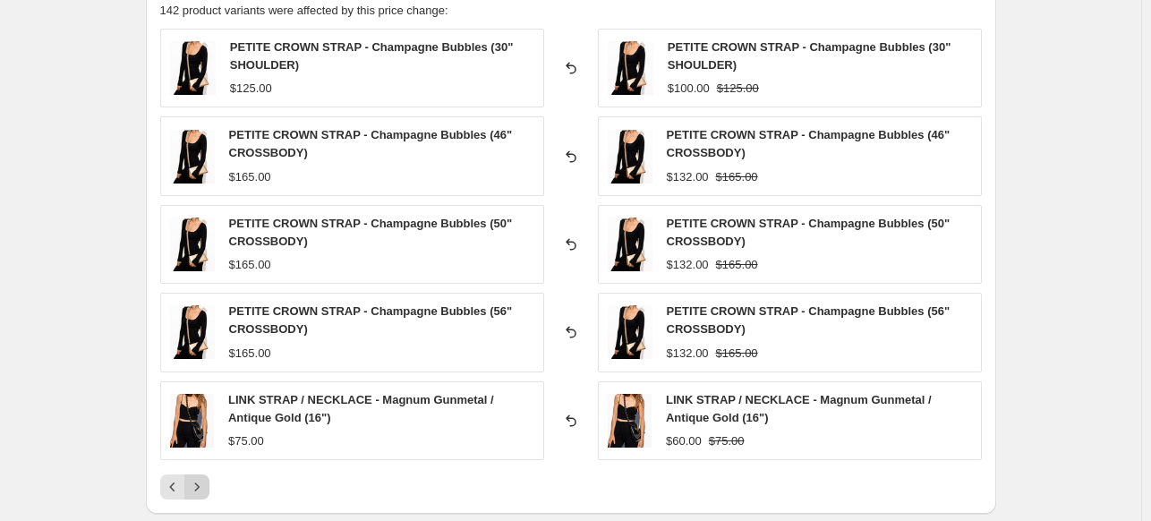
scroll to position [1343, 0]
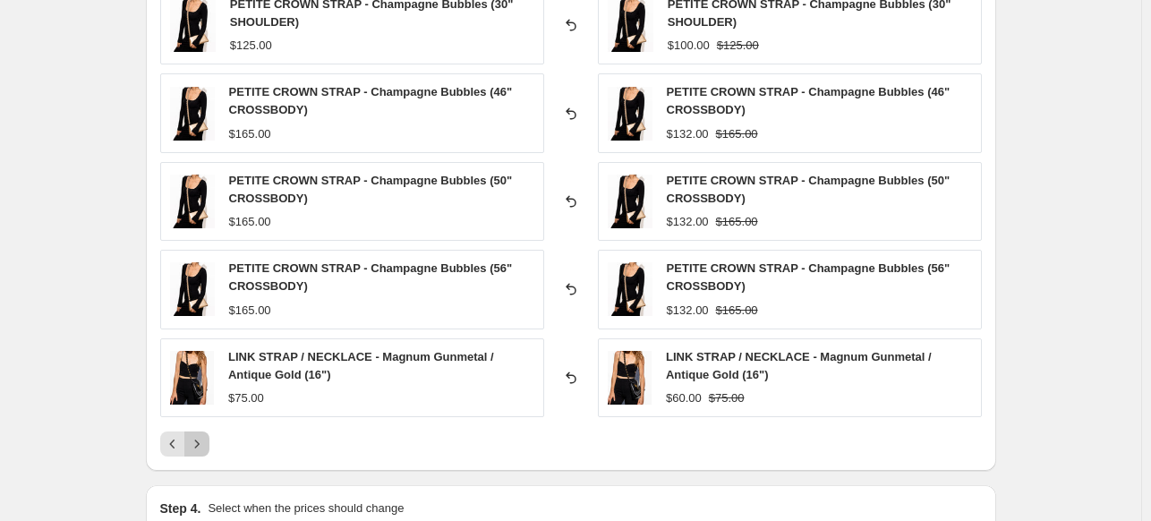
click at [195, 438] on icon "Next" at bounding box center [197, 444] width 18 height 18
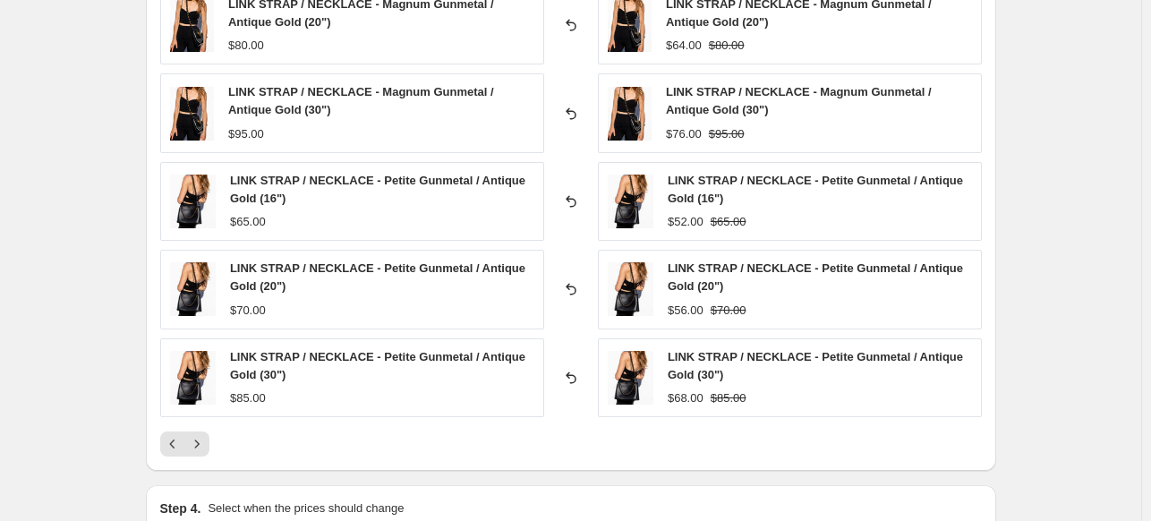
click at [199, 443] on icon "Next" at bounding box center [197, 444] width 18 height 18
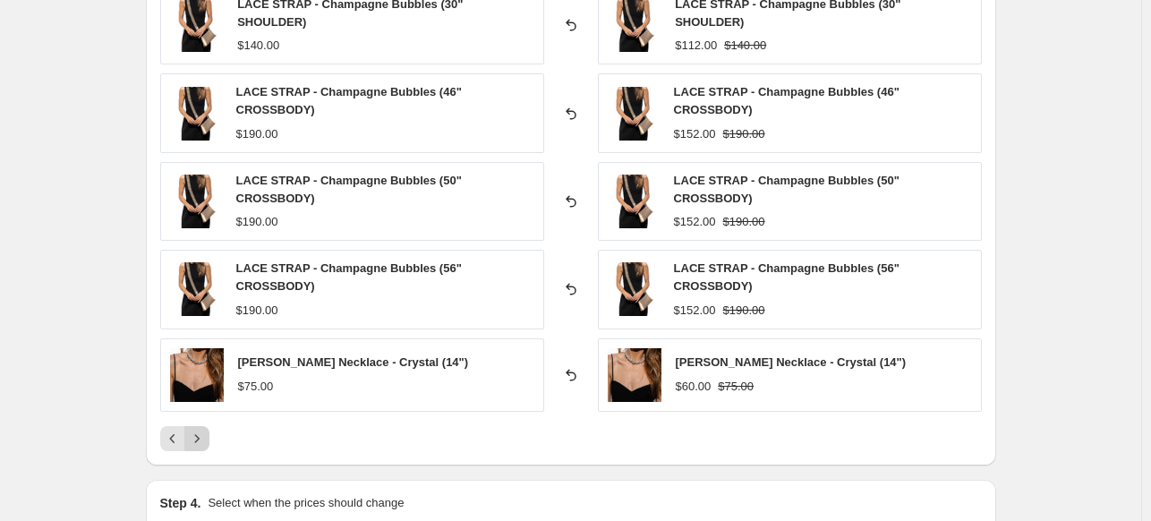
click at [202, 437] on icon "Next" at bounding box center [197, 439] width 18 height 18
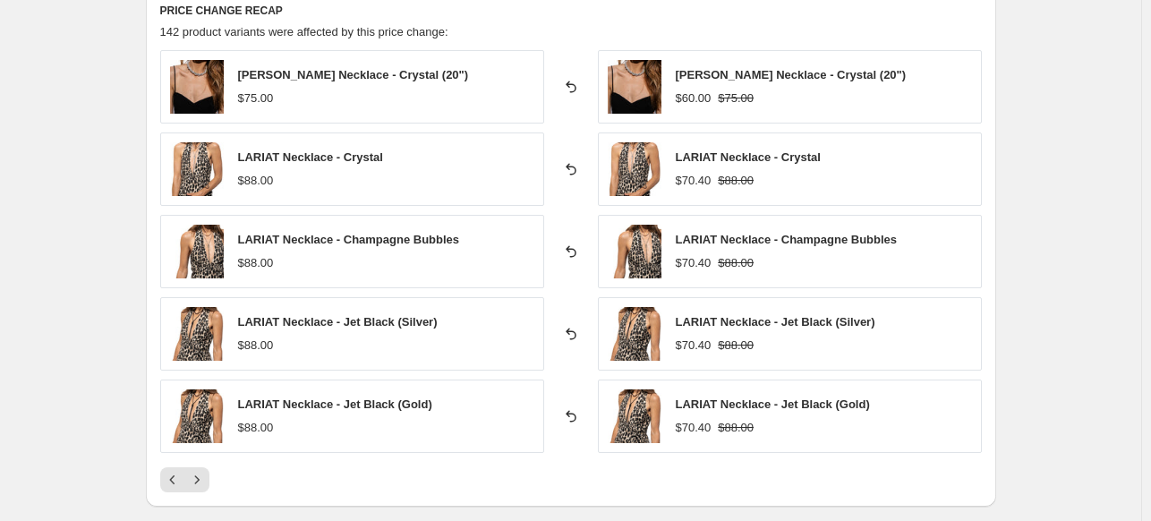
scroll to position [1253, 0]
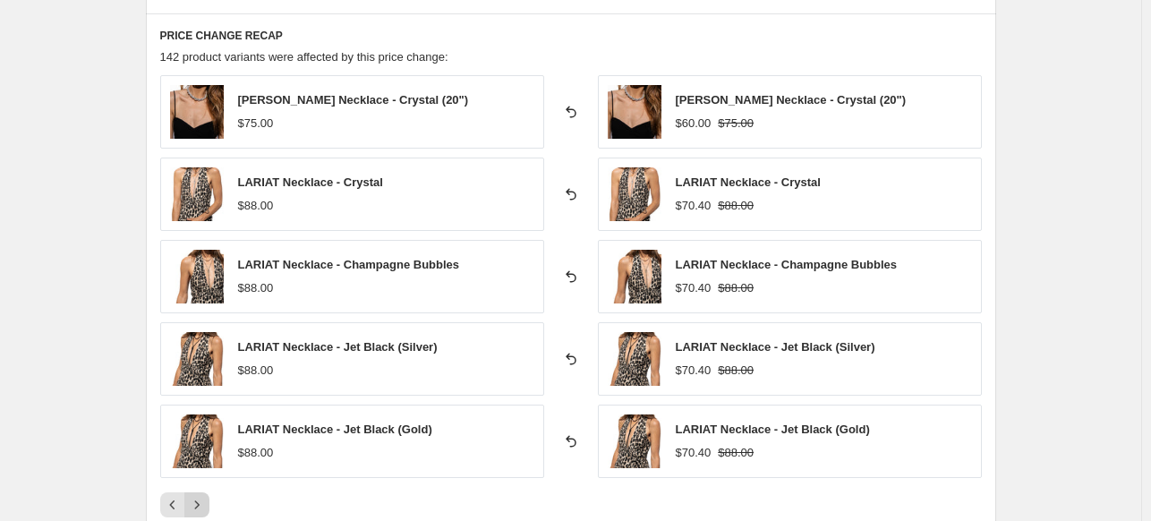
click at [209, 494] on button "Next" at bounding box center [196, 504] width 25 height 25
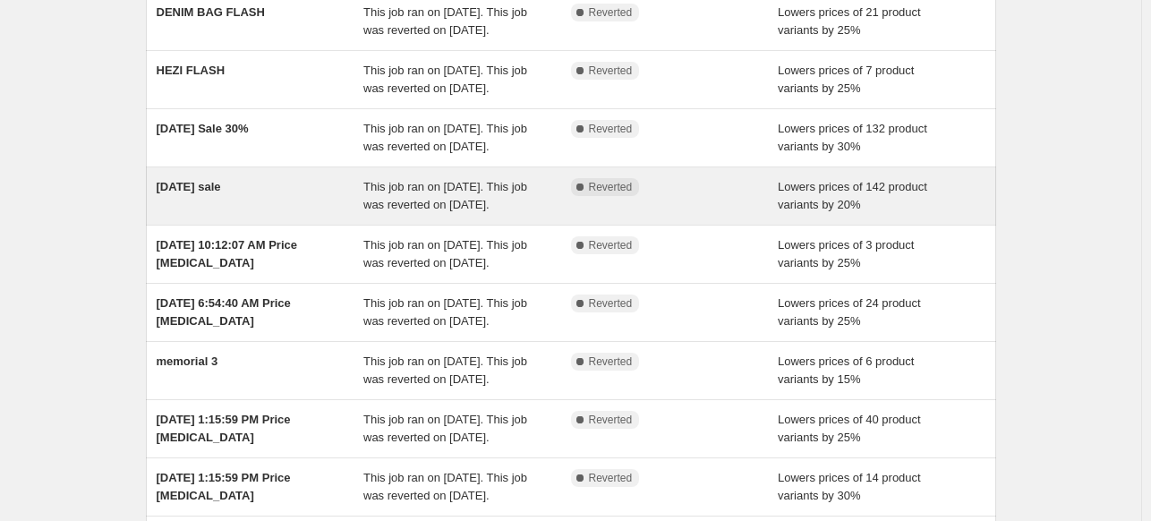
scroll to position [179, 0]
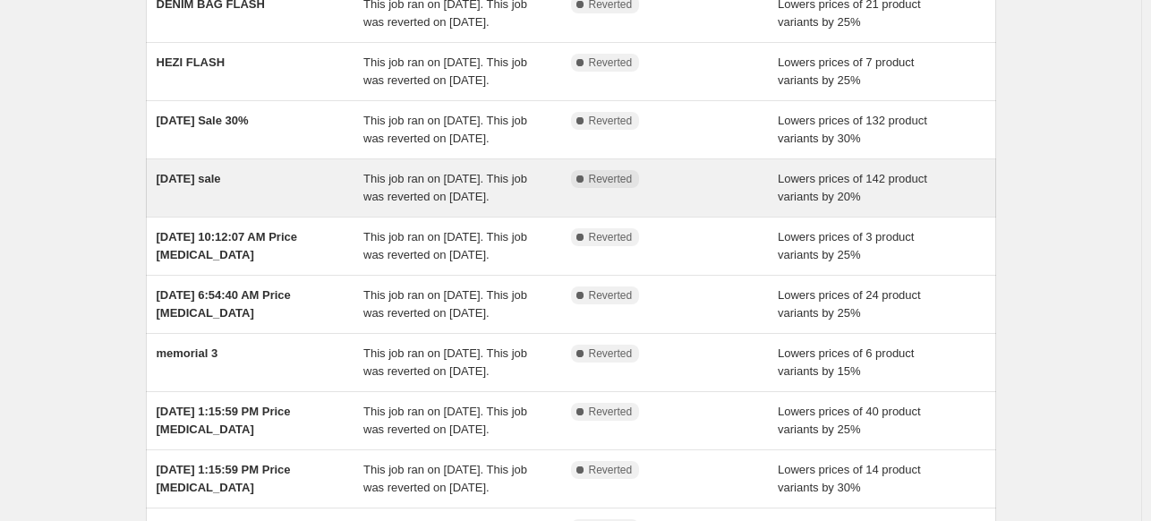
click at [215, 206] on div "[DATE] sale" at bounding box center [261, 188] width 208 height 36
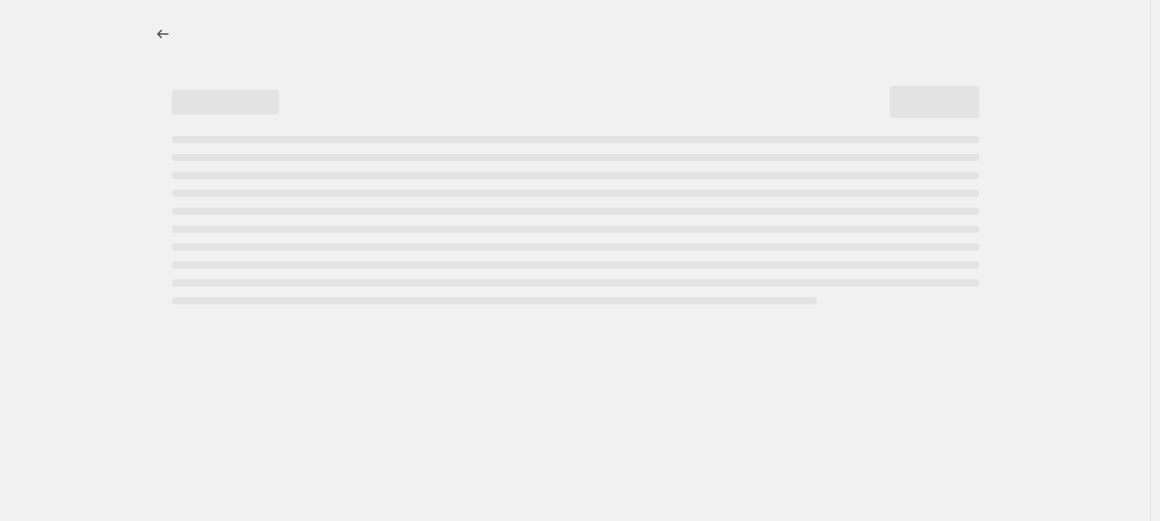
select select "percentage"
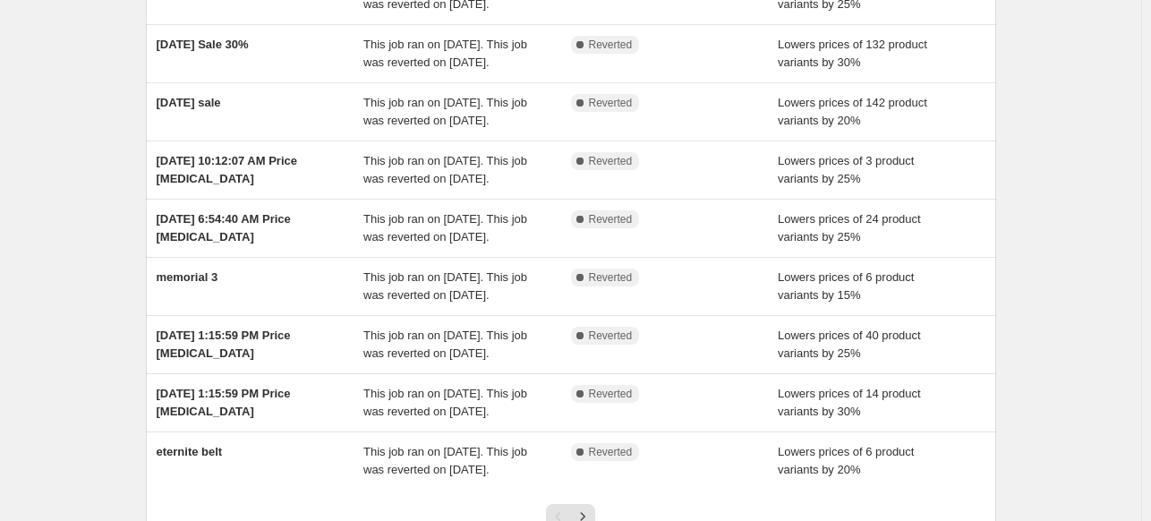
scroll to position [269, 0]
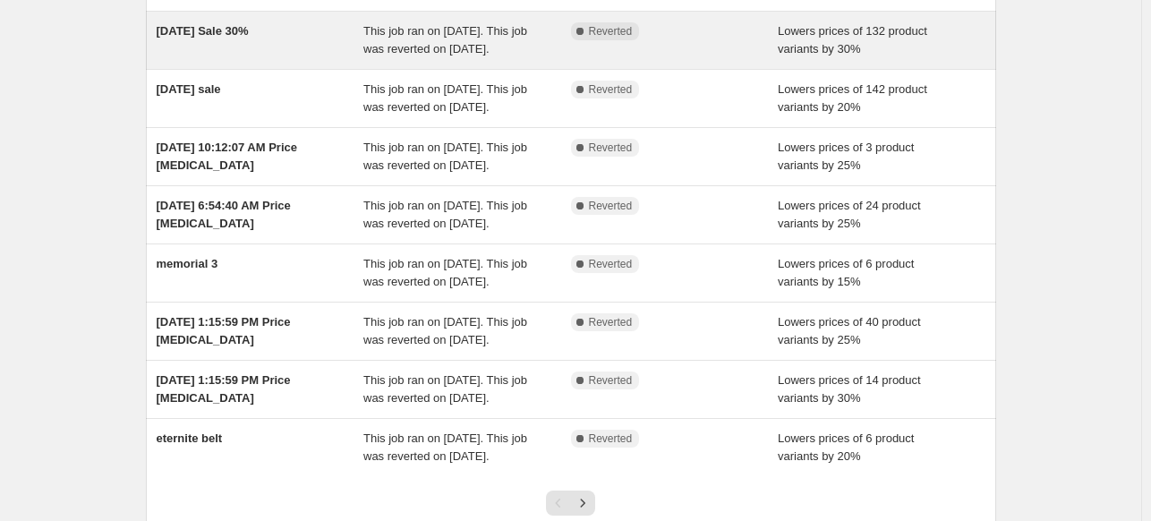
click at [249, 38] on span "[DATE] Sale 30%" at bounding box center [203, 30] width 92 height 13
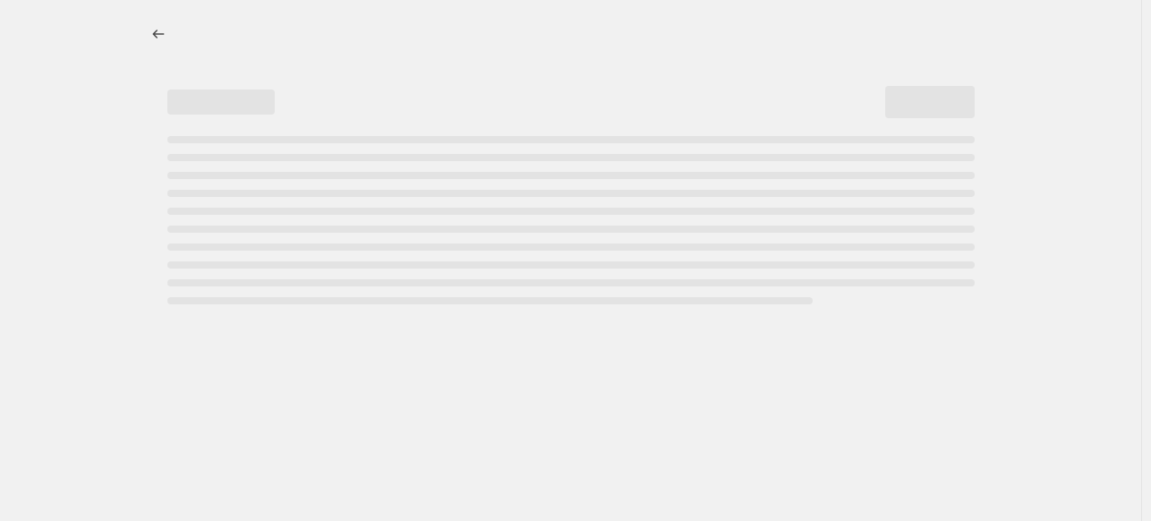
select select "percentage"
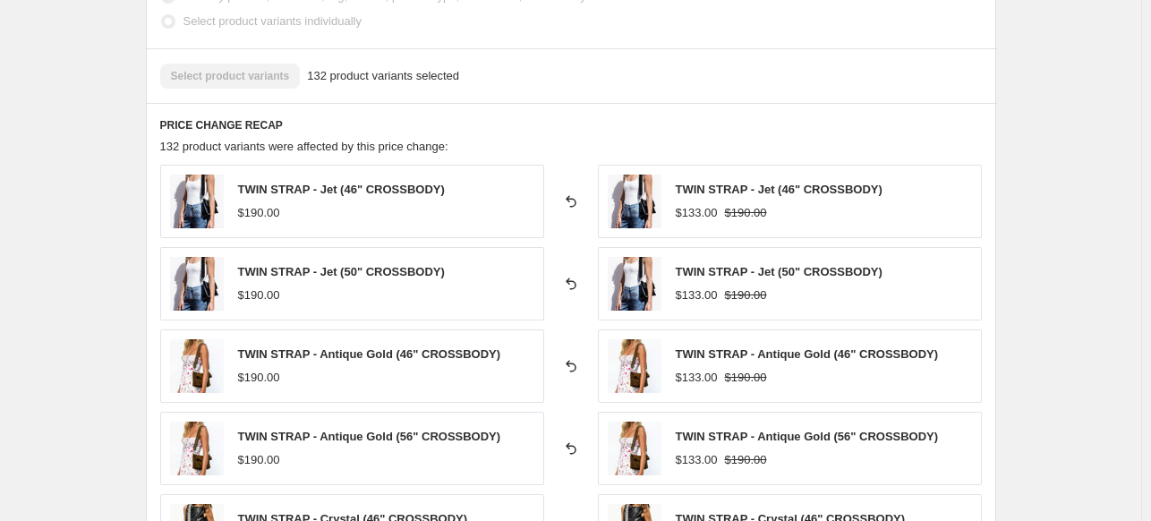
scroll to position [1343, 0]
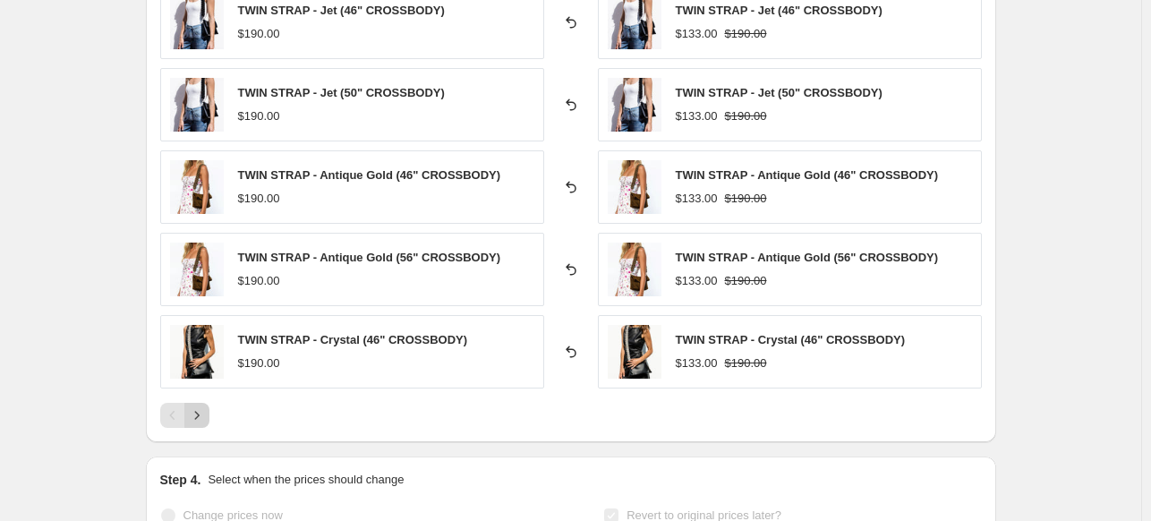
click at [195, 418] on icon "Next" at bounding box center [197, 415] width 18 height 18
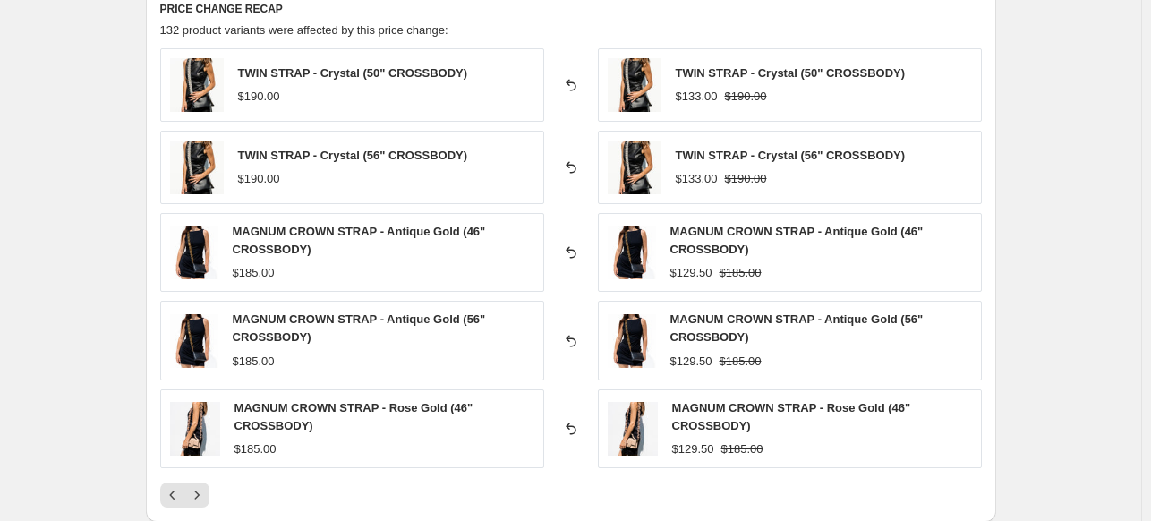
scroll to position [1253, 0]
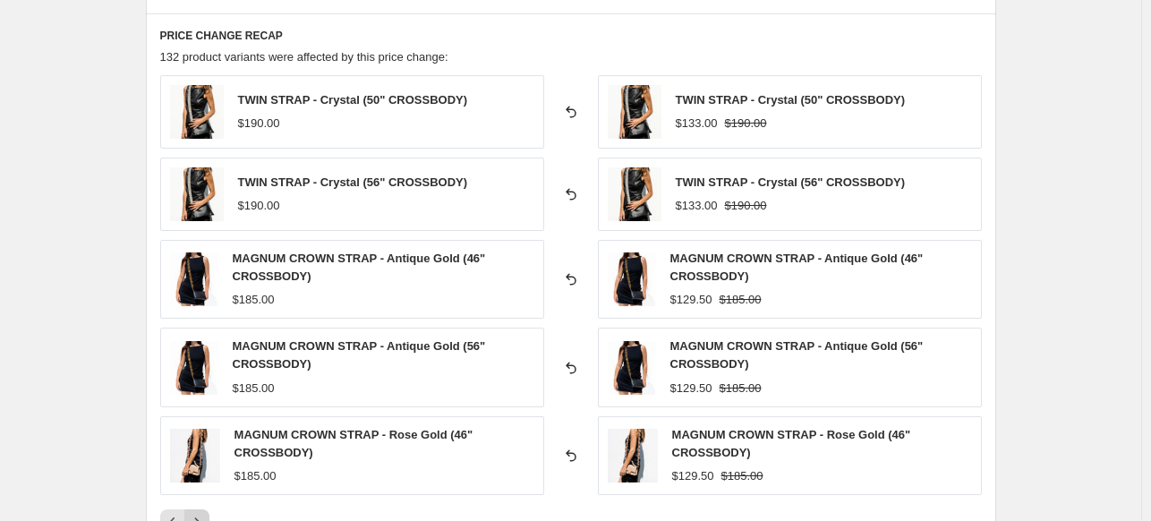
click at [208, 510] on button "Next" at bounding box center [196, 521] width 25 height 25
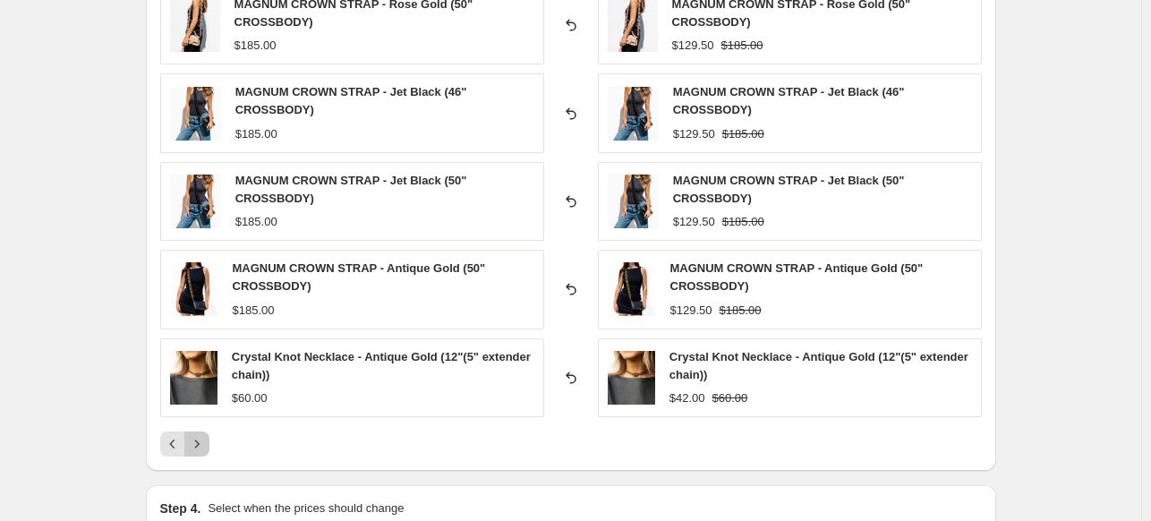
click at [201, 445] on icon "Next" at bounding box center [197, 444] width 18 height 18
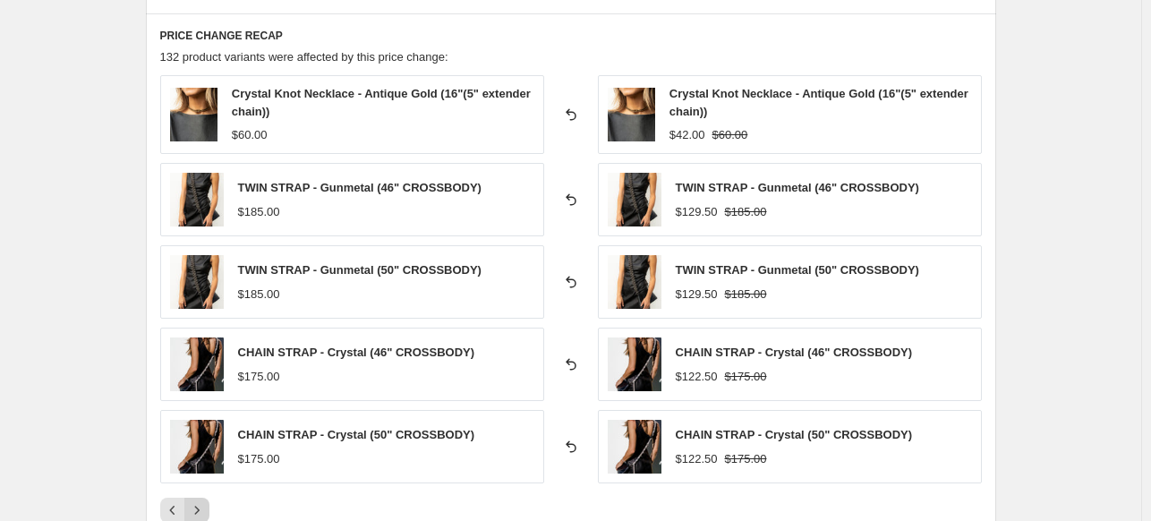
click at [209, 511] on button "Next" at bounding box center [196, 510] width 25 height 25
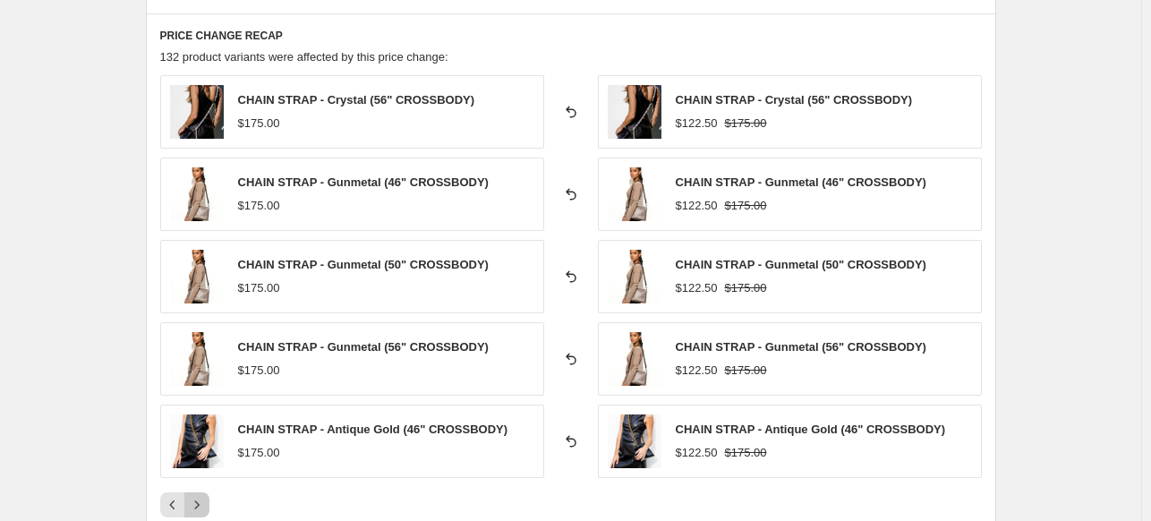
click at [206, 506] on icon "Next" at bounding box center [197, 505] width 18 height 18
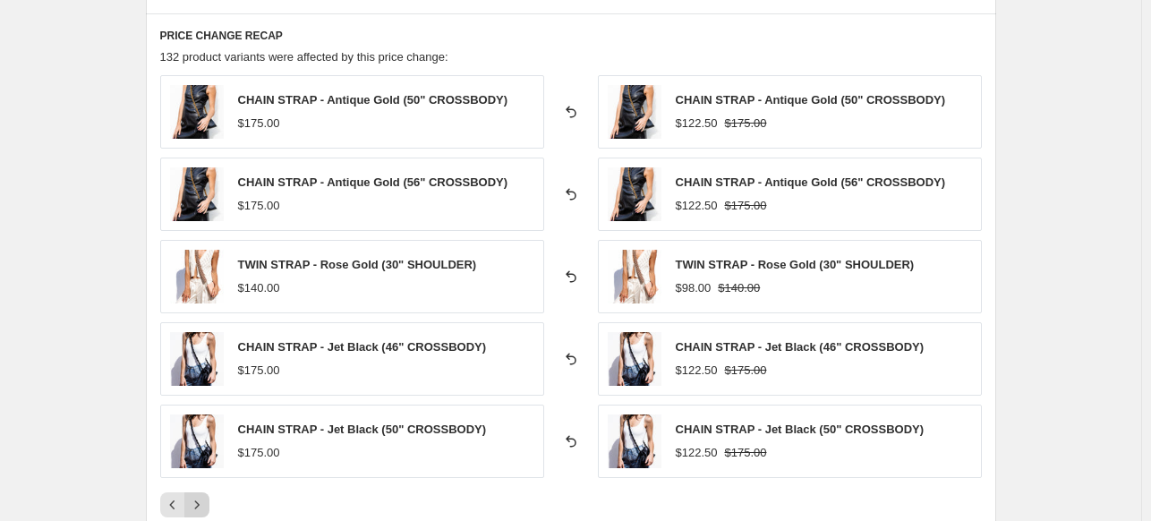
click at [206, 504] on icon "Next" at bounding box center [197, 505] width 18 height 18
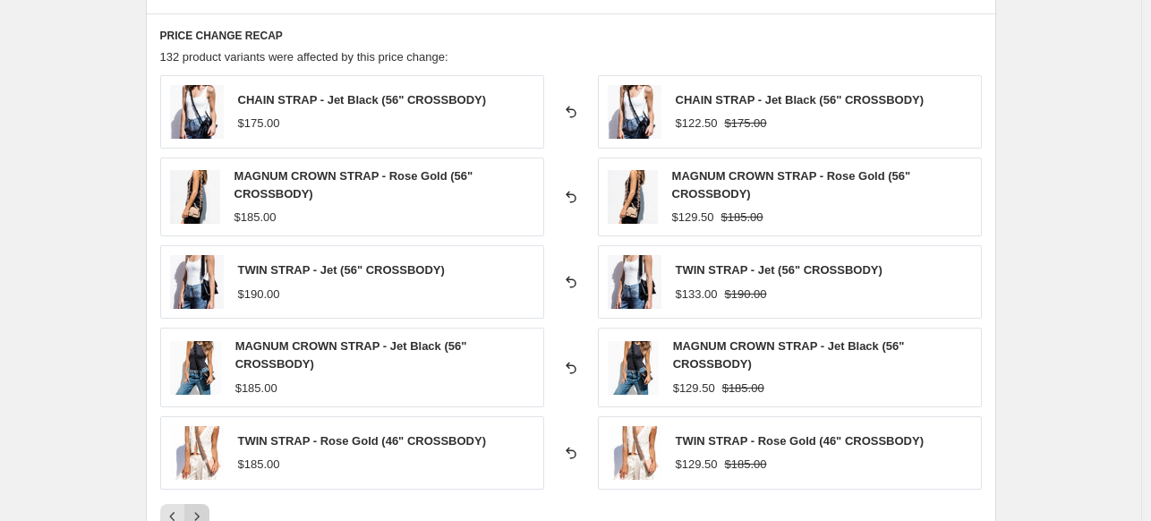
click at [208, 504] on button "Next" at bounding box center [196, 516] width 25 height 25
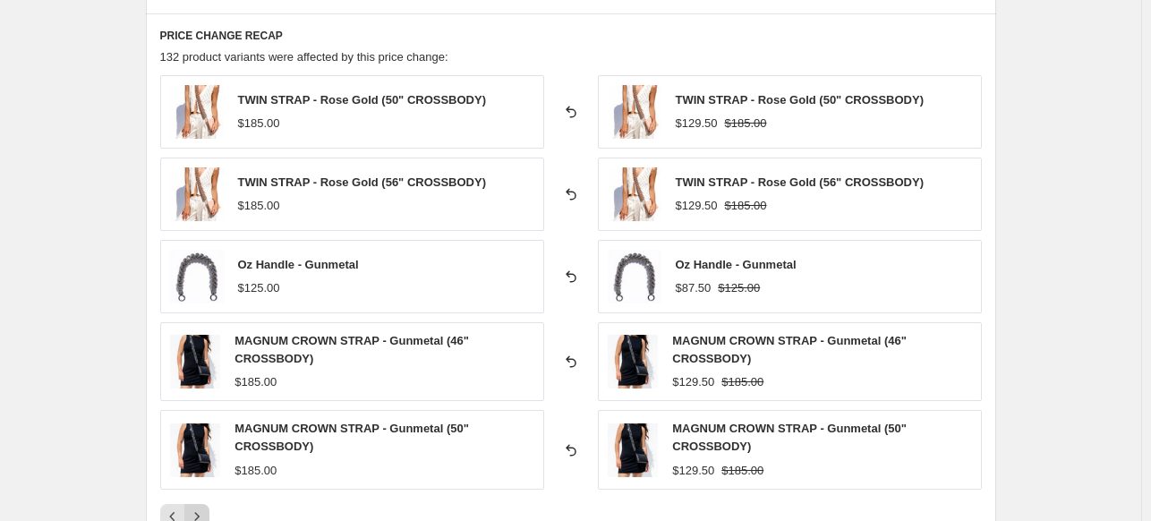
click at [208, 504] on button "Next" at bounding box center [196, 516] width 25 height 25
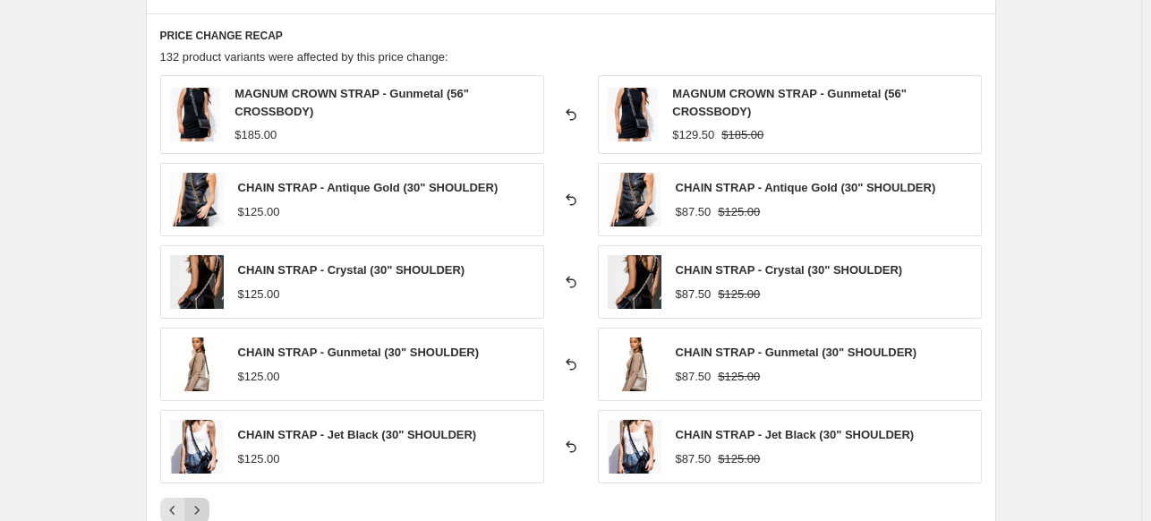
click at [206, 504] on icon "Next" at bounding box center [197, 510] width 18 height 18
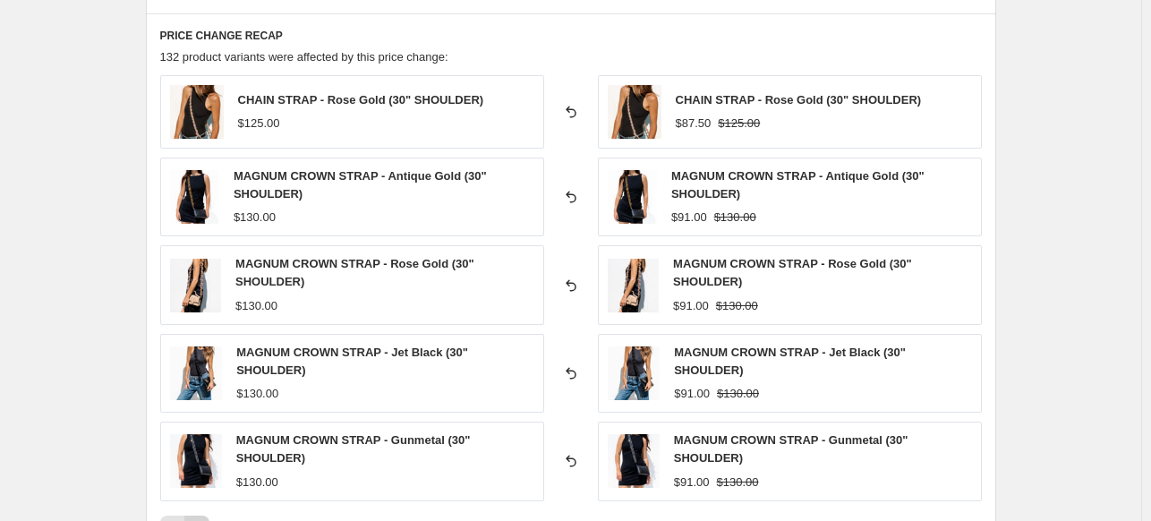
click at [208, 504] on div "CHAIN STRAP - Rose Gold (30" SHOULDER) $125.00 Reverted back CHAIN STRAP - Rose…" at bounding box center [571, 307] width 822 height 465
click at [204, 516] on button "Next" at bounding box center [196, 528] width 25 height 25
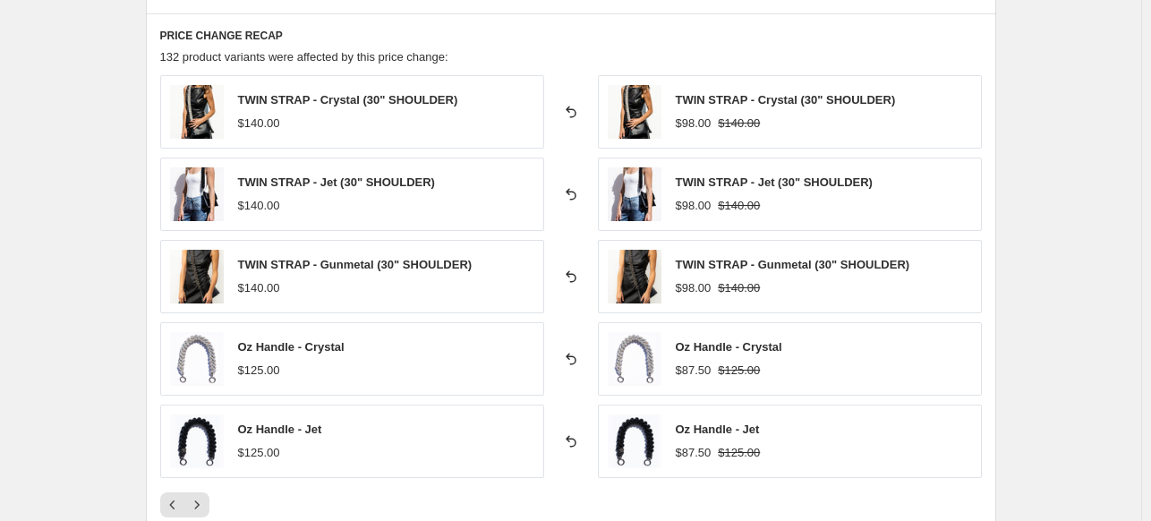
drag, startPoint x: 206, startPoint y: 479, endPoint x: 207, endPoint y: 488, distance: 9.0
click at [207, 479] on div "TWIN STRAP - Crystal (30" SHOULDER) $140.00 Reverted back TWIN STRAP - Crystal …" at bounding box center [571, 296] width 822 height 442
click at [206, 506] on icon "Next" at bounding box center [197, 505] width 18 height 18
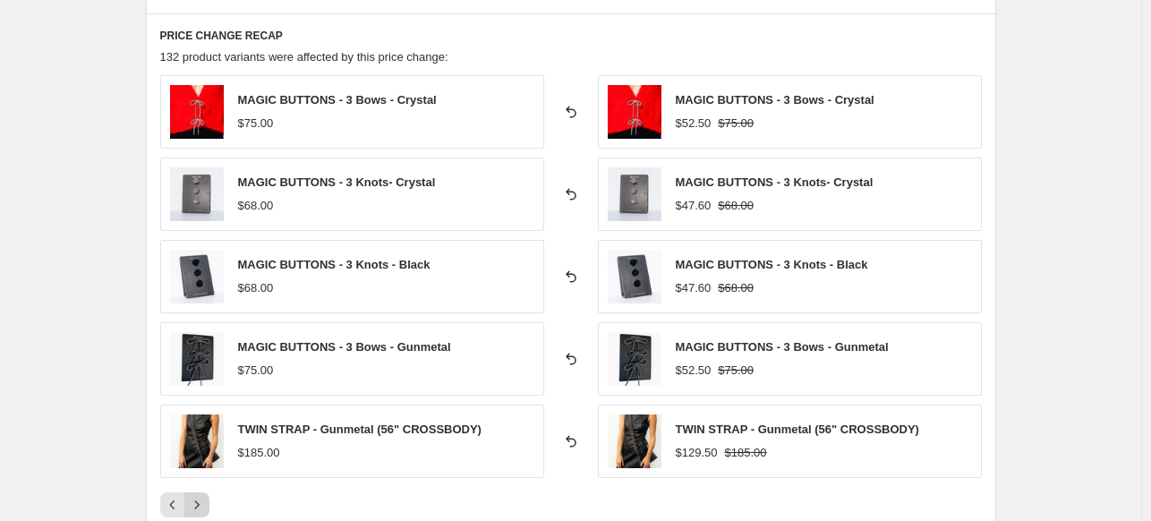
click at [204, 497] on icon "Next" at bounding box center [197, 505] width 18 height 18
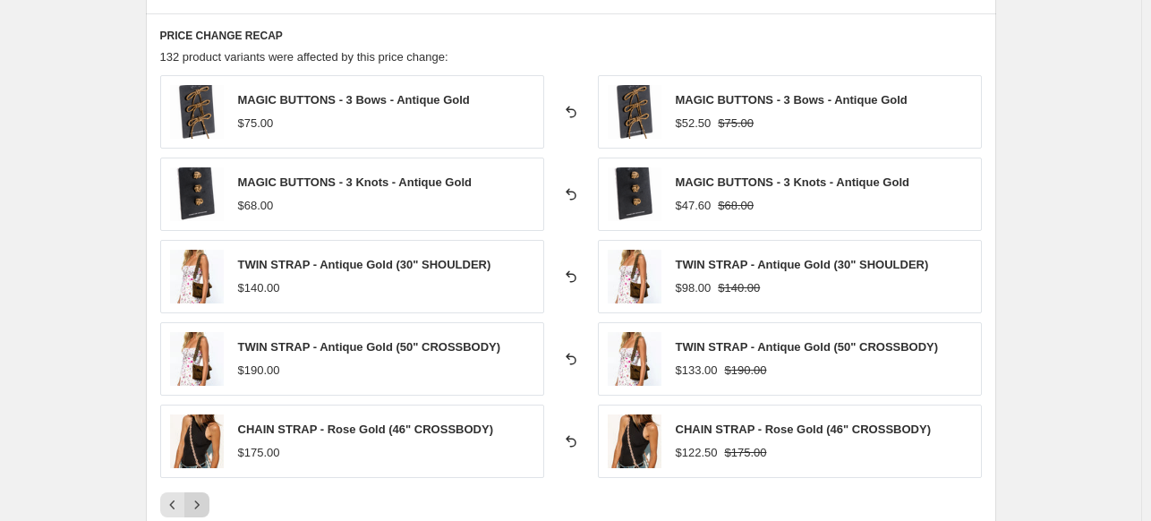
click at [204, 497] on icon "Next" at bounding box center [197, 505] width 18 height 18
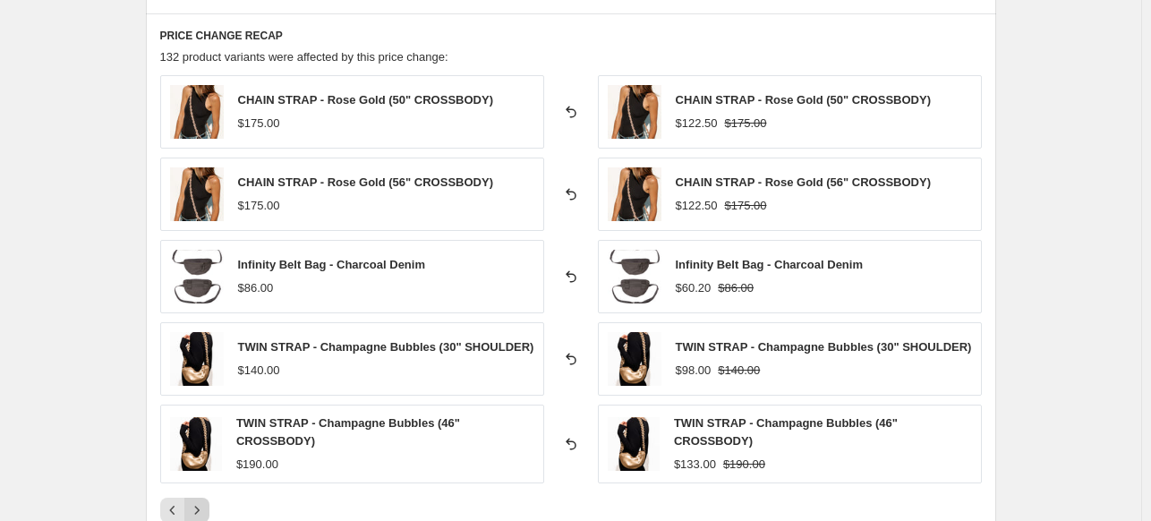
click at [204, 497] on div "CHAIN STRAP - Rose Gold (50" CROSSBODY) $175.00 Reverted back CHAIN STRAP - Ros…" at bounding box center [571, 299] width 822 height 448
click at [203, 506] on icon "Next" at bounding box center [197, 510] width 18 height 18
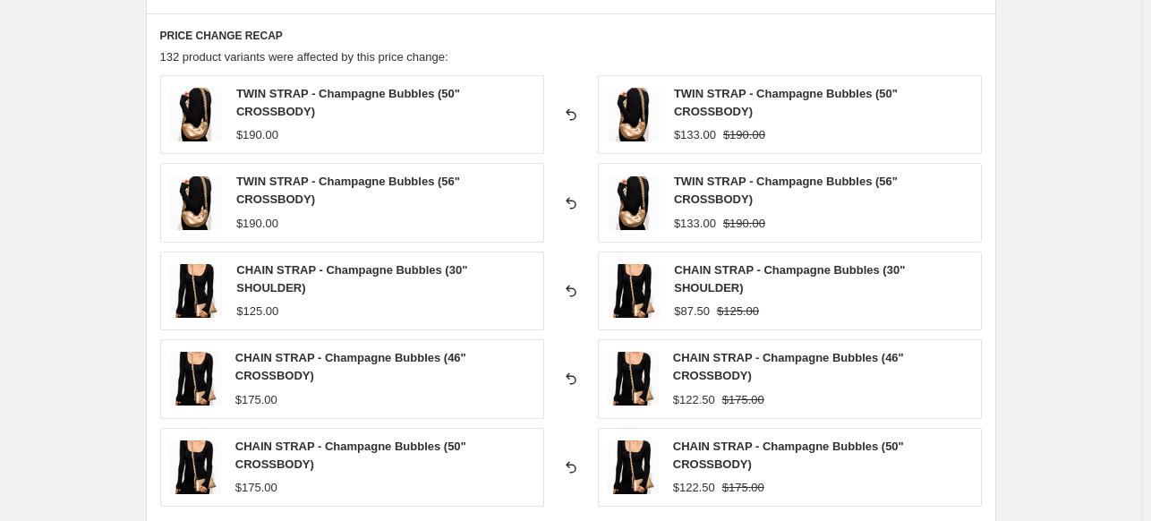
click at [201, 515] on div "TWIN STRAP - Champagne Bubbles (50" CROSSBODY) $190.00 Reverted back TWIN STRAP…" at bounding box center [571, 310] width 822 height 471
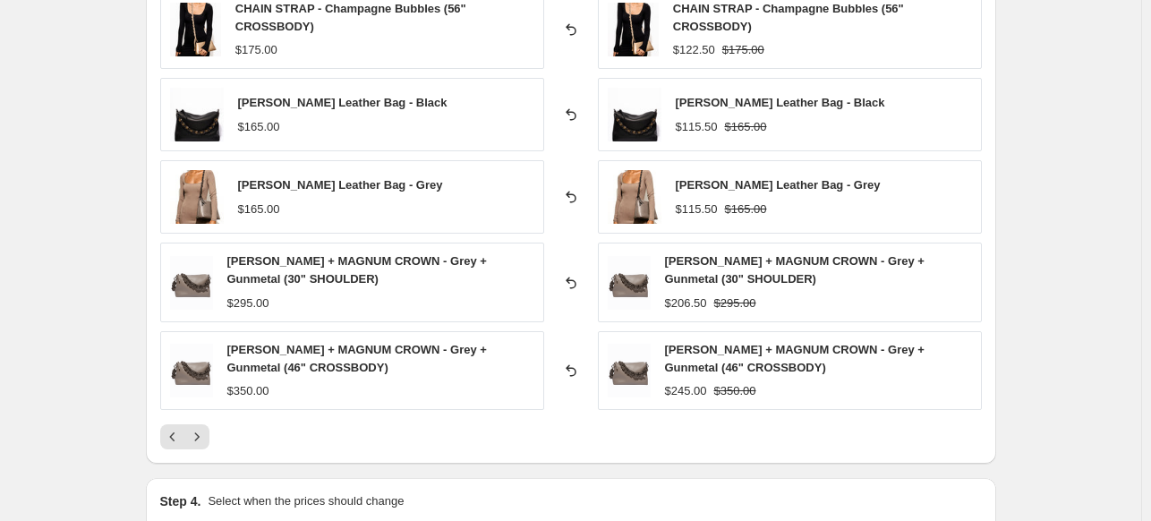
scroll to position [1343, 0]
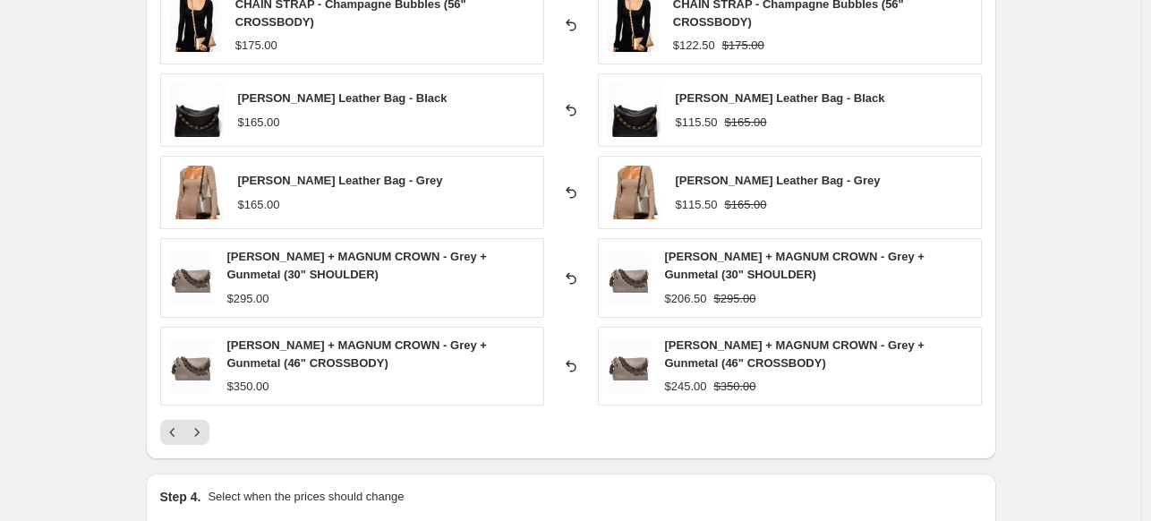
click at [194, 437] on icon "Next" at bounding box center [197, 432] width 18 height 18
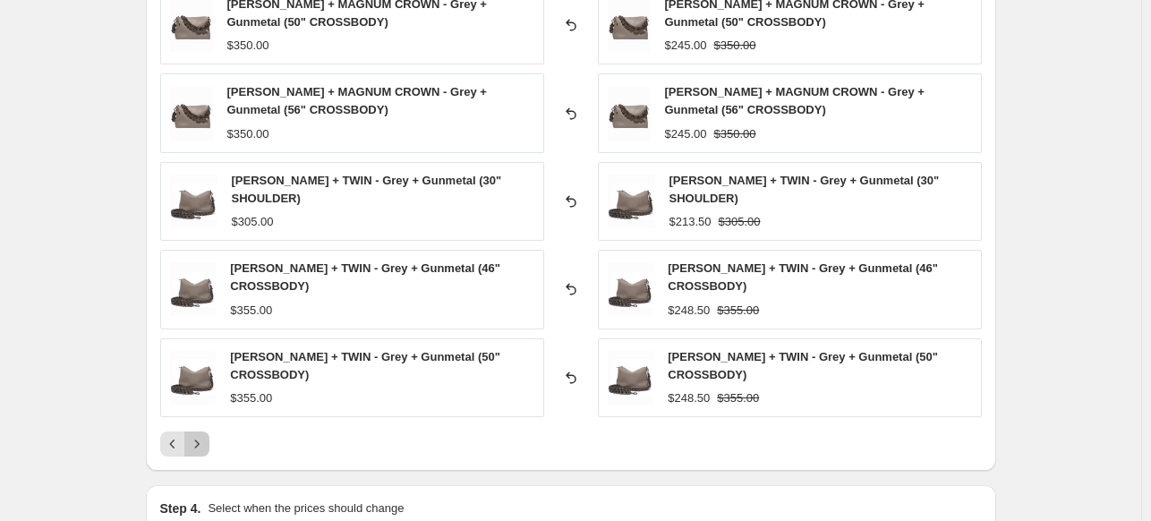
click at [199, 448] on icon "Next" at bounding box center [197, 444] width 18 height 18
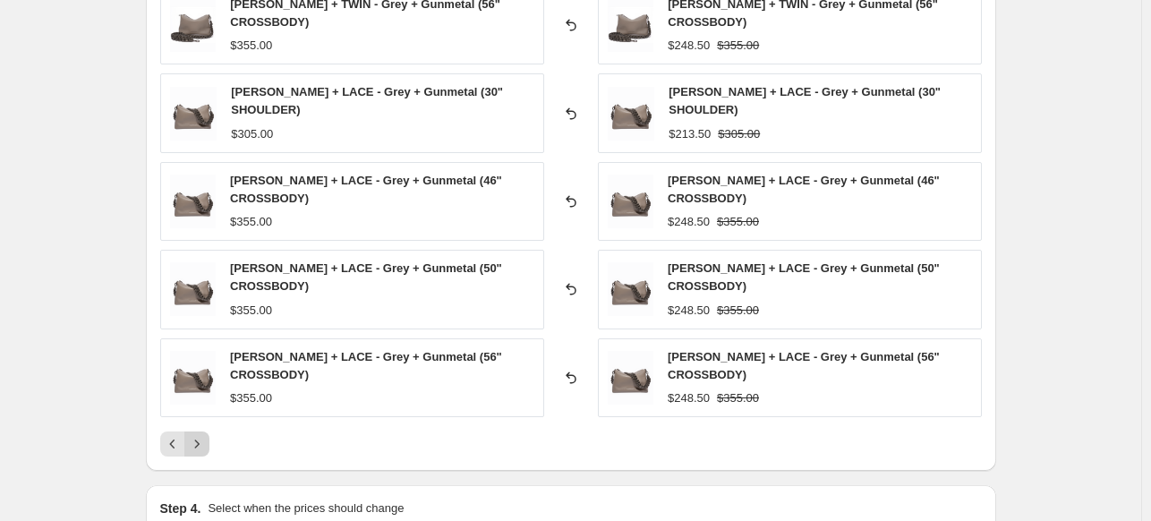
click at [201, 443] on icon "Next" at bounding box center [197, 444] width 18 height 18
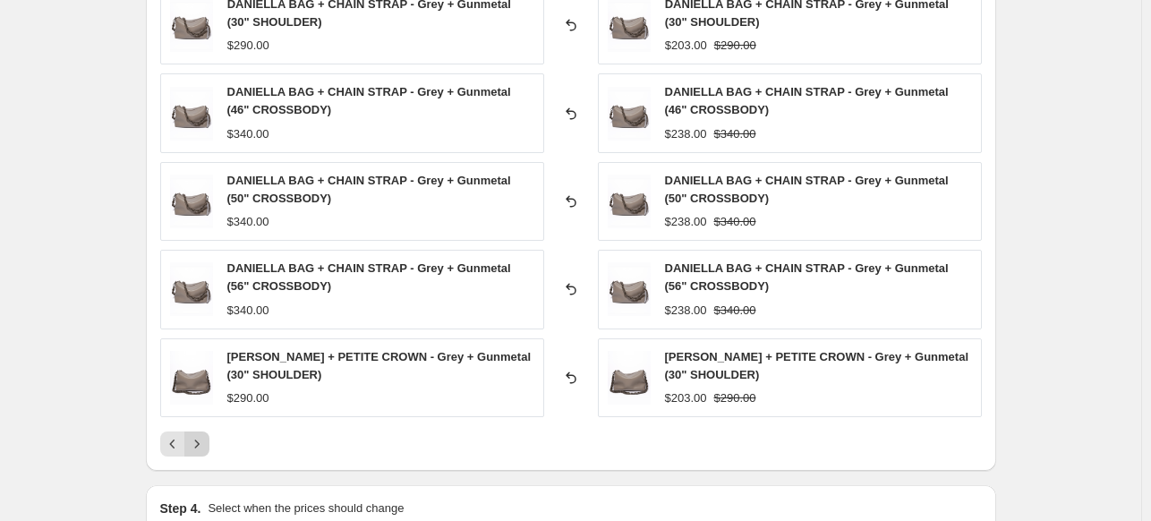
click at [201, 443] on icon "Next" at bounding box center [197, 444] width 18 height 18
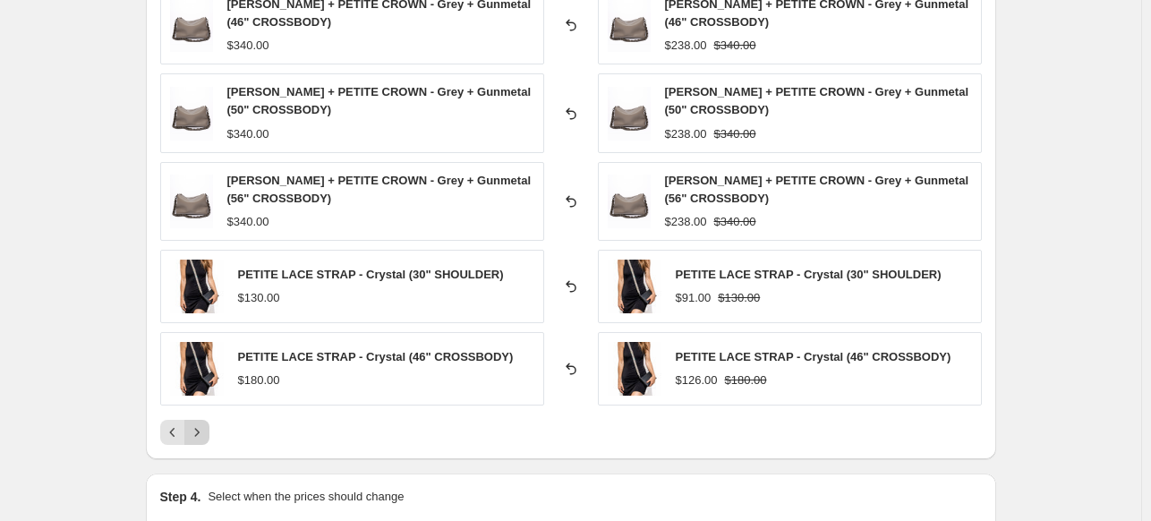
click at [201, 443] on div "PRICE CHANGE RECAP 132 product variants were affected by this price change: DAN…" at bounding box center [571, 192] width 850 height 536
click at [201, 433] on icon "Next" at bounding box center [197, 432] width 18 height 18
